Goal: Transaction & Acquisition: Purchase product/service

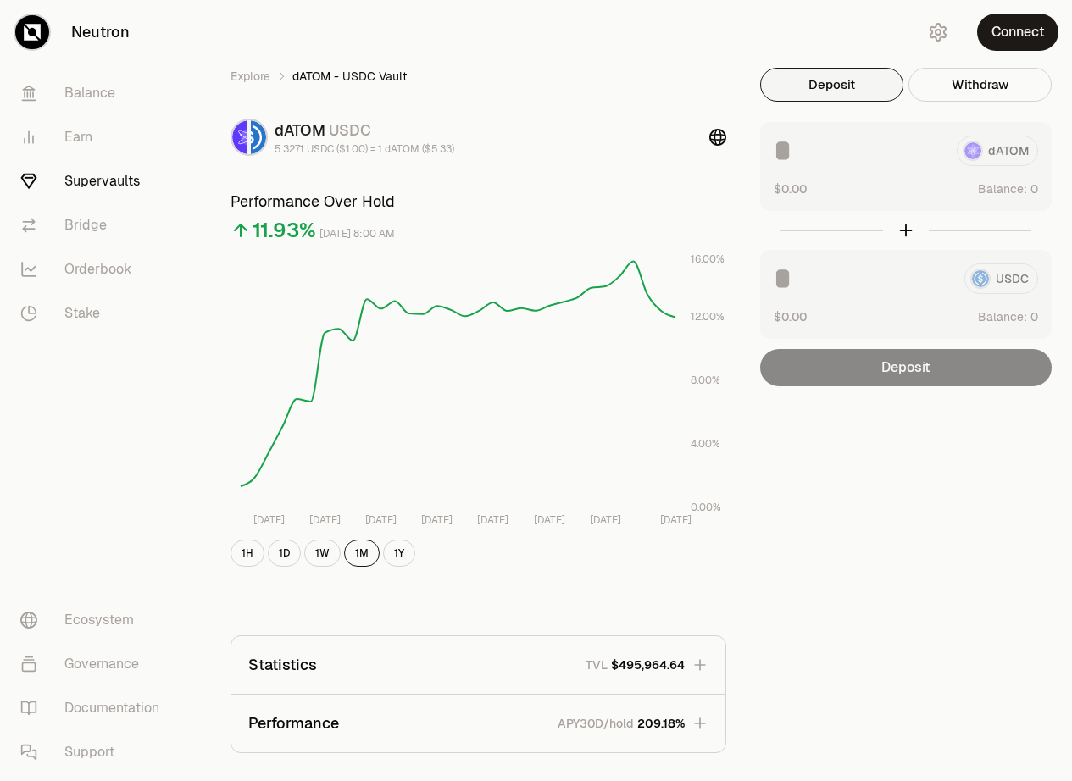
click at [607, 18] on div "Explore dATOM - USDC Vault dATOM USDC 5.3271 USDC ($1.00) = 1 dATOM ($5.33) Per…" at bounding box center [631, 522] width 882 height 1044
click at [613, 12] on div "Explore dATOM - USDC Vault dATOM USDC 5.3271 USDC ($1.00) = 1 dATOM ($5.33) Per…" at bounding box center [631, 522] width 882 height 1044
click at [615, 11] on div "Explore dATOM - USDC Vault dATOM USDC 5.3271 USDC ($1.00) = 1 dATOM ($5.33) Per…" at bounding box center [631, 522] width 882 height 1044
click at [618, 15] on div "Explore dATOM - USDC Vault dATOM USDC 5.3271 USDC ($1.00) = 1 dATOM ($5.33) Per…" at bounding box center [631, 522] width 882 height 1044
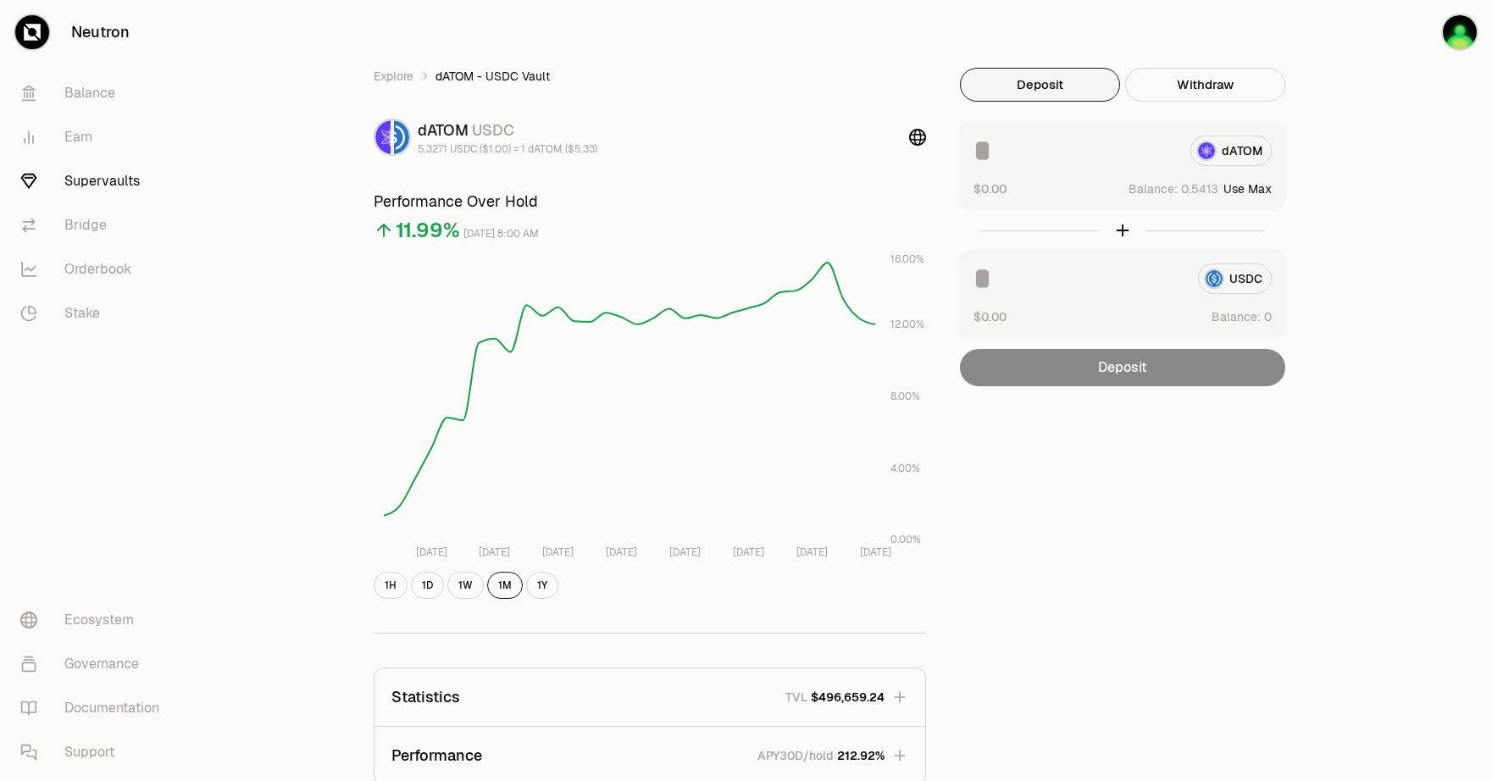
click at [1251, 188] on button "Use Max" at bounding box center [1247, 188] width 48 height 17
type input "********"
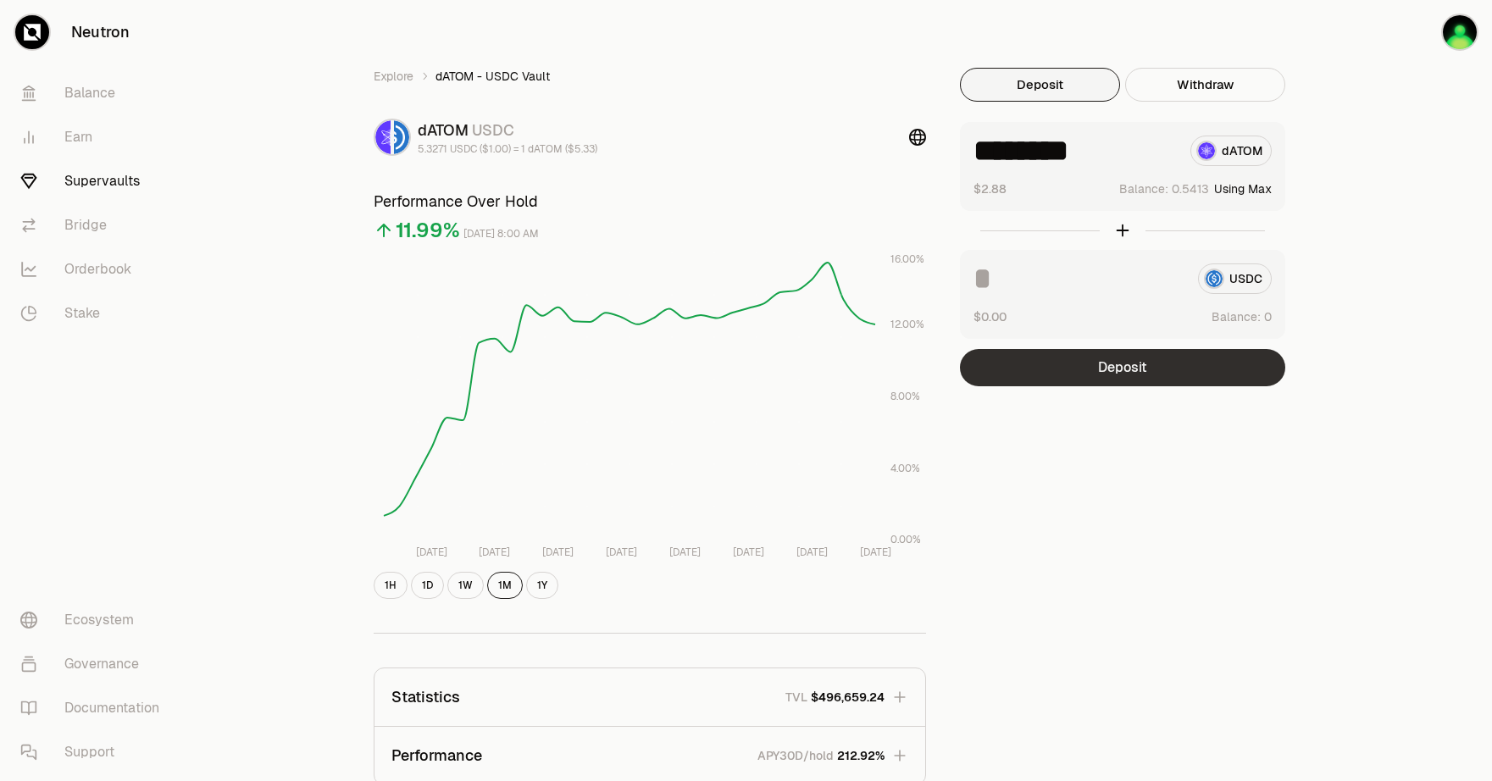
click at [1119, 374] on button "Deposit" at bounding box center [1122, 367] width 325 height 37
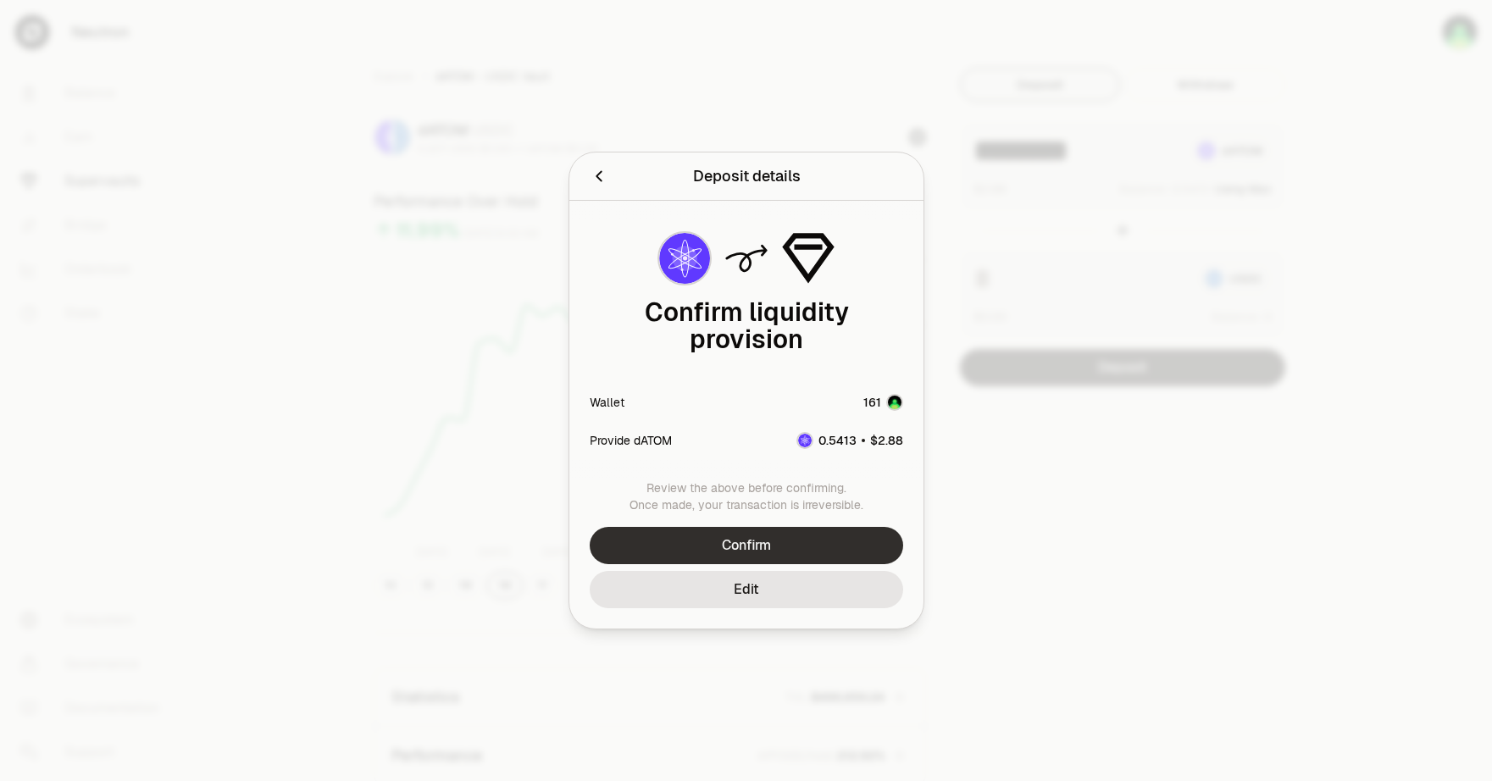
click at [739, 540] on button "Confirm" at bounding box center [746, 545] width 313 height 37
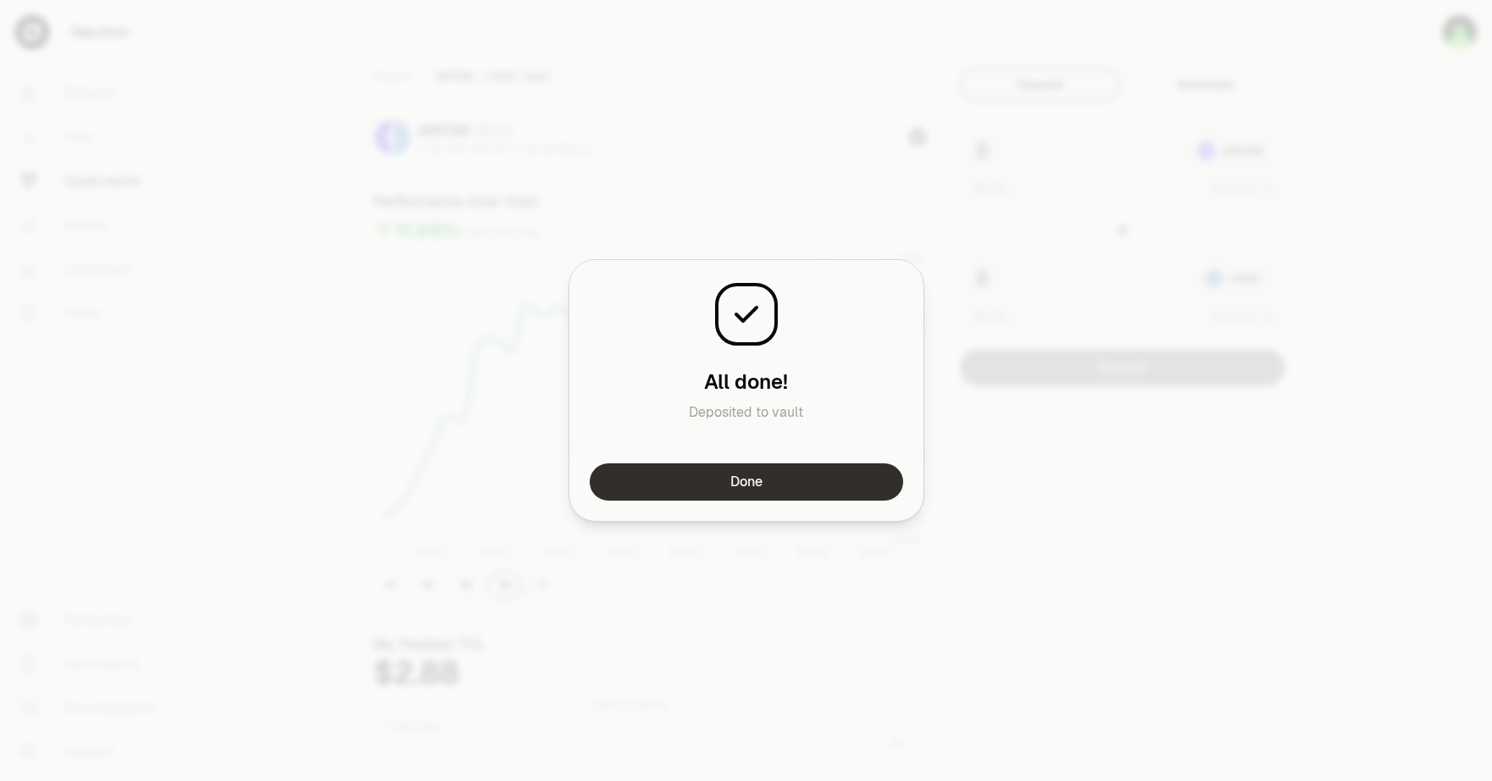
click at [789, 480] on button "Done" at bounding box center [746, 481] width 313 height 37
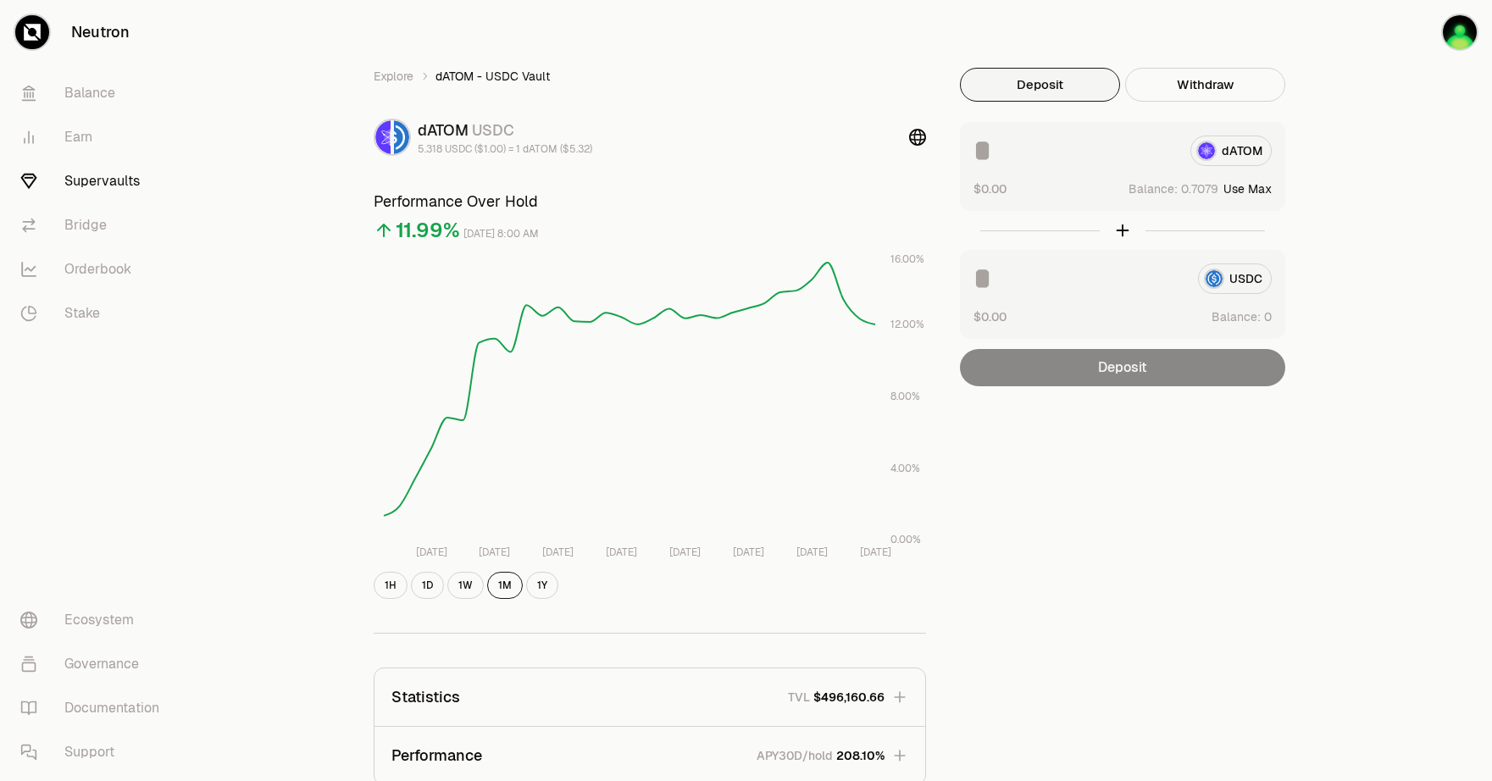
click at [1256, 187] on button "Use Max" at bounding box center [1247, 188] width 48 height 17
type input "********"
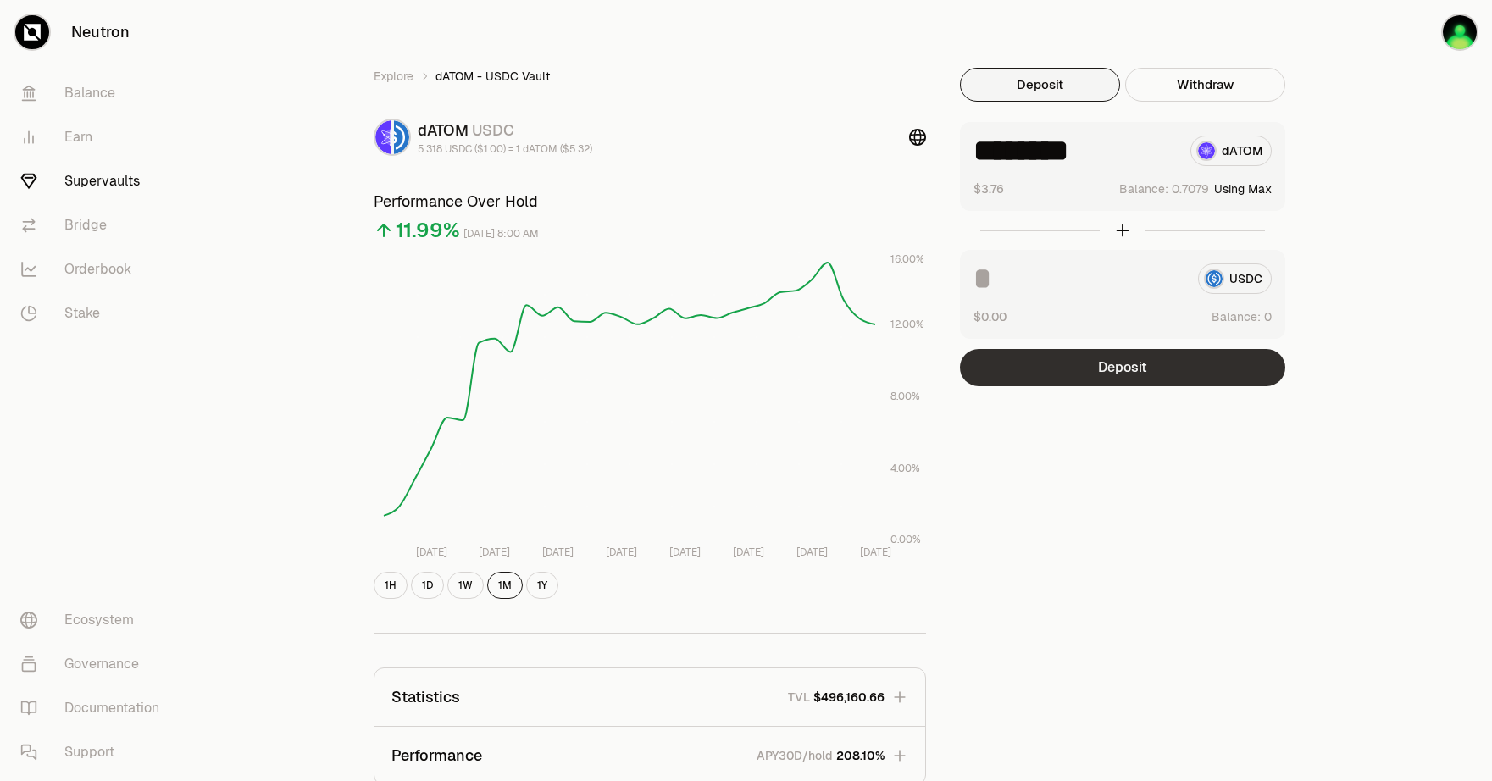
click at [1167, 372] on button "Deposit" at bounding box center [1122, 367] width 325 height 37
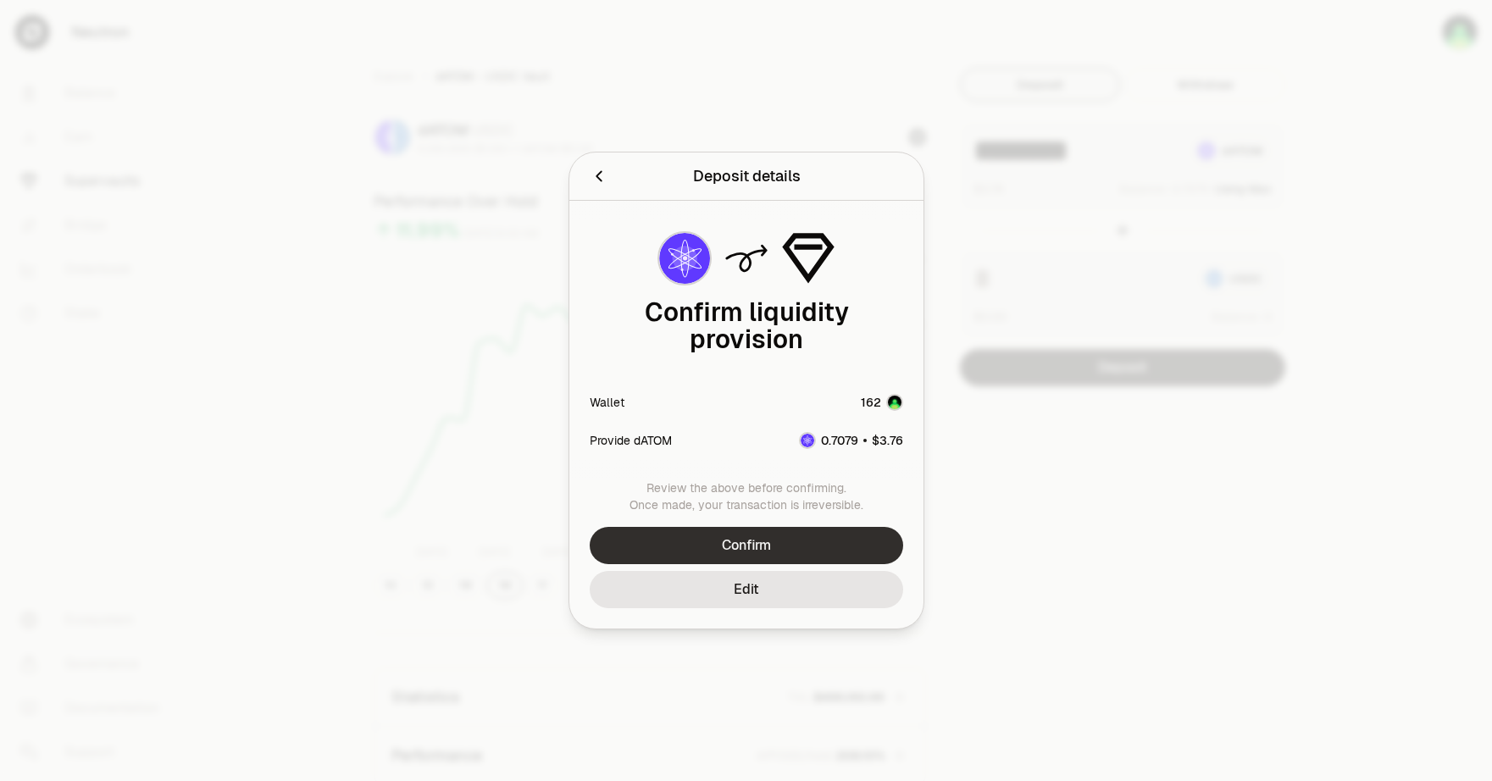
click at [810, 544] on button "Confirm" at bounding box center [746, 545] width 313 height 37
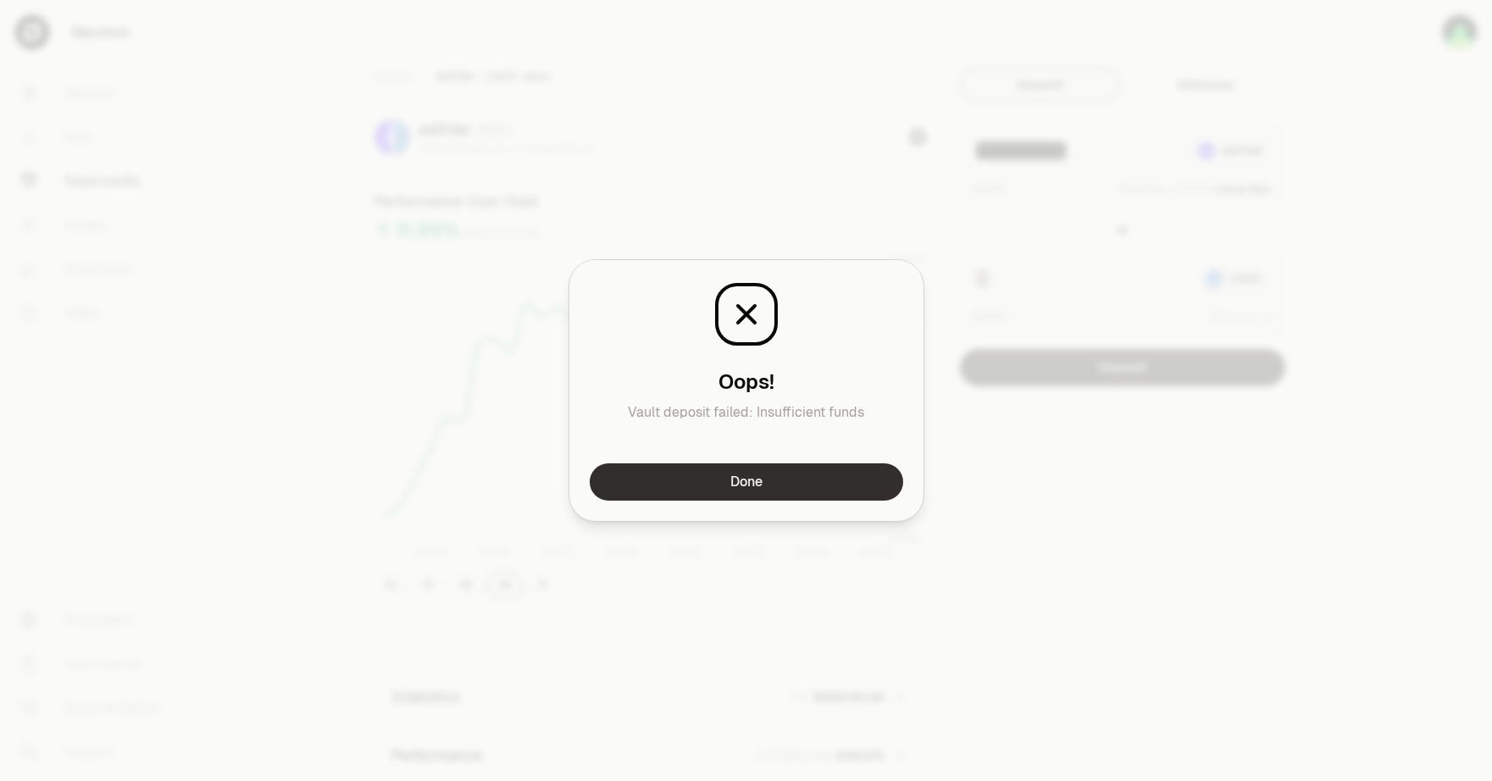
click at [833, 482] on button "Done" at bounding box center [746, 481] width 313 height 37
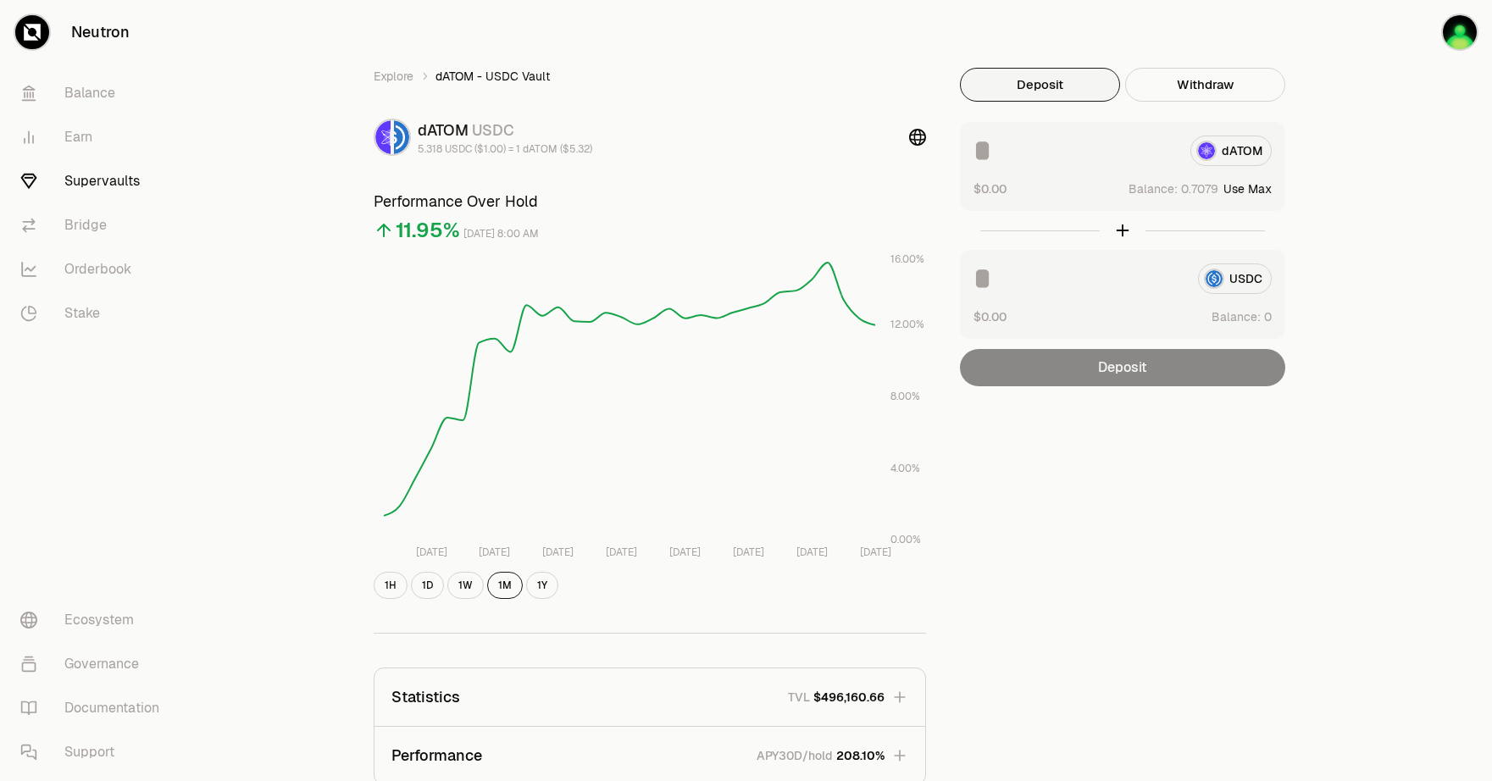
click at [1371, 130] on div "Explore dATOM - USDC Vault dATOM USDC 5.318 USDC ($1.00) = 1 dATOM ($5.32) Perf…" at bounding box center [841, 548] width 1302 height 1096
click at [1246, 185] on button "Use Max" at bounding box center [1247, 188] width 48 height 17
type input "********"
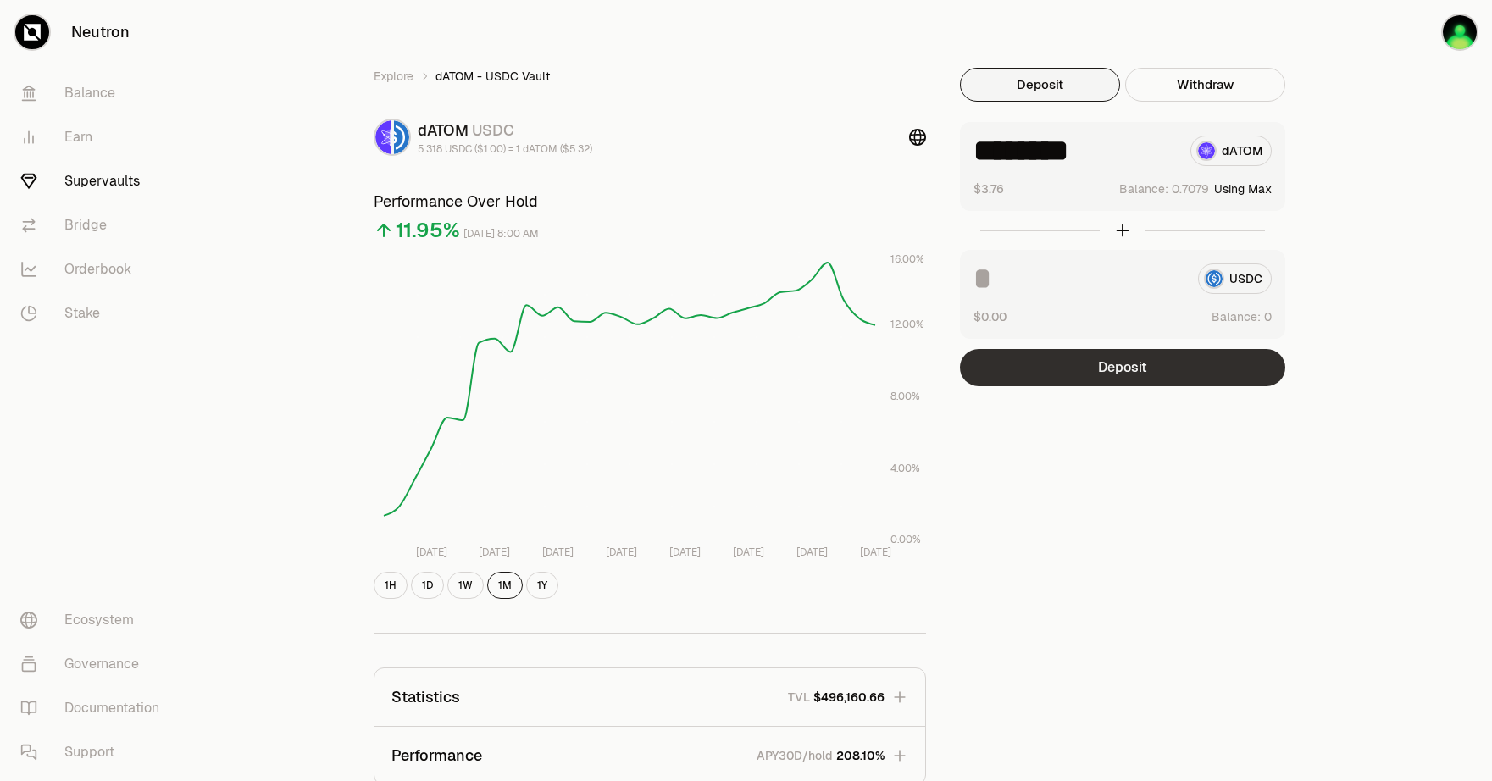
click at [1134, 363] on button "Deposit" at bounding box center [1122, 367] width 325 height 37
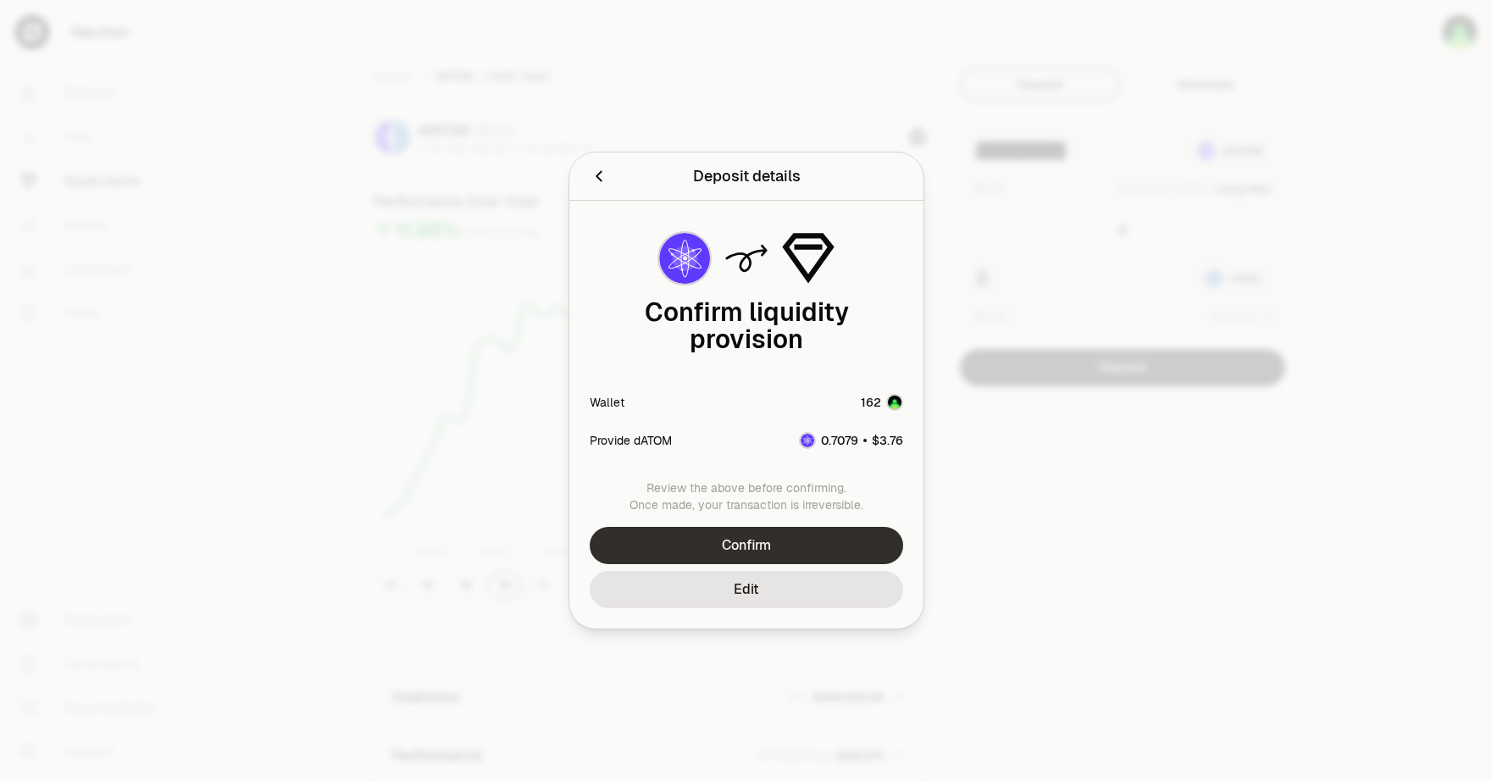
click at [760, 539] on button "Confirm" at bounding box center [746, 545] width 313 height 37
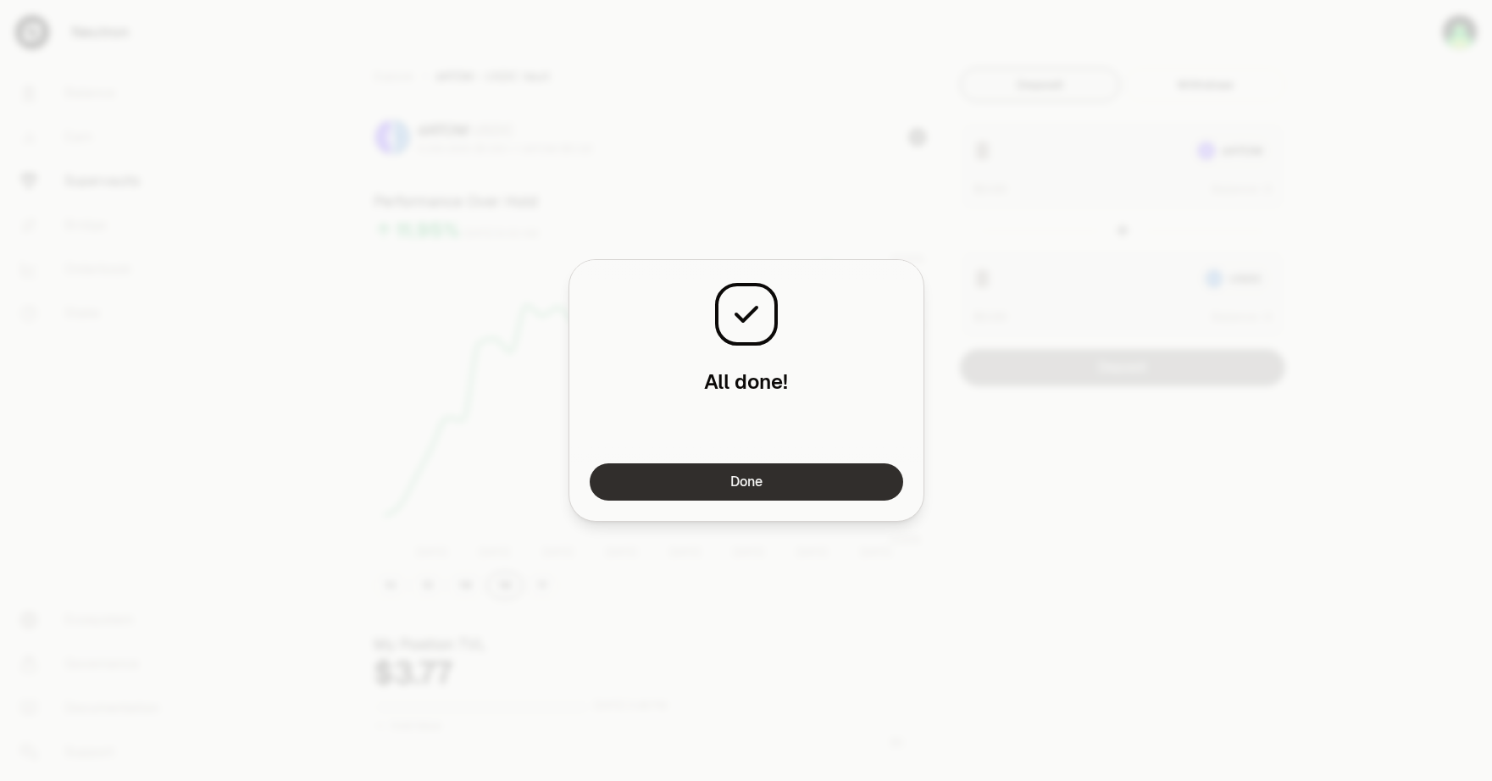
click at [826, 482] on button "Done" at bounding box center [746, 481] width 313 height 37
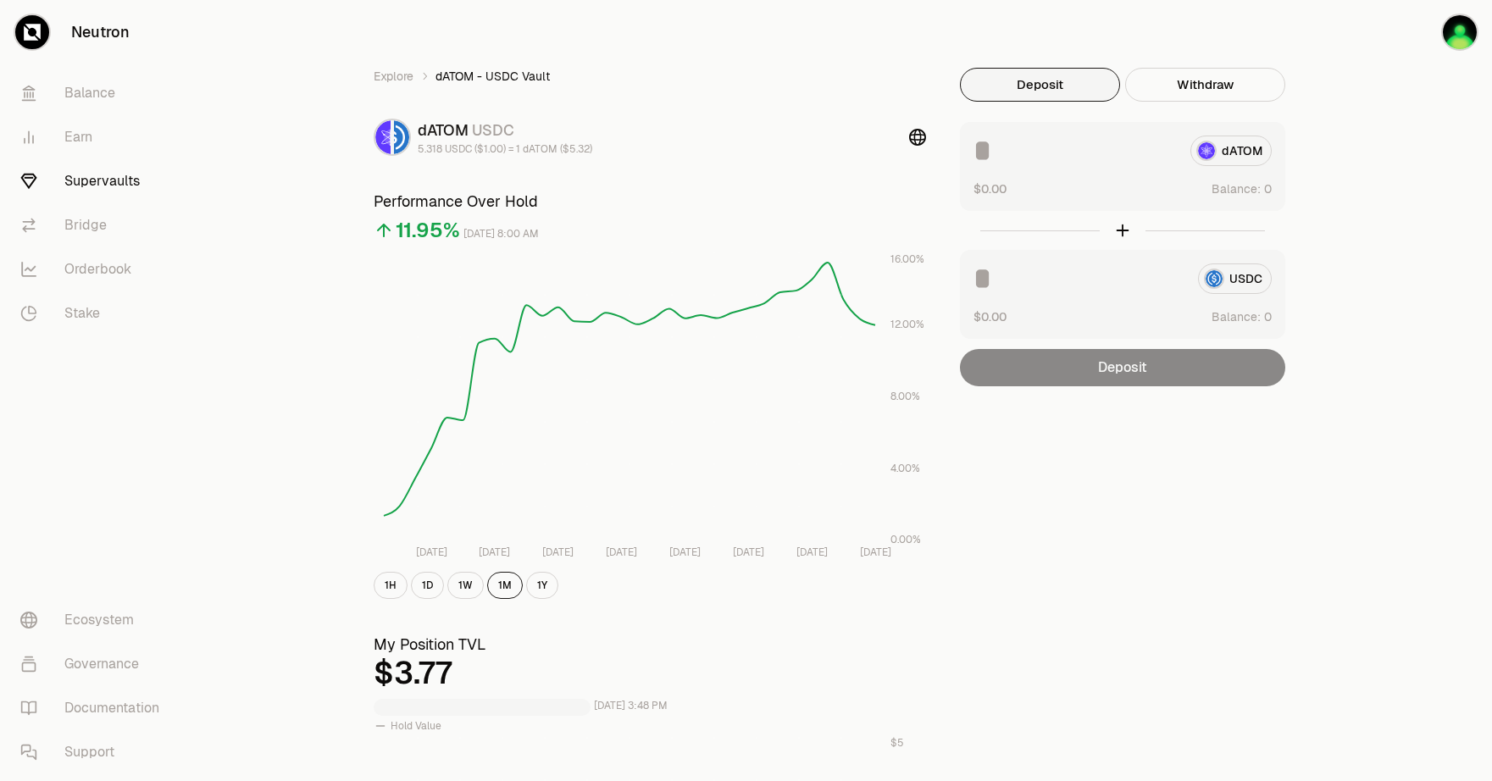
click at [1369, 57] on div "Explore dATOM - USDC Vault dATOM USDC 5.318 USDC ($1.00) = 1 dATOM ($5.32) Perf…" at bounding box center [841, 791] width 1302 height 1582
click at [1258, 186] on button "Use Max" at bounding box center [1247, 188] width 48 height 17
type input "********"
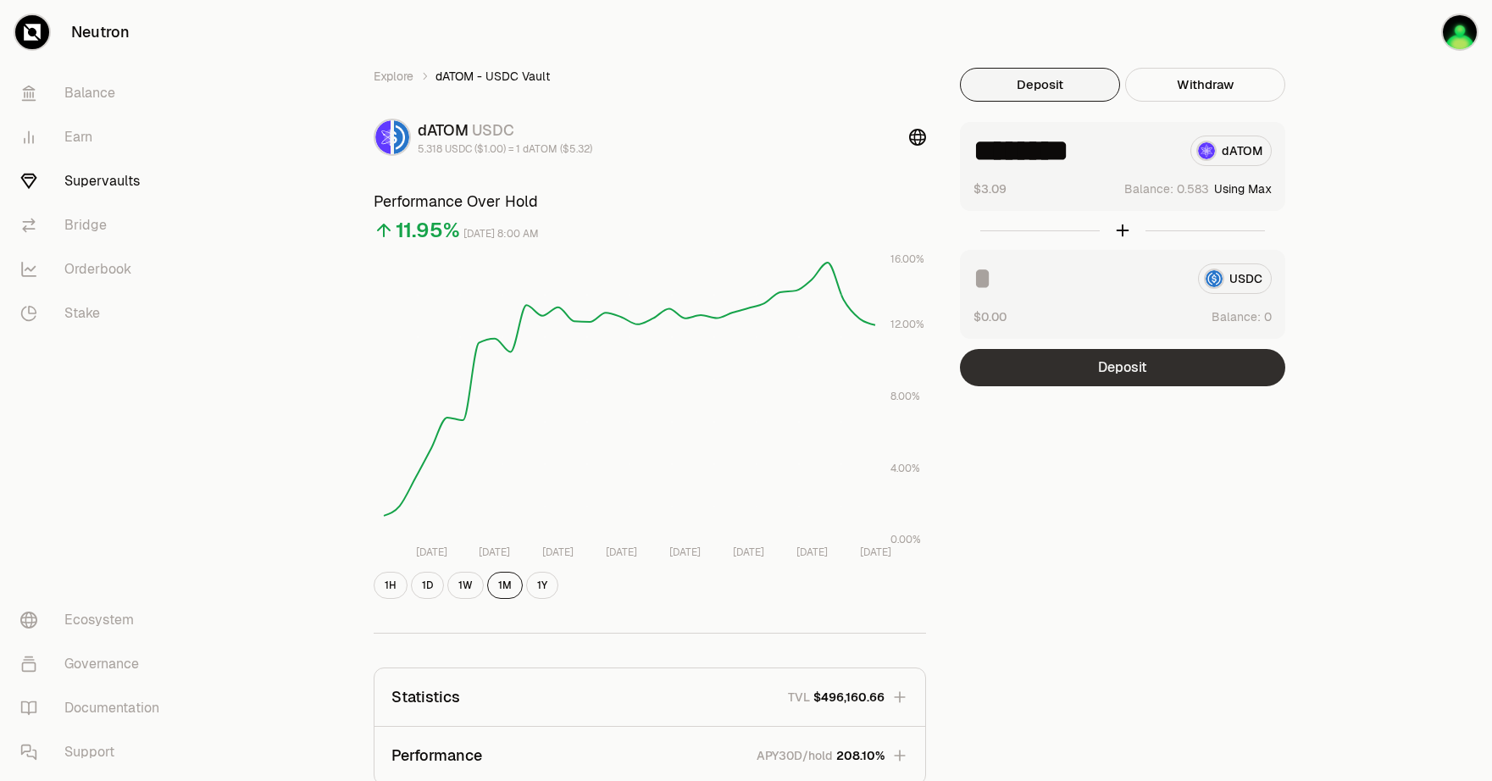
click at [1189, 367] on button "Deposit" at bounding box center [1122, 367] width 325 height 37
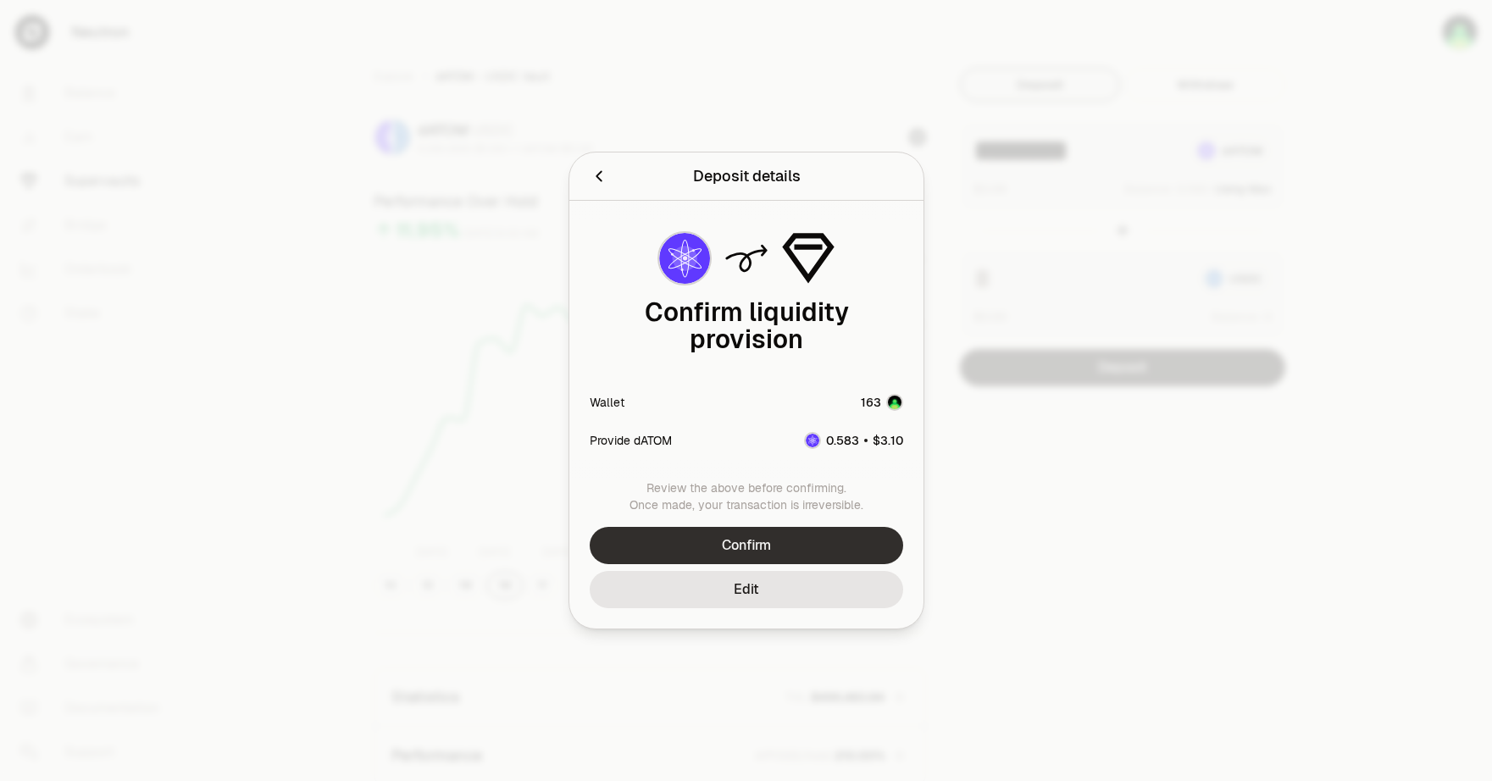
click at [813, 528] on button "Confirm" at bounding box center [746, 545] width 313 height 37
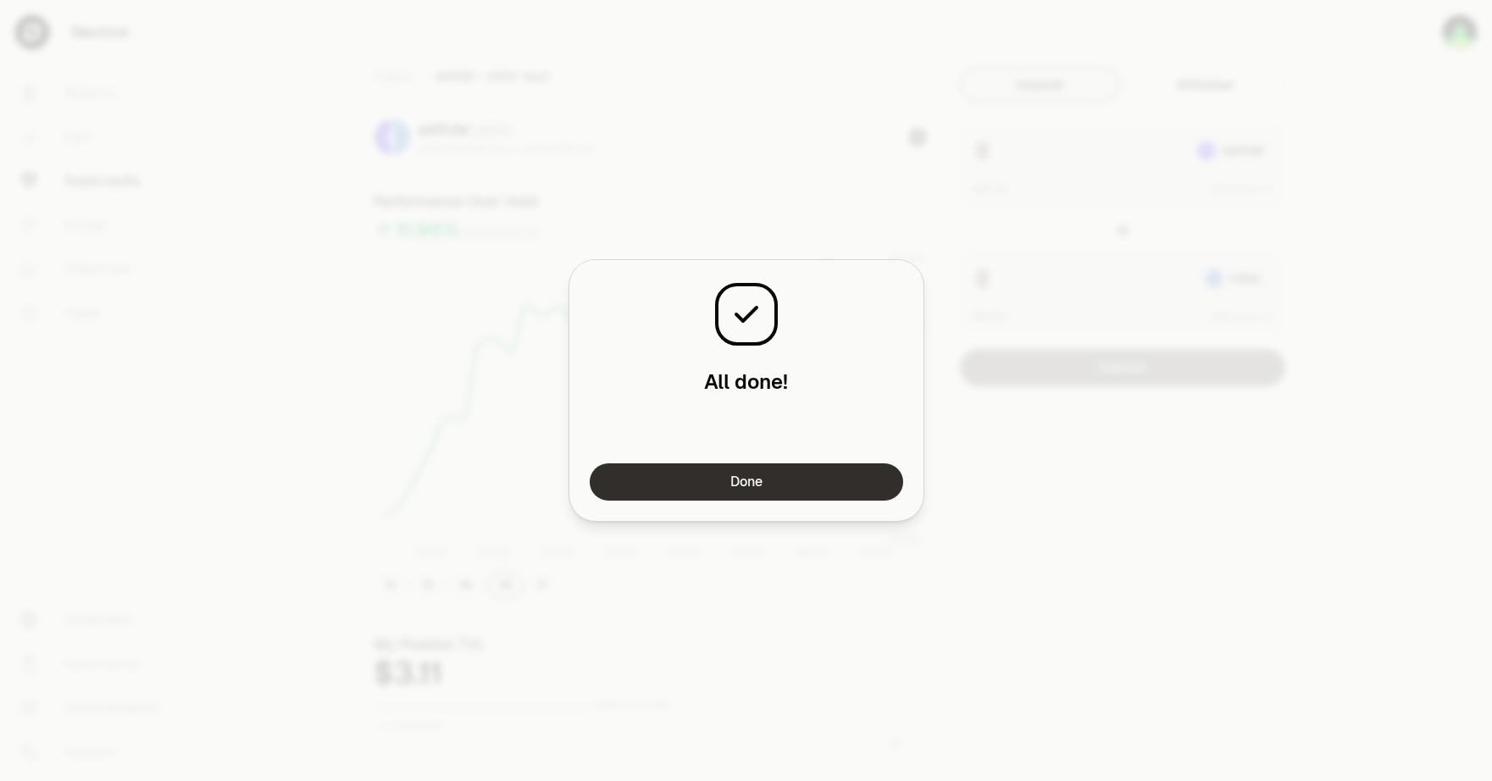
click at [812, 485] on button "Done" at bounding box center [746, 481] width 313 height 37
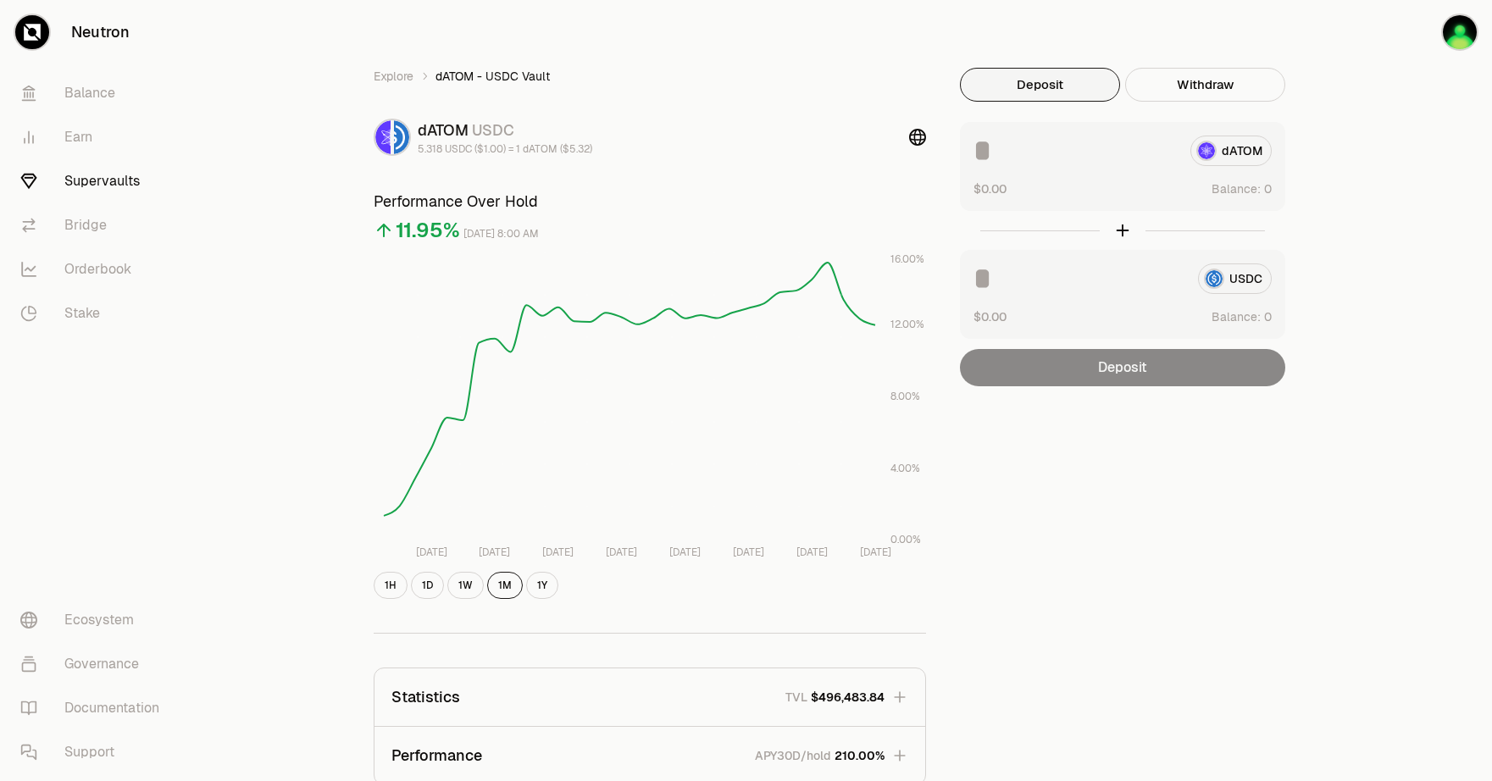
click at [974, 19] on div "Explore dATOM - USDC Vault dATOM USDC 5.318 USDC ($1.00) = 1 dATOM ($5.32) Perf…" at bounding box center [841, 548] width 1017 height 1096
click at [1385, 151] on div "Explore dATOM - USDC Vault dATOM USDC 5.318 USDC ($1.00) = 1 dATOM ($5.32) Perf…" at bounding box center [841, 548] width 1302 height 1096
click at [1379, 164] on div "Explore dATOM - USDC Vault dATOM USDC 5.318 USDC ($1.00) = 1 dATOM ($5.32) Perf…" at bounding box center [841, 548] width 1302 height 1096
click at [1356, 178] on div "Explore dATOM - USDC Vault dATOM USDC 5.318 USDC ($1.00) = 1 dATOM ($5.32) Perf…" at bounding box center [841, 548] width 1302 height 1096
click at [1255, 192] on button "Use Max" at bounding box center [1247, 188] width 48 height 17
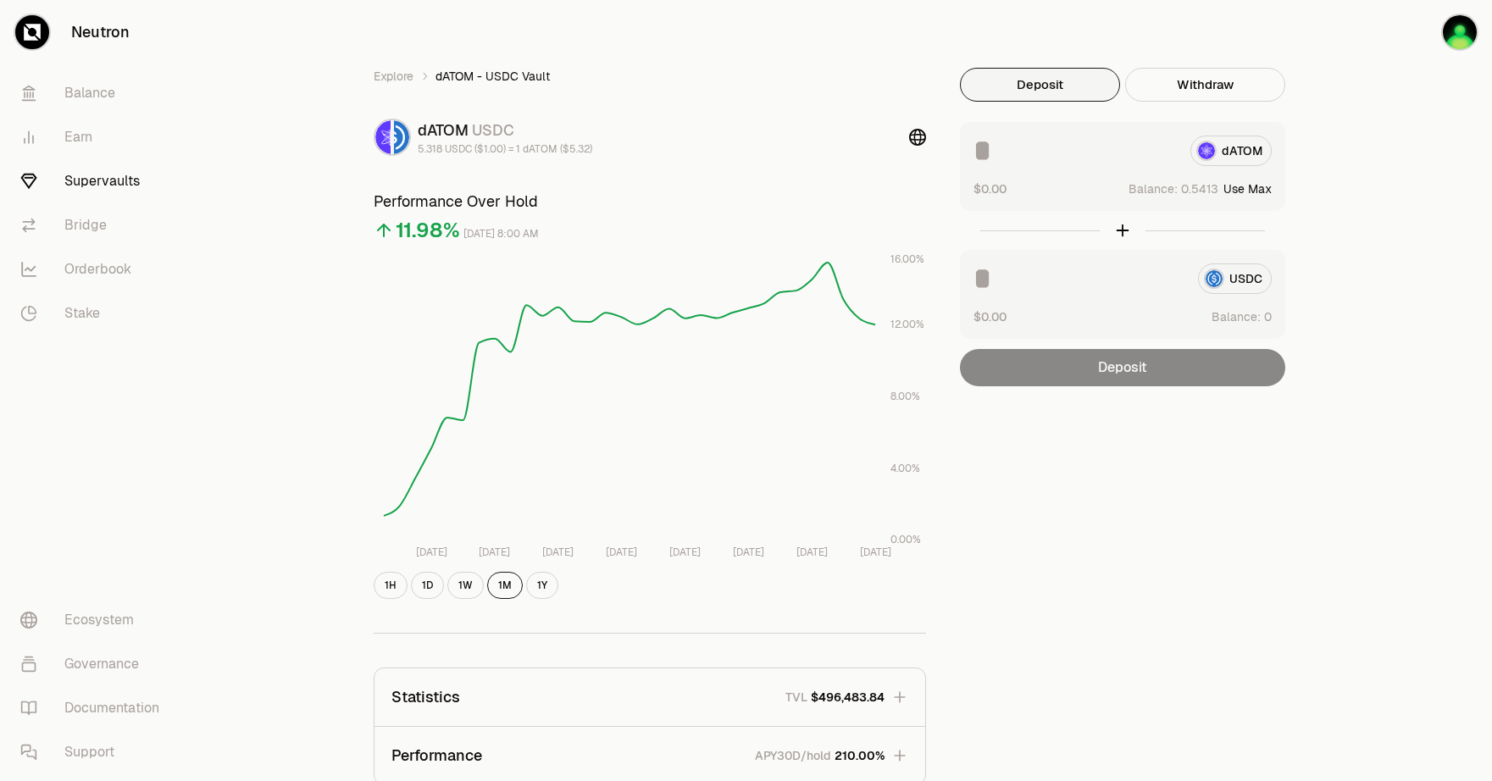
type input "********"
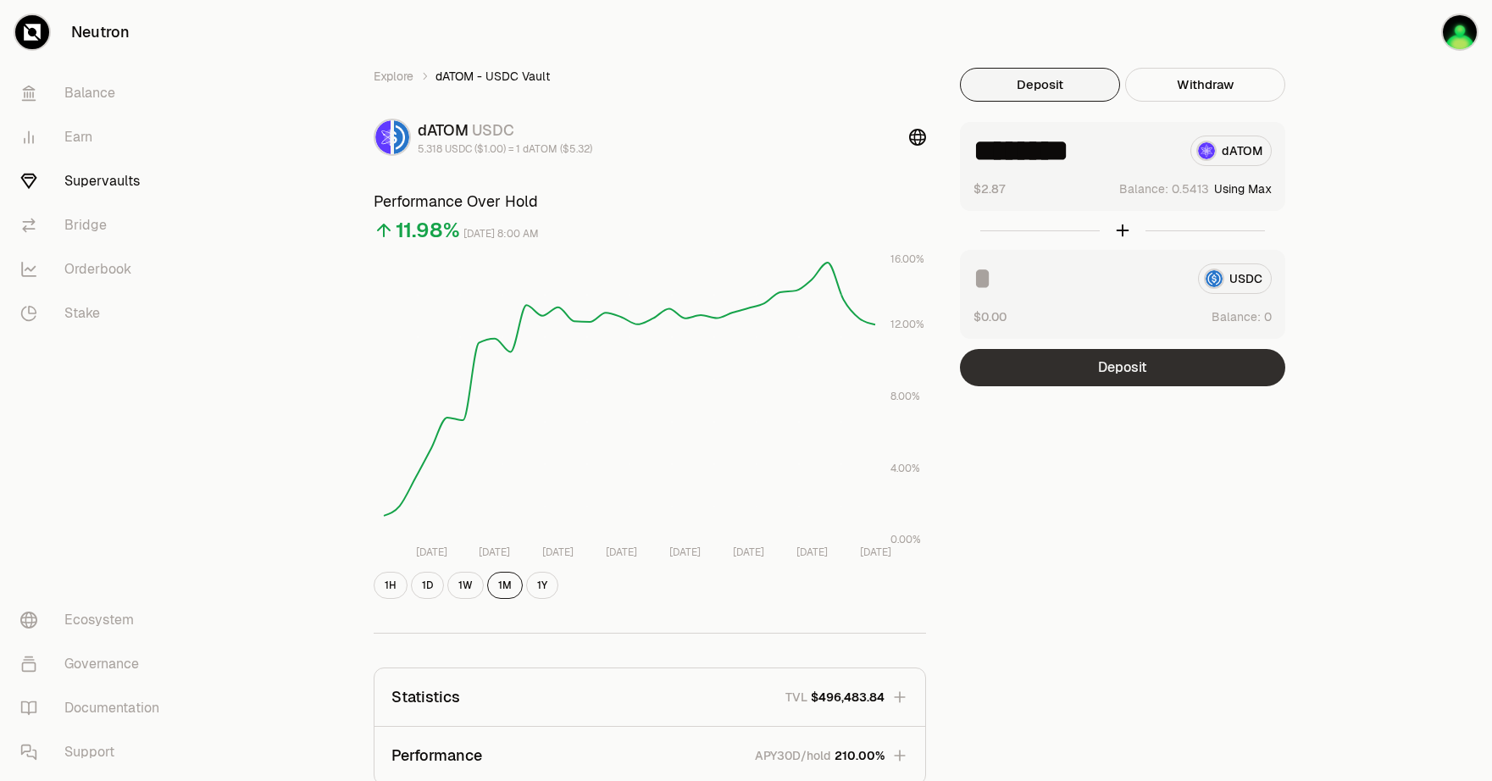
click at [1129, 367] on button "Deposit" at bounding box center [1122, 367] width 325 height 37
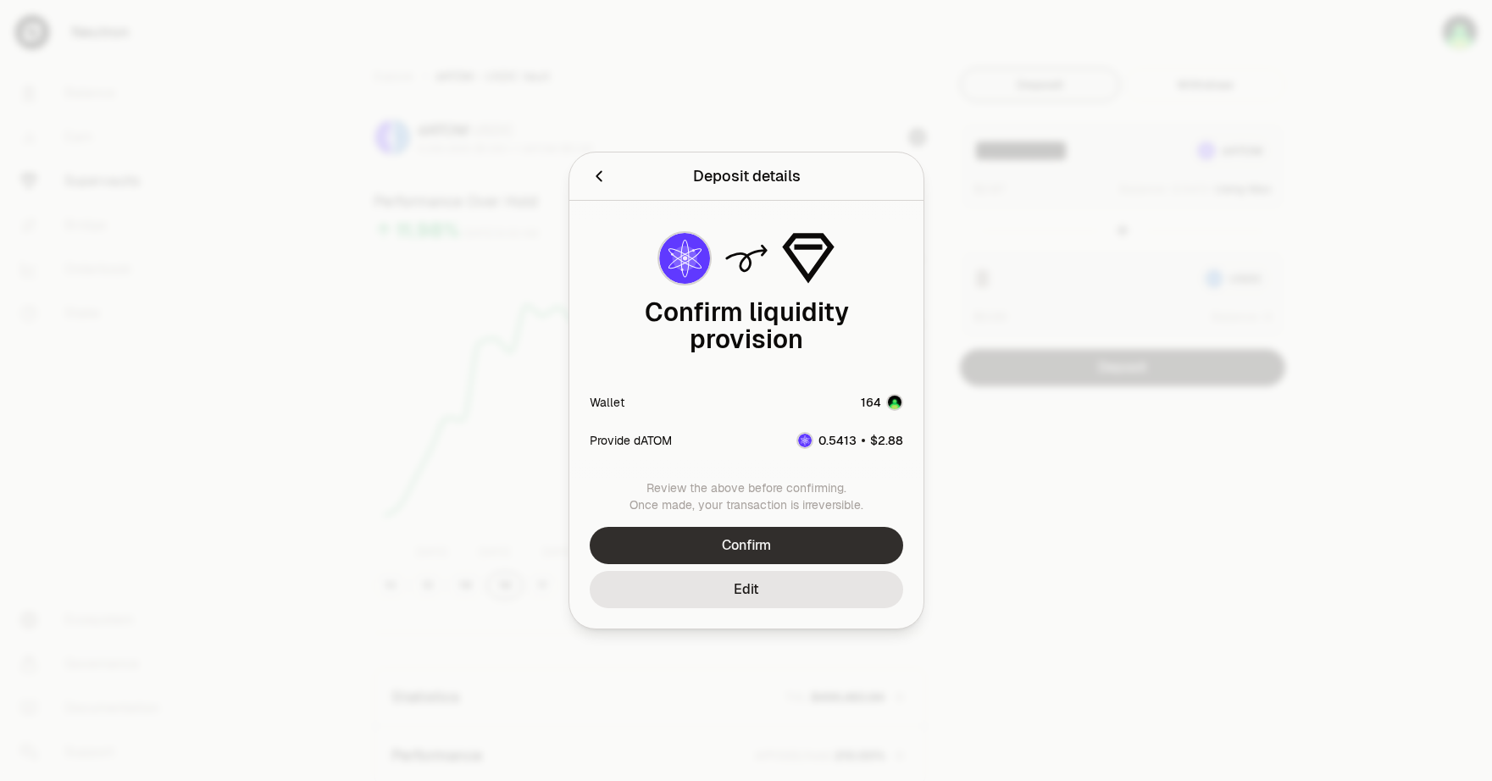
click at [790, 527] on button "Confirm" at bounding box center [746, 545] width 313 height 37
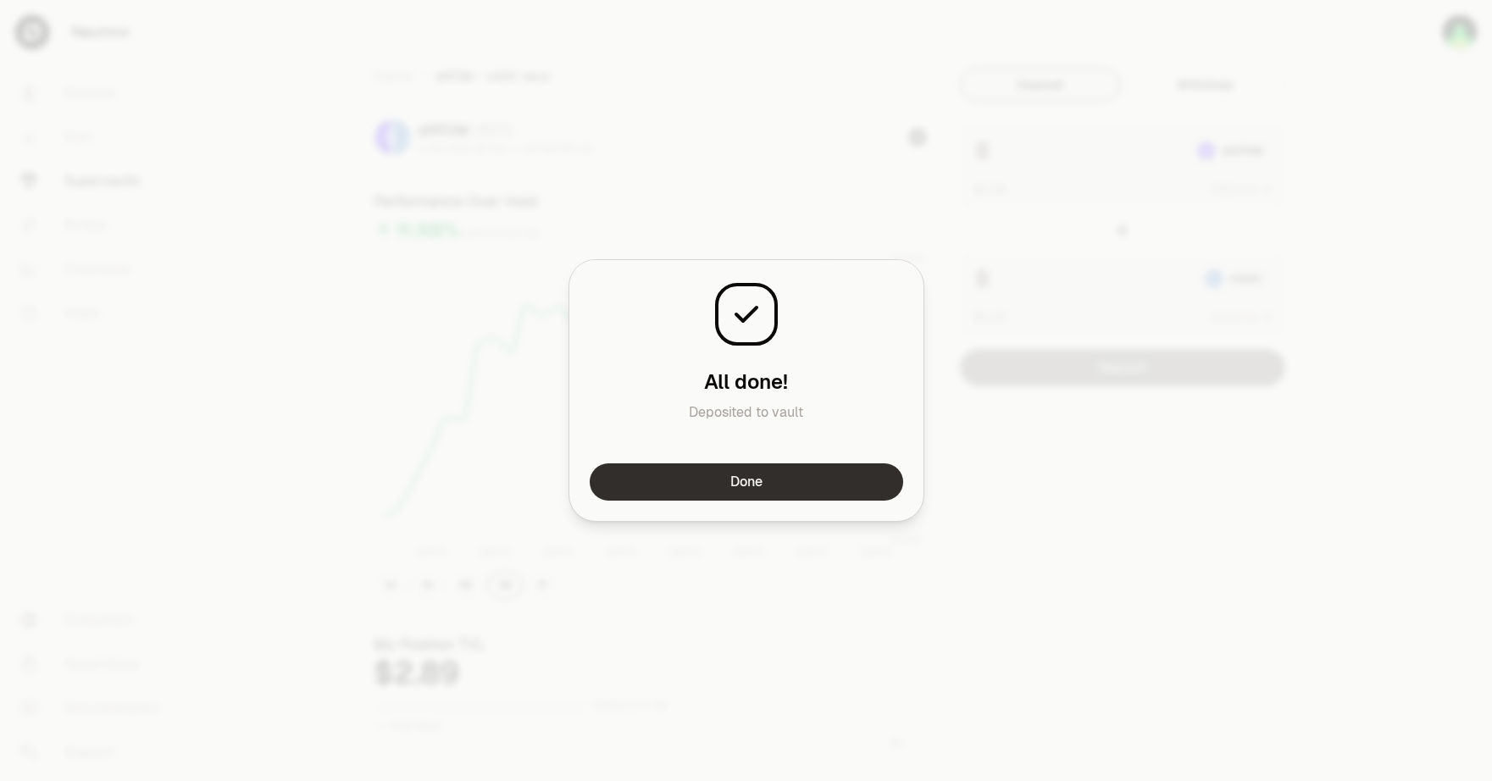
click at [747, 487] on button "Done" at bounding box center [746, 481] width 313 height 37
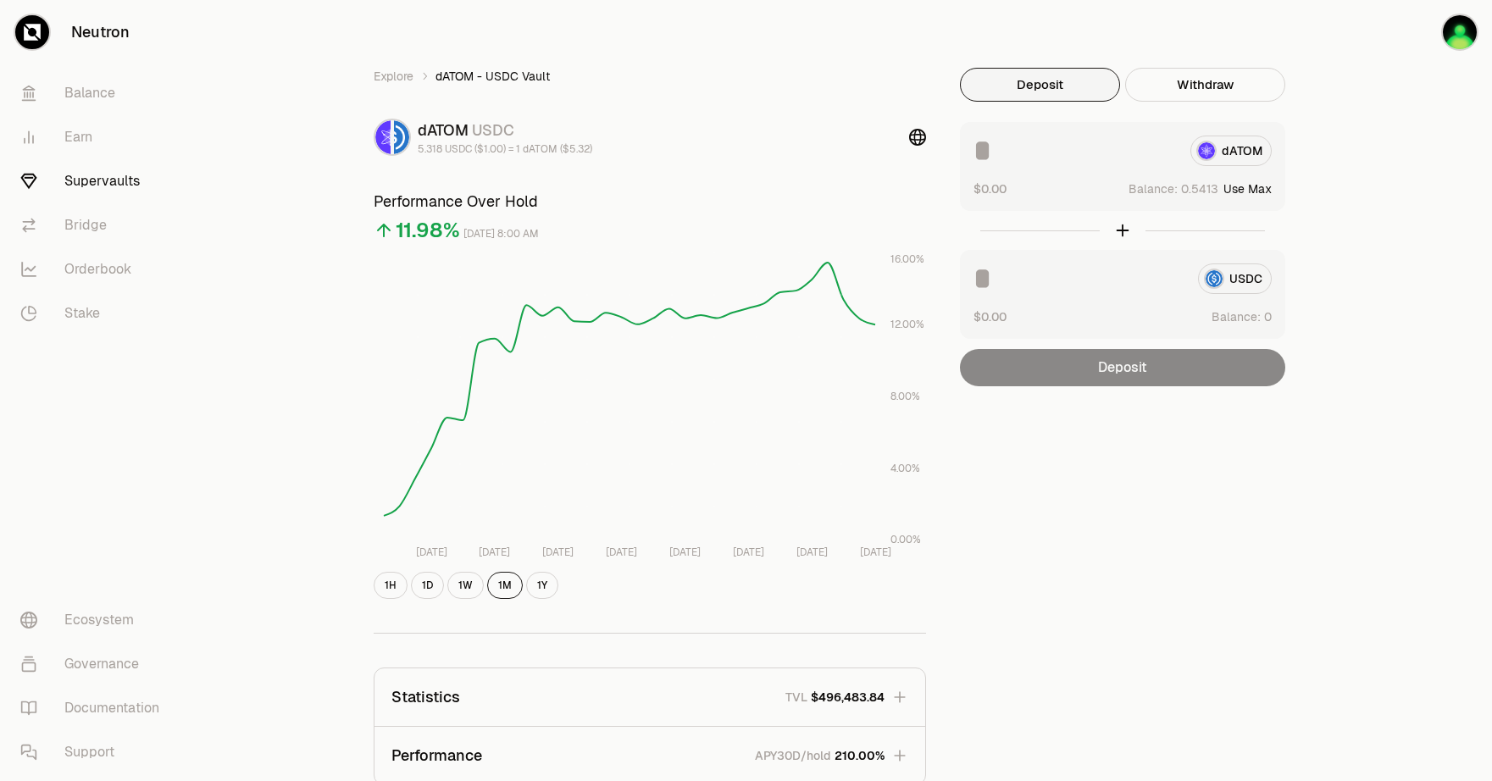
click at [1401, 171] on div "Explore dATOM - USDC Vault dATOM USDC 5.318 USDC ($1.00) = 1 dATOM ($5.32) Perf…" at bounding box center [841, 548] width 1302 height 1096
click at [1399, 178] on div "Explore dATOM - USDC Vault dATOM USDC 5.318 USDC ($1.00) = 1 dATOM ($5.32) Perf…" at bounding box center [841, 548] width 1302 height 1096
click at [1261, 189] on button "Use Max" at bounding box center [1247, 188] width 48 height 17
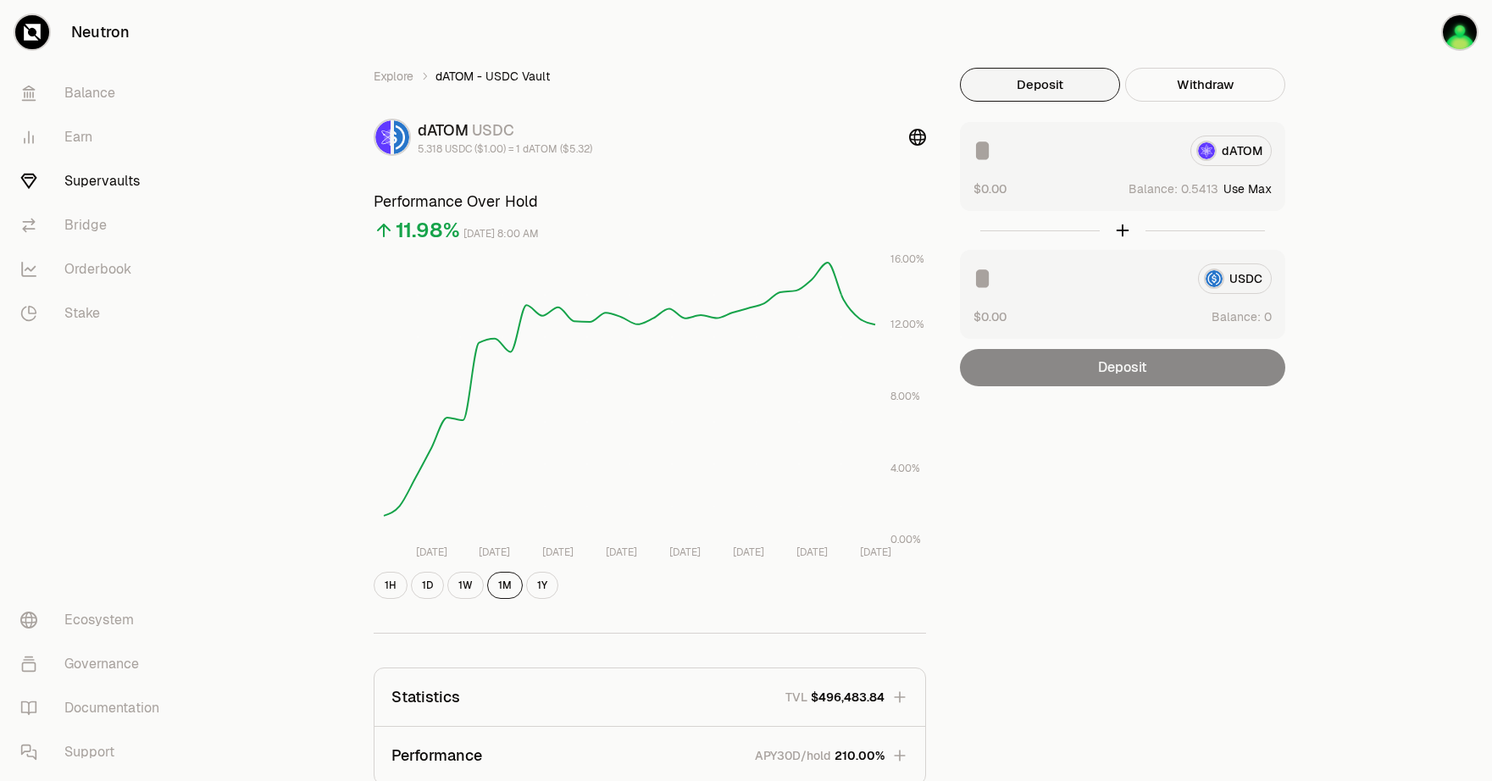
type input "********"
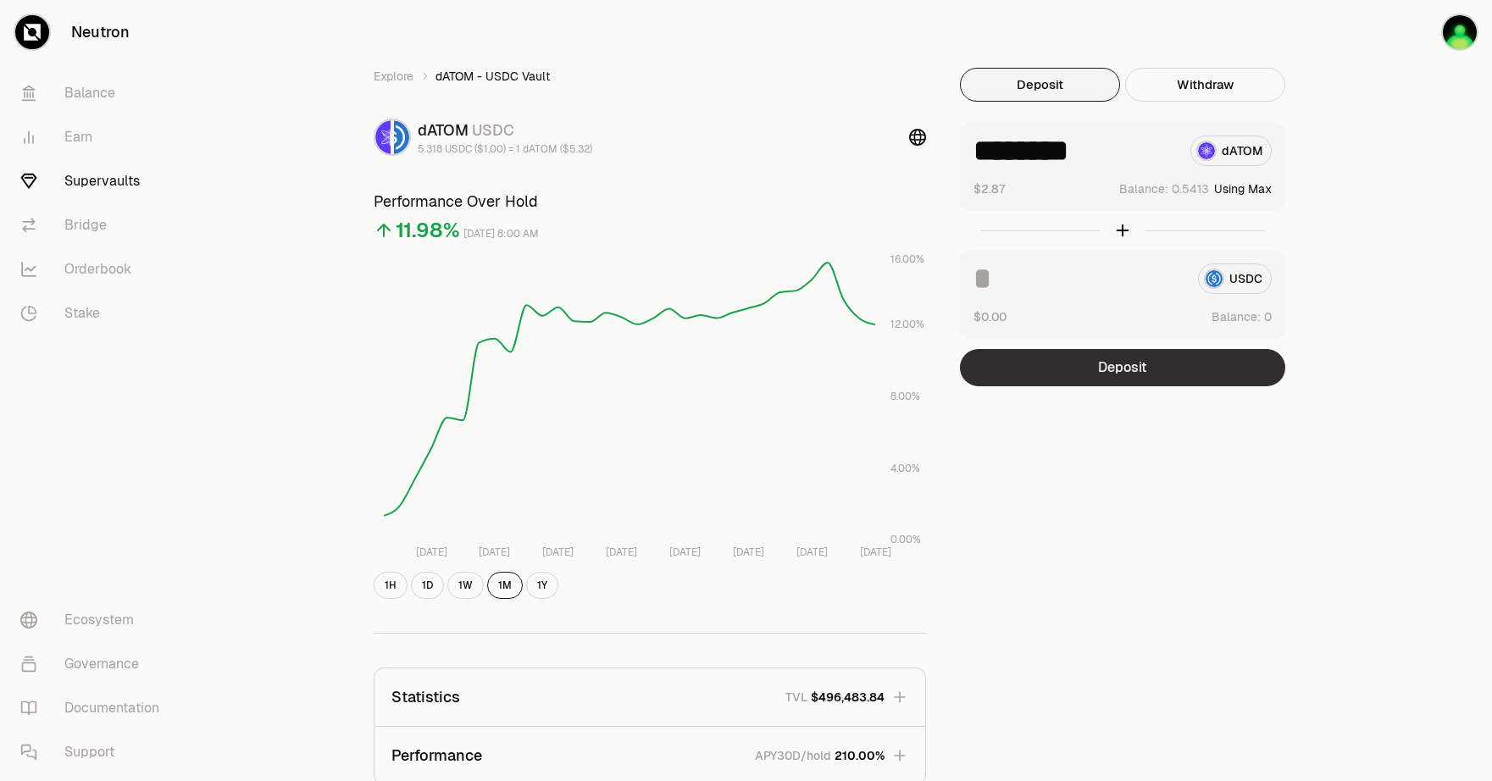
click at [1143, 369] on button "Deposit" at bounding box center [1122, 367] width 325 height 37
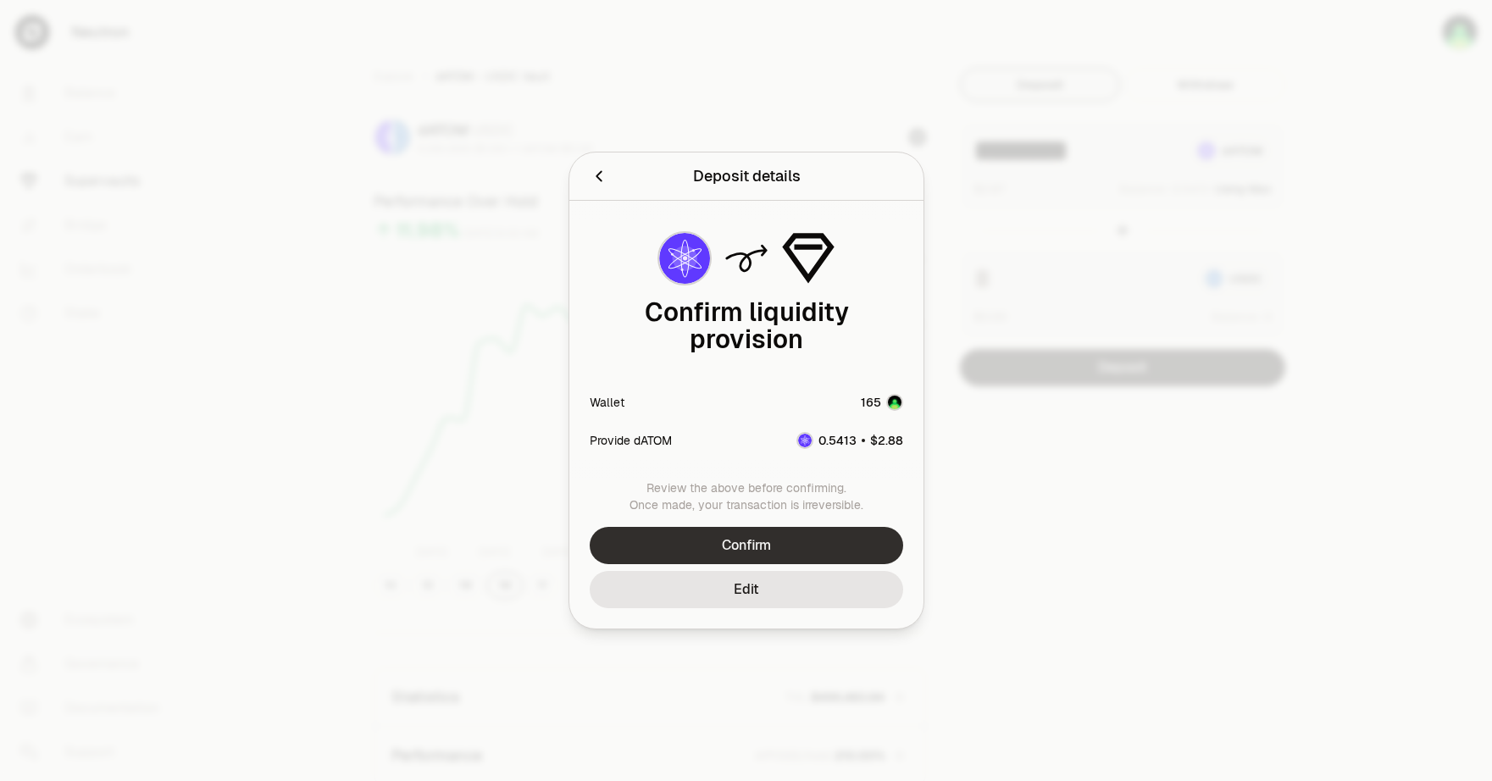
click at [805, 530] on button "Confirm" at bounding box center [746, 545] width 313 height 37
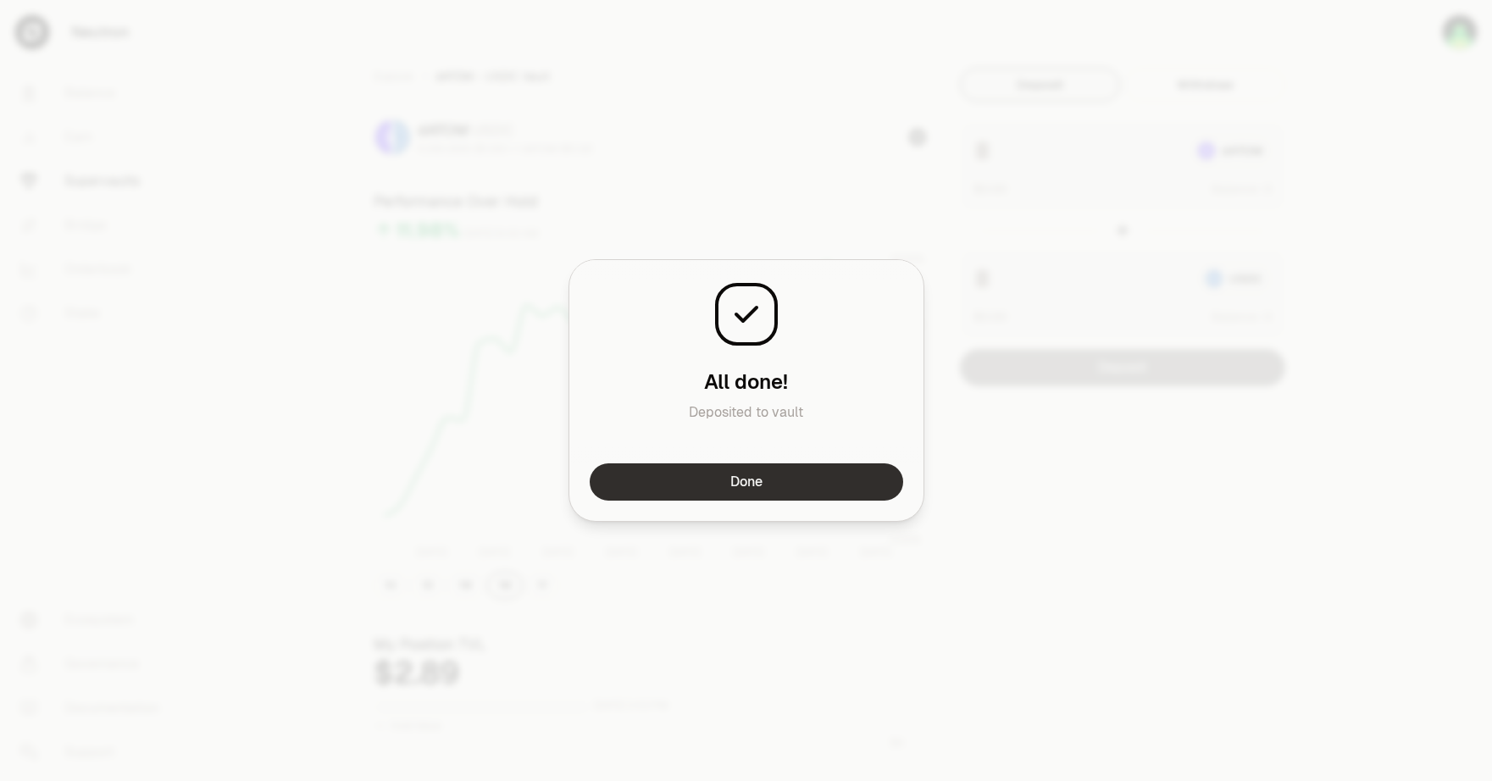
click at [771, 488] on button "Done" at bounding box center [746, 481] width 313 height 37
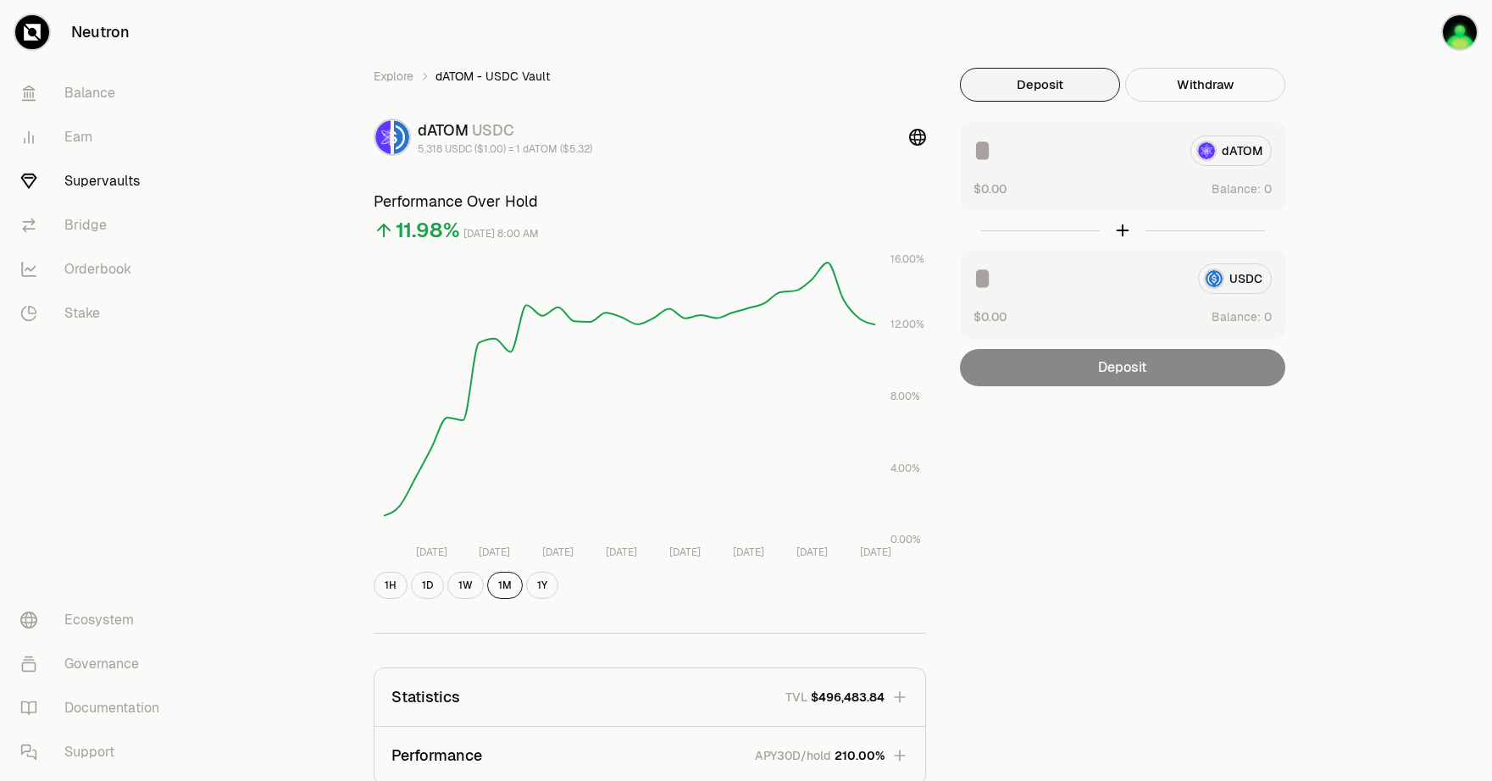
click at [1413, 125] on div "Explore dATOM - USDC Vault dATOM USDC 5.318 USDC ($1.00) = 1 dATOM ($5.32) Perf…" at bounding box center [841, 548] width 1302 height 1096
click at [1406, 123] on div "Explore dATOM - USDC Vault dATOM USDC 5.318 USDC ($1.00) = 1 dATOM ($5.32) Perf…" at bounding box center [841, 548] width 1302 height 1096
drag, startPoint x: 1393, startPoint y: 116, endPoint x: 1299, endPoint y: 90, distance: 97.6
click at [1387, 113] on div "Explore dATOM - USDC Vault dATOM USDC 5.318 USDC ($1.00) = 1 dATOM ($5.32) Perf…" at bounding box center [841, 548] width 1302 height 1096
click at [1399, 152] on div "Explore dATOM - USDC Vault dATOM USDC 5.318 USDC ($1.00) = 1 dATOM ($5.32) Perf…" at bounding box center [841, 548] width 1302 height 1096
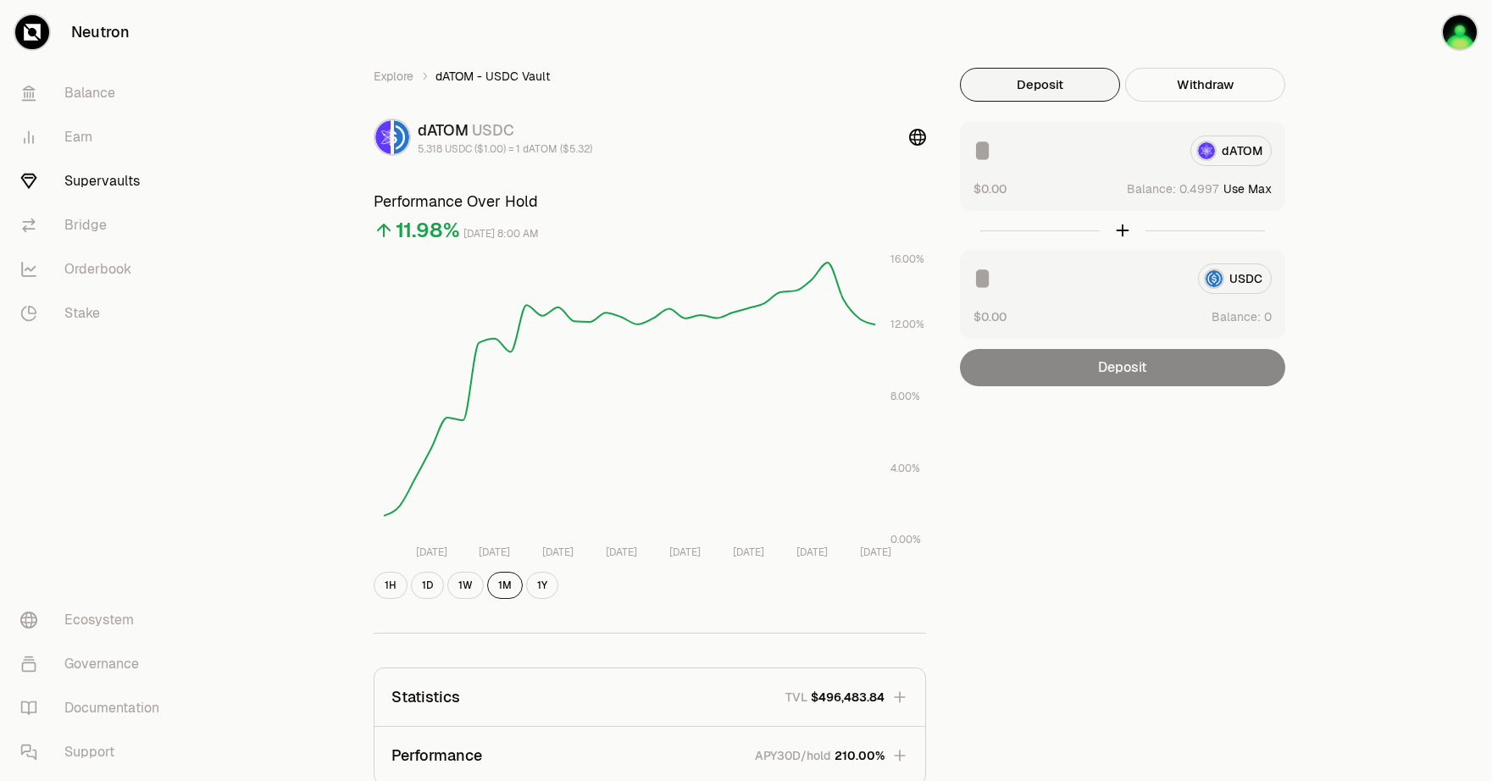
click at [1399, 152] on div "Explore dATOM - USDC Vault dATOM USDC 5.318 USDC ($1.00) = 1 dATOM ($5.32) Perf…" at bounding box center [841, 548] width 1302 height 1096
click at [1260, 188] on button "Use Max" at bounding box center [1247, 188] width 48 height 17
type input "******"
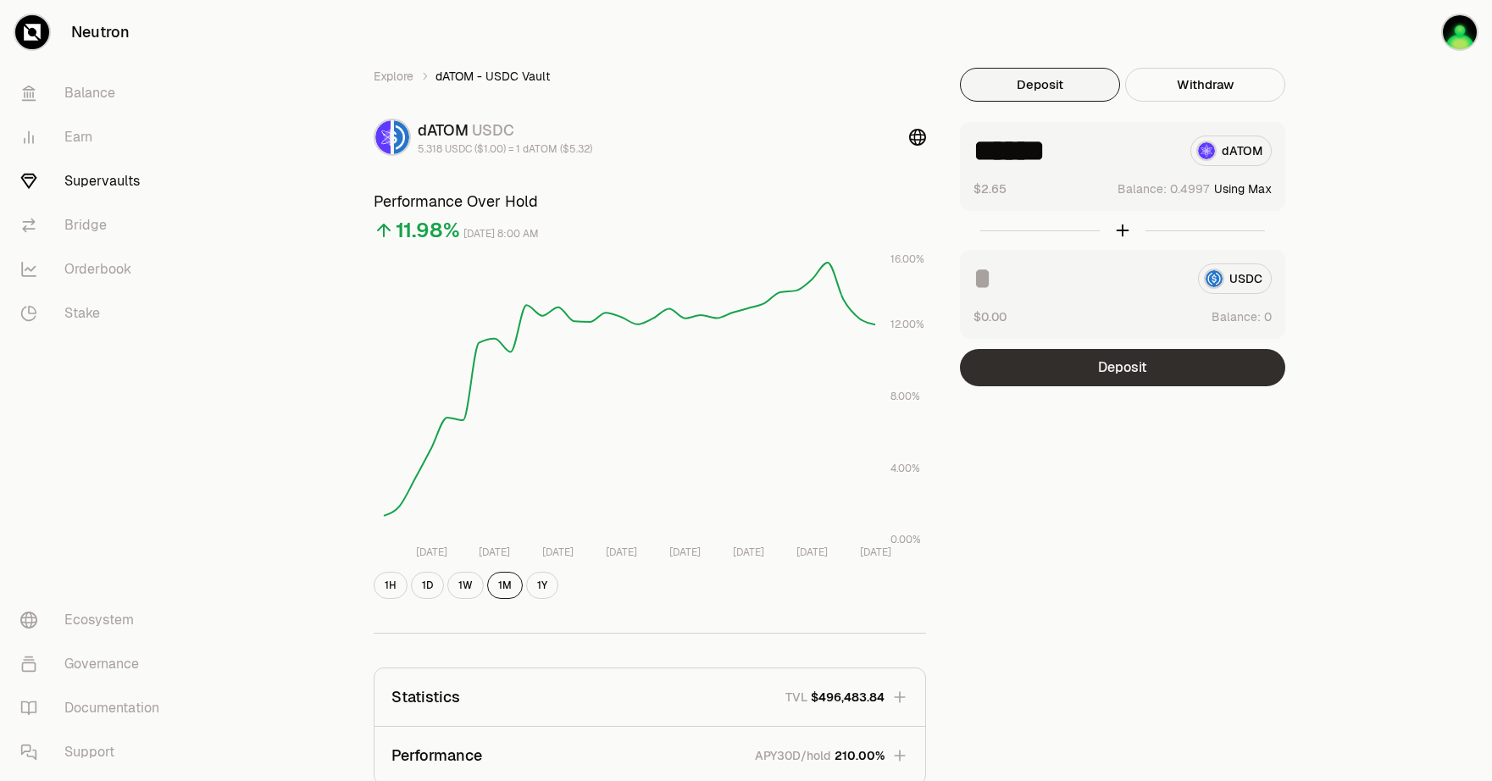
click at [1090, 382] on button "Deposit" at bounding box center [1122, 367] width 325 height 37
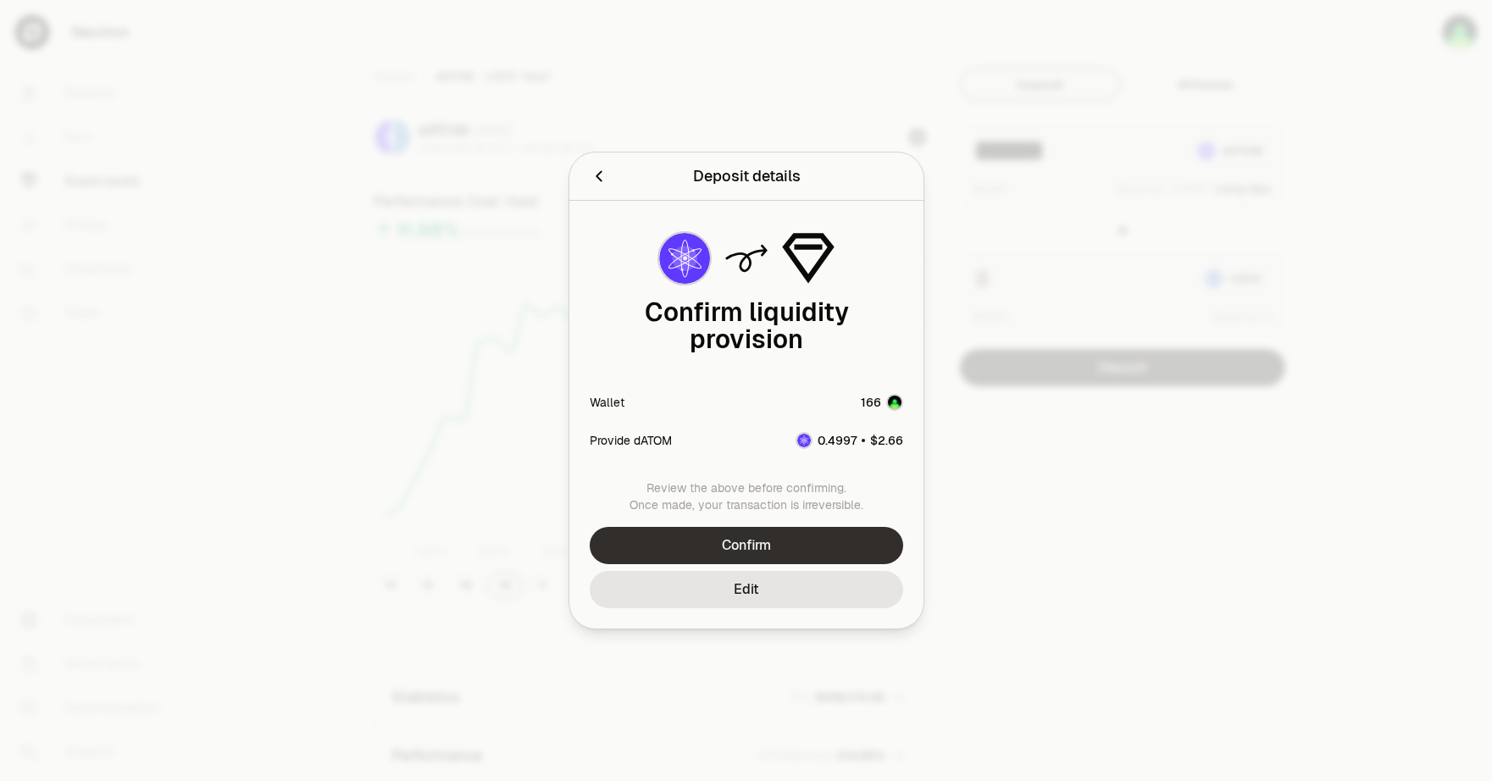
click at [796, 527] on button "Confirm" at bounding box center [746, 545] width 313 height 37
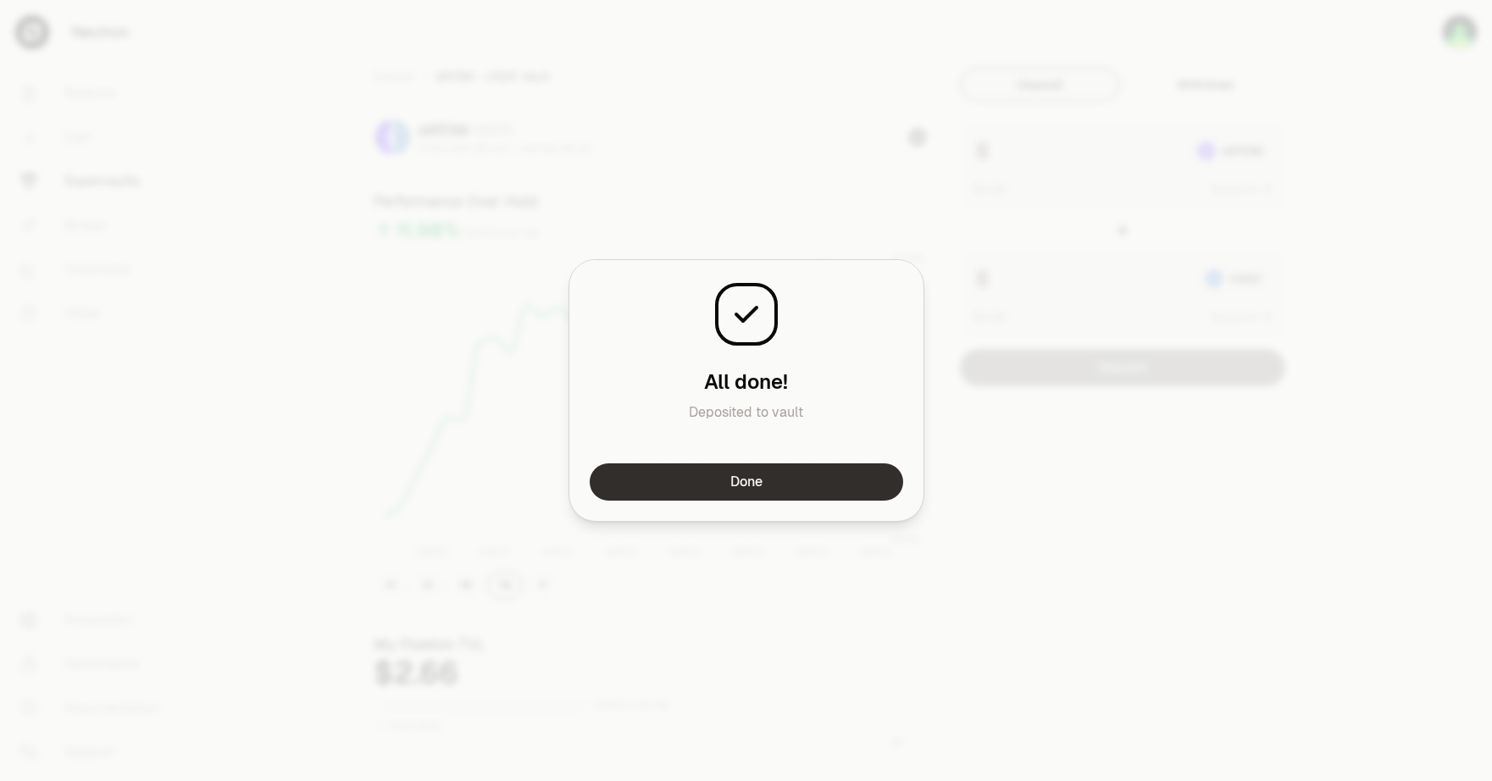
click at [735, 485] on button "Done" at bounding box center [746, 481] width 313 height 37
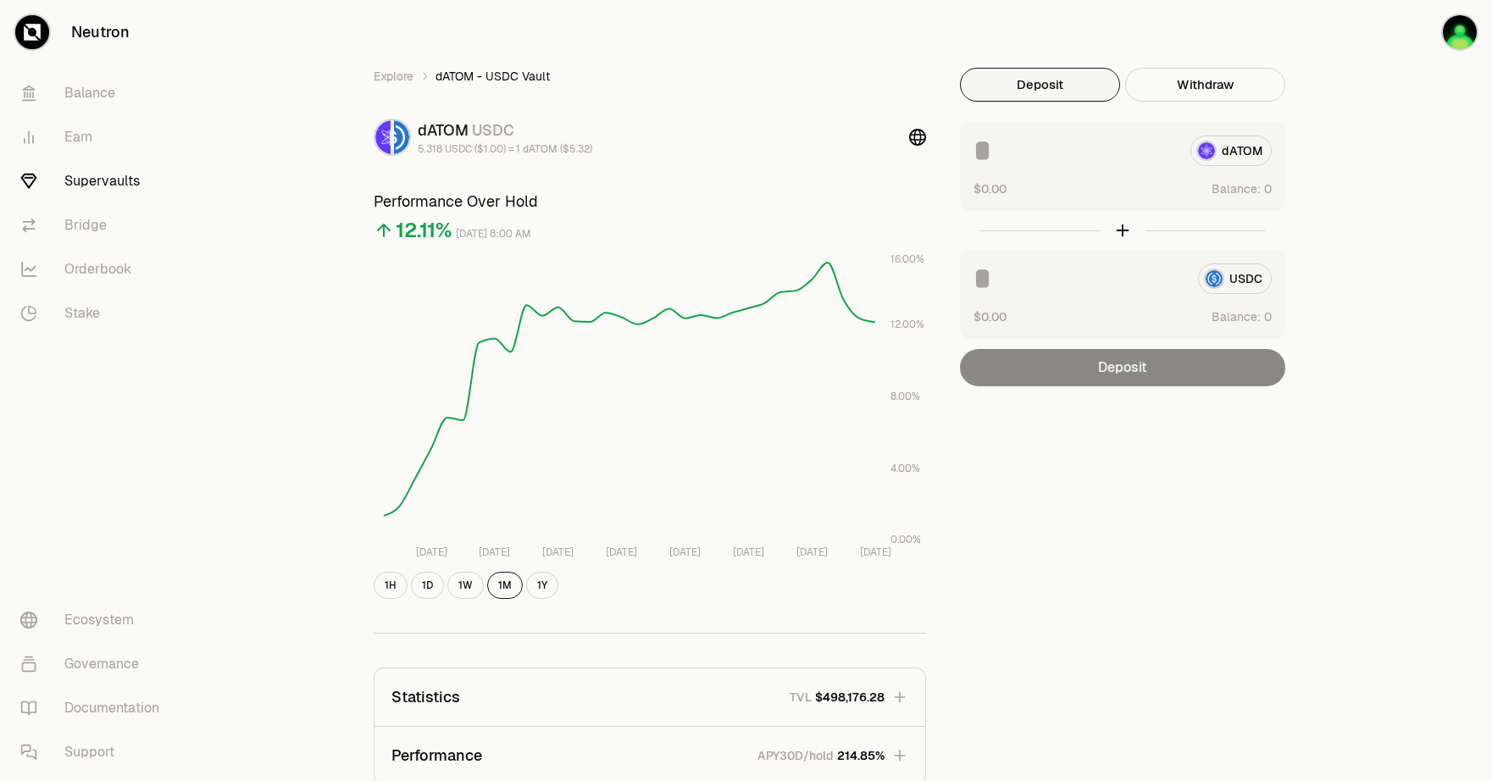
click at [1351, 109] on div "Explore dATOM - USDC Vault dATOM USDC 5.318 USDC ($1.00) = 1 dATOM ($5.32) Perf…" at bounding box center [841, 548] width 1302 height 1096
click at [1353, 119] on div "Explore dATOM - USDC Vault dATOM USDC 5.318 USDC ($1.00) = 1 dATOM ($5.32) Perf…" at bounding box center [841, 548] width 1302 height 1096
click at [1402, 85] on div "Explore dATOM - USDC Vault dATOM USDC 5.318 USDC ($1.00) = 1 dATOM ($5.32) Perf…" at bounding box center [841, 548] width 1302 height 1096
click at [784, 43] on div "Explore dATOM - USDC Vault dATOM USDC 5.318 USDC ($1.00) = 1 dATOM ($5.32) Perf…" at bounding box center [841, 548] width 1017 height 1096
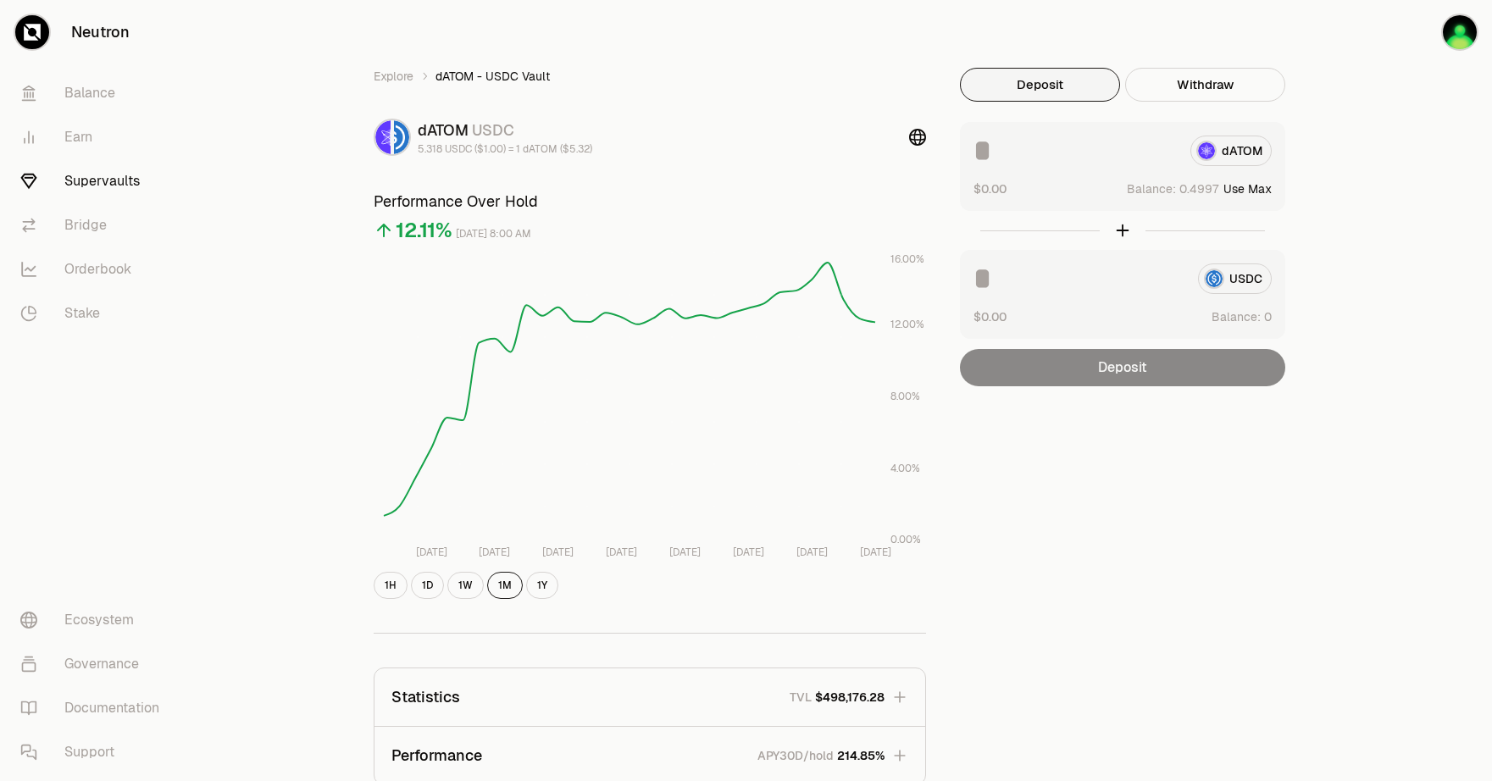
click at [1261, 191] on button "Use Max" at bounding box center [1247, 188] width 48 height 17
type input "******"
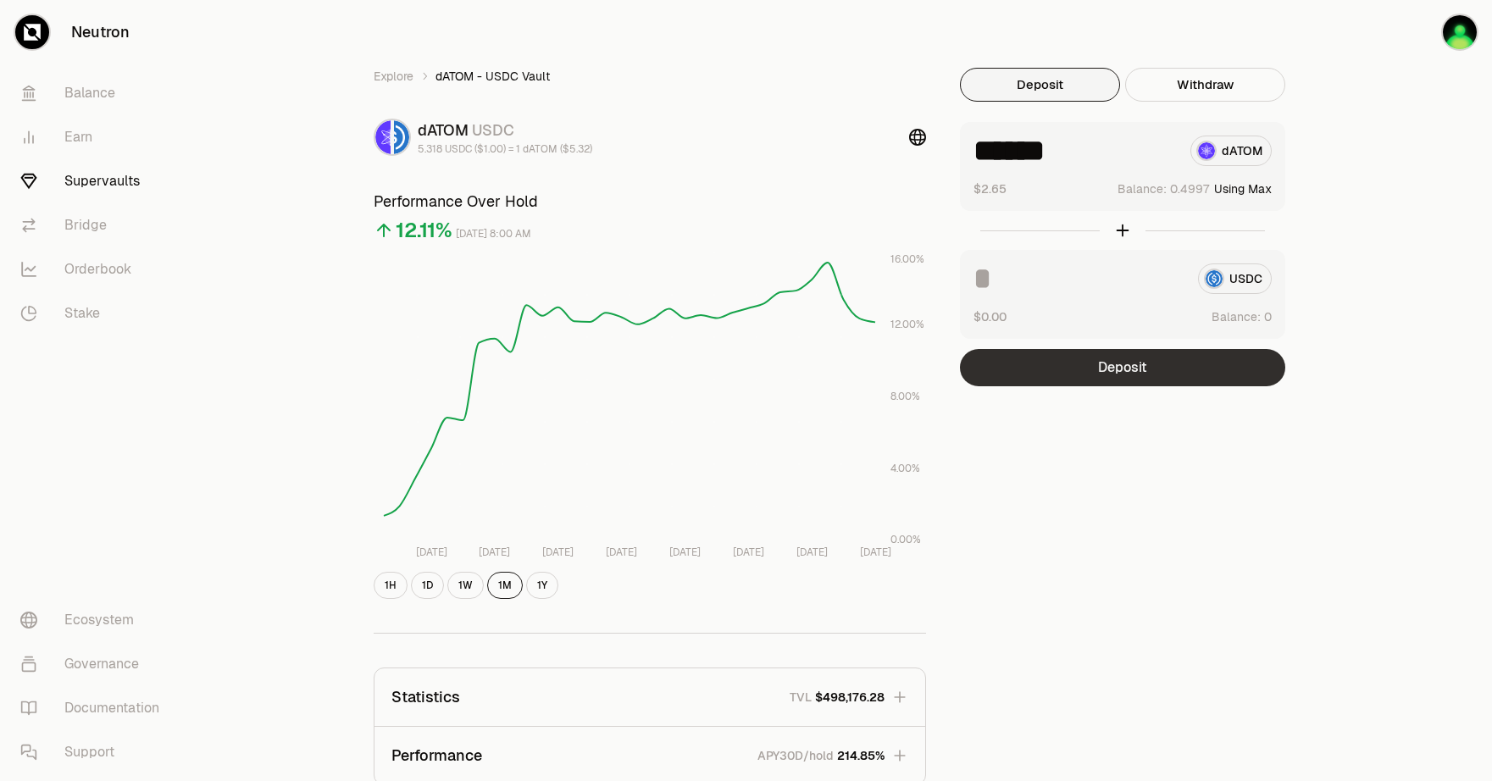
click at [1152, 359] on button "Deposit" at bounding box center [1122, 367] width 325 height 37
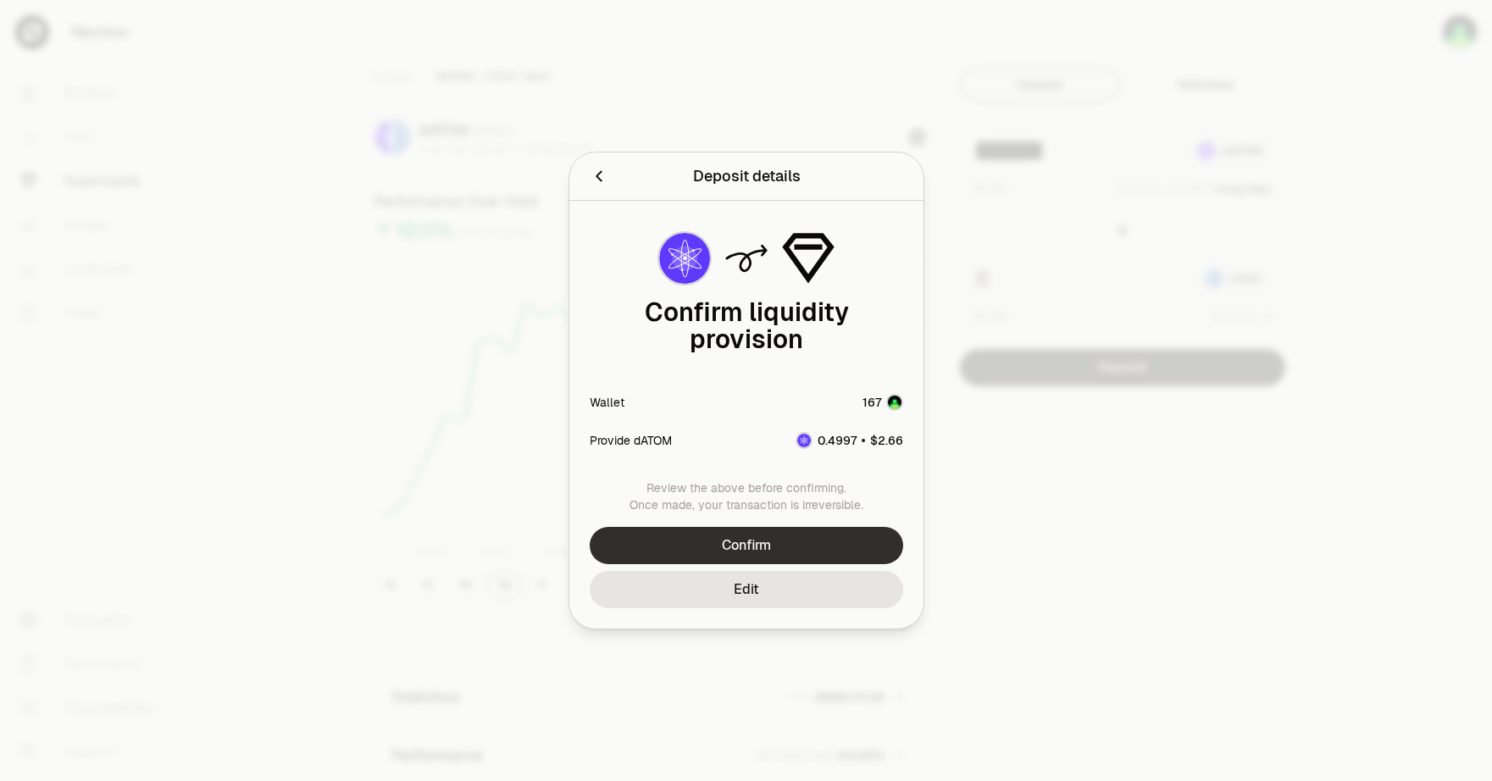
click at [810, 527] on button "Confirm" at bounding box center [746, 545] width 313 height 37
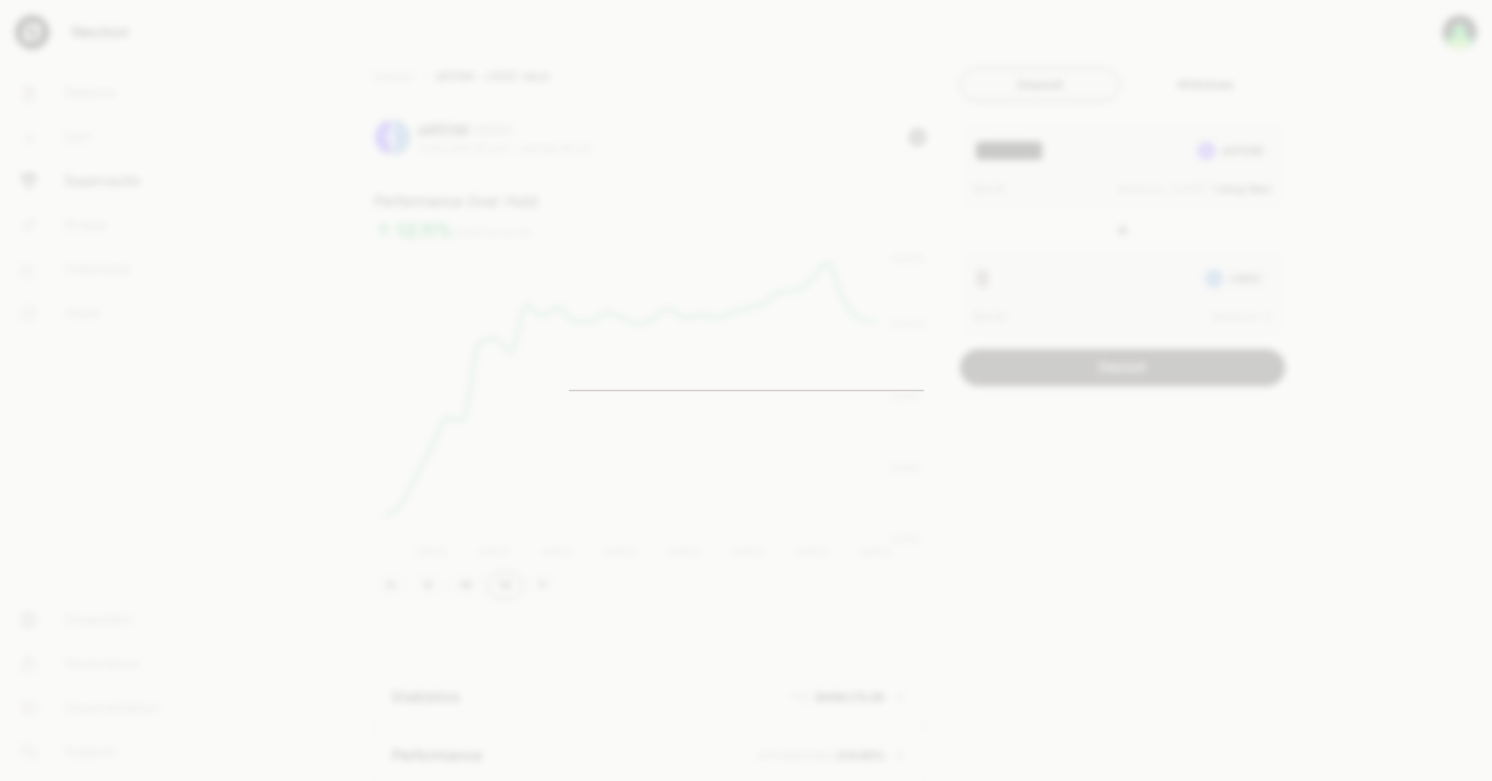
click at [803, 530] on div at bounding box center [746, 390] width 1492 height 781
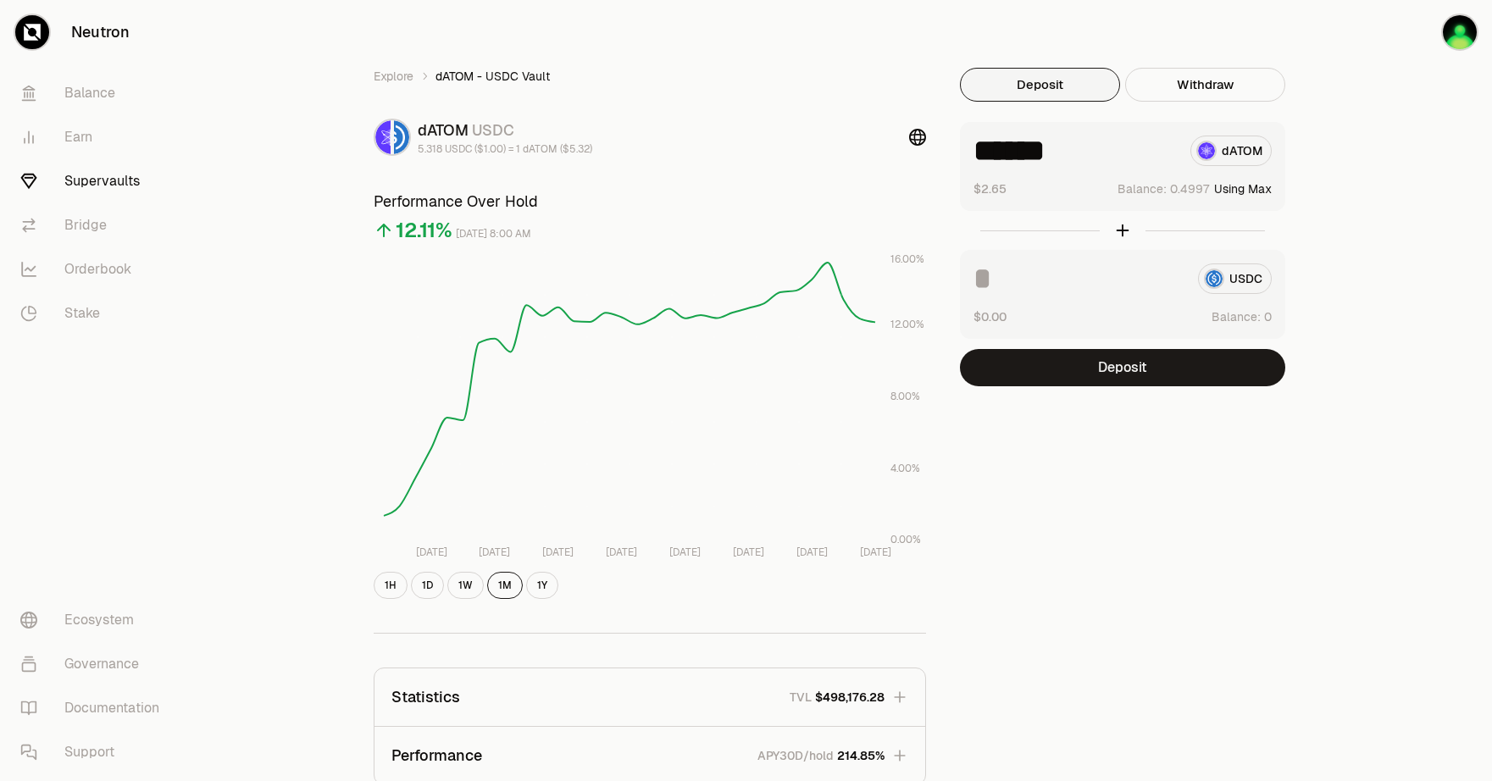
click at [1129, 447] on div "Explore dATOM - USDC Vault dATOM USDC 5.318 USDC ($1.00) = 1 dATOM ($5.32) Perf…" at bounding box center [841, 548] width 976 height 961
click at [1098, 469] on div "Explore dATOM - USDC Vault dATOM USDC 5.318 USDC ($1.00) = 1 dATOM ($5.32) Perf…" at bounding box center [841, 548] width 976 height 961
click at [1088, 484] on div "Explore dATOM - USDC Vault dATOM USDC 5.318 USDC ($1.00) = 1 dATOM ($5.32) Perf…" at bounding box center [841, 548] width 976 height 961
drag, startPoint x: 1116, startPoint y: 478, endPoint x: 1114, endPoint y: 456, distance: 22.1
click at [1116, 477] on div "Explore dATOM - USDC Vault dATOM USDC 5.318 USDC ($1.00) = 1 dATOM ($5.32) Perf…" at bounding box center [841, 548] width 976 height 961
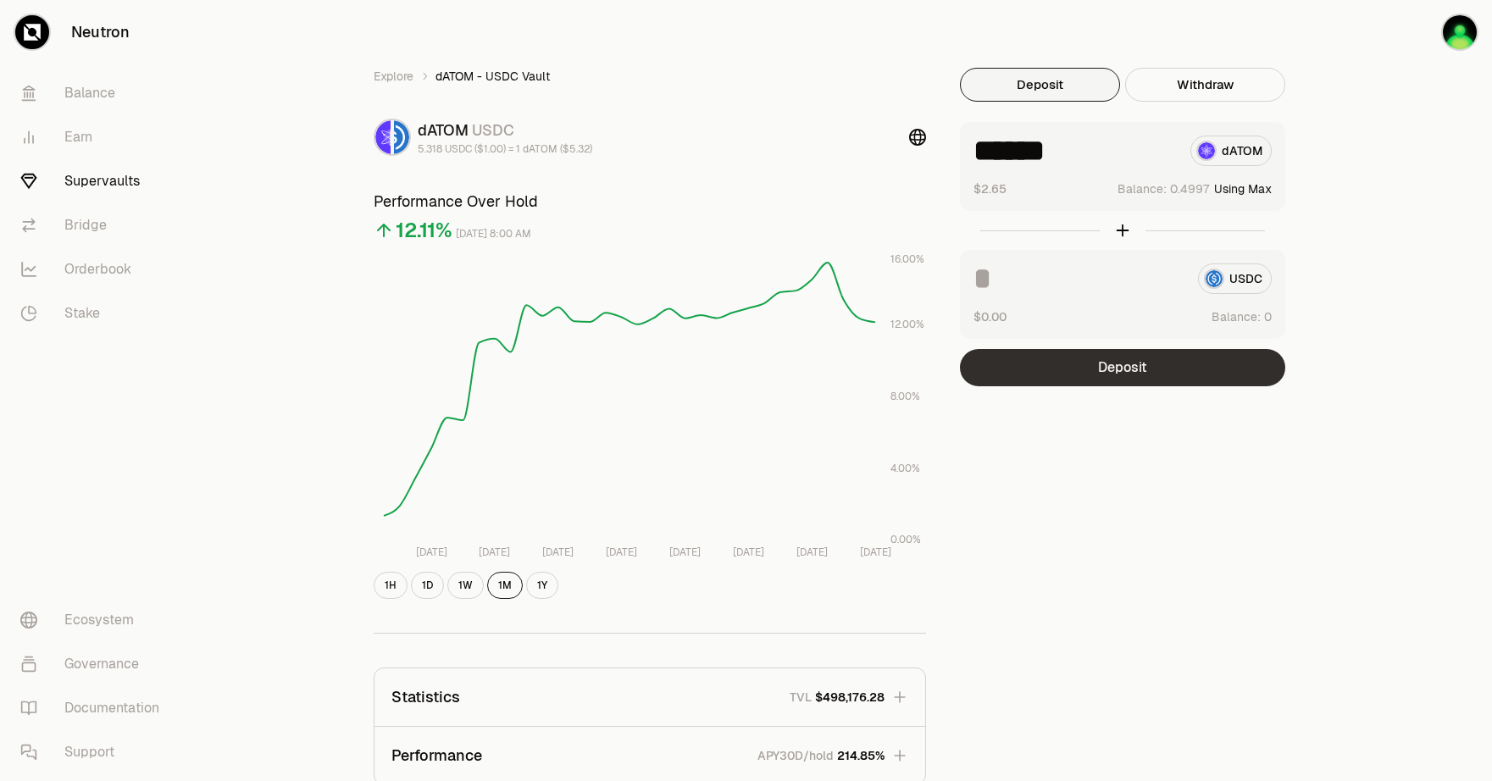
click at [1110, 367] on button "Deposit" at bounding box center [1122, 367] width 325 height 37
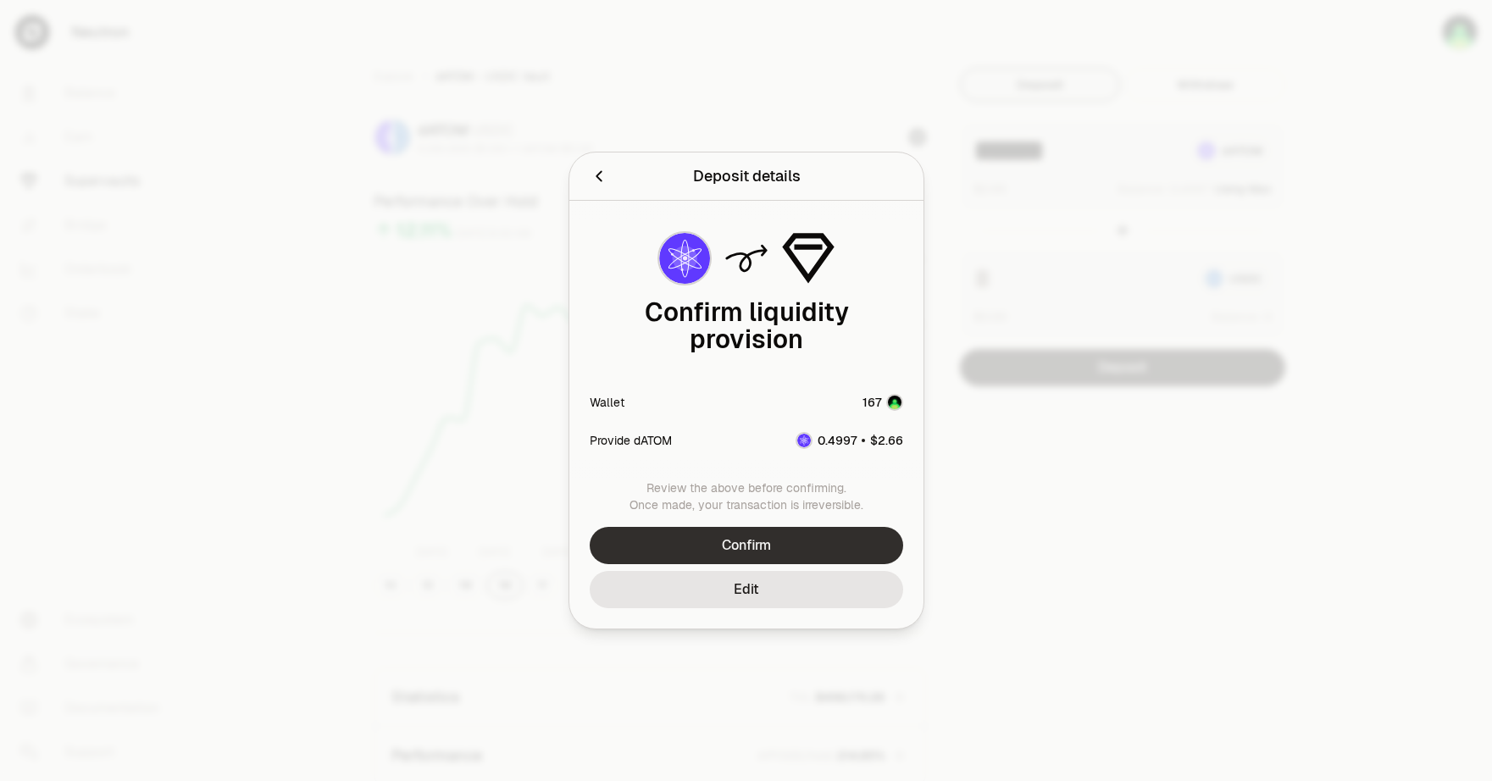
click at [785, 531] on button "Confirm" at bounding box center [746, 545] width 313 height 37
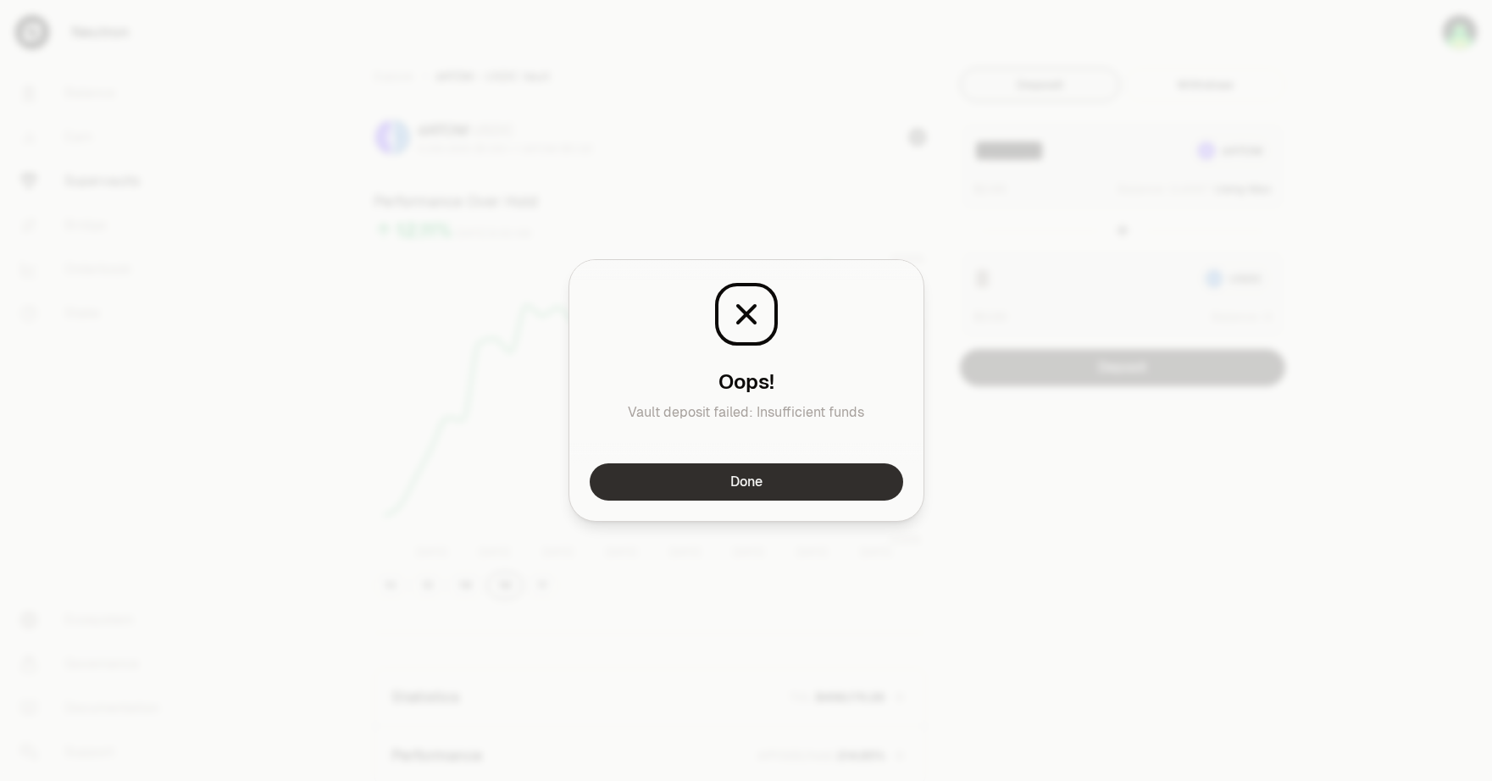
drag, startPoint x: 801, startPoint y: 488, endPoint x: 783, endPoint y: 365, distance: 124.1
click at [800, 484] on button "Done" at bounding box center [746, 481] width 313 height 37
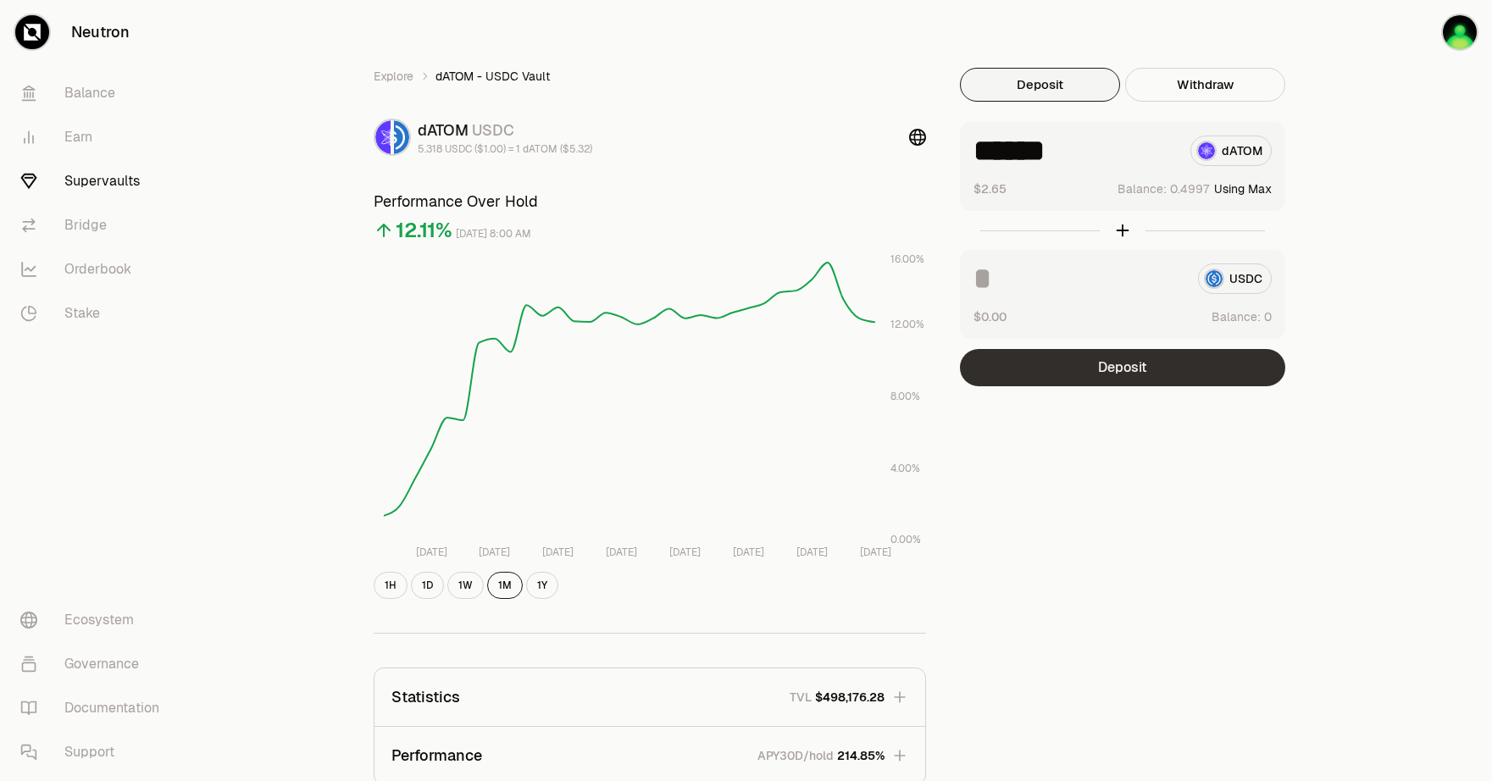
click at [1149, 368] on button "Deposit" at bounding box center [1122, 367] width 325 height 37
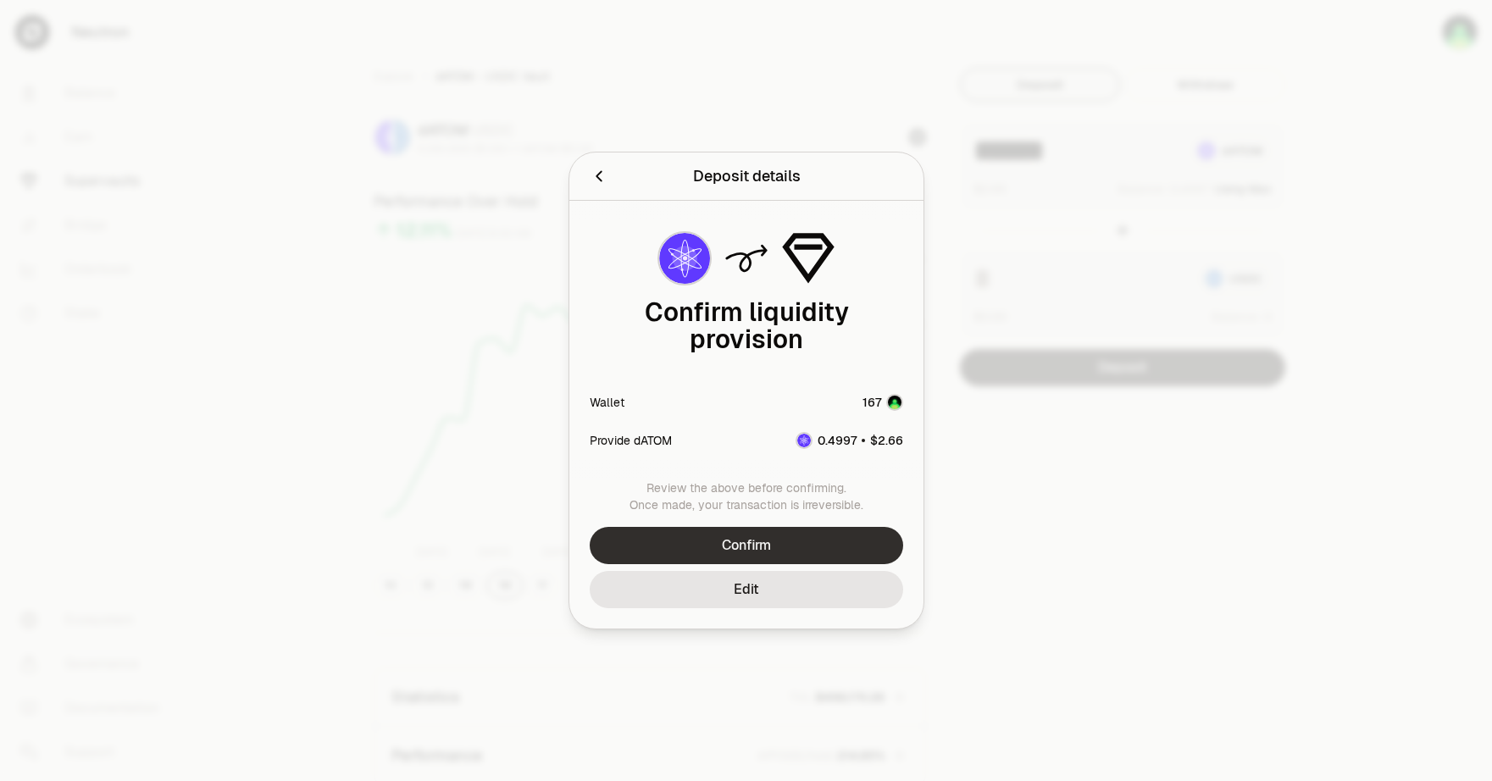
click at [820, 530] on button "Confirm" at bounding box center [746, 545] width 313 height 37
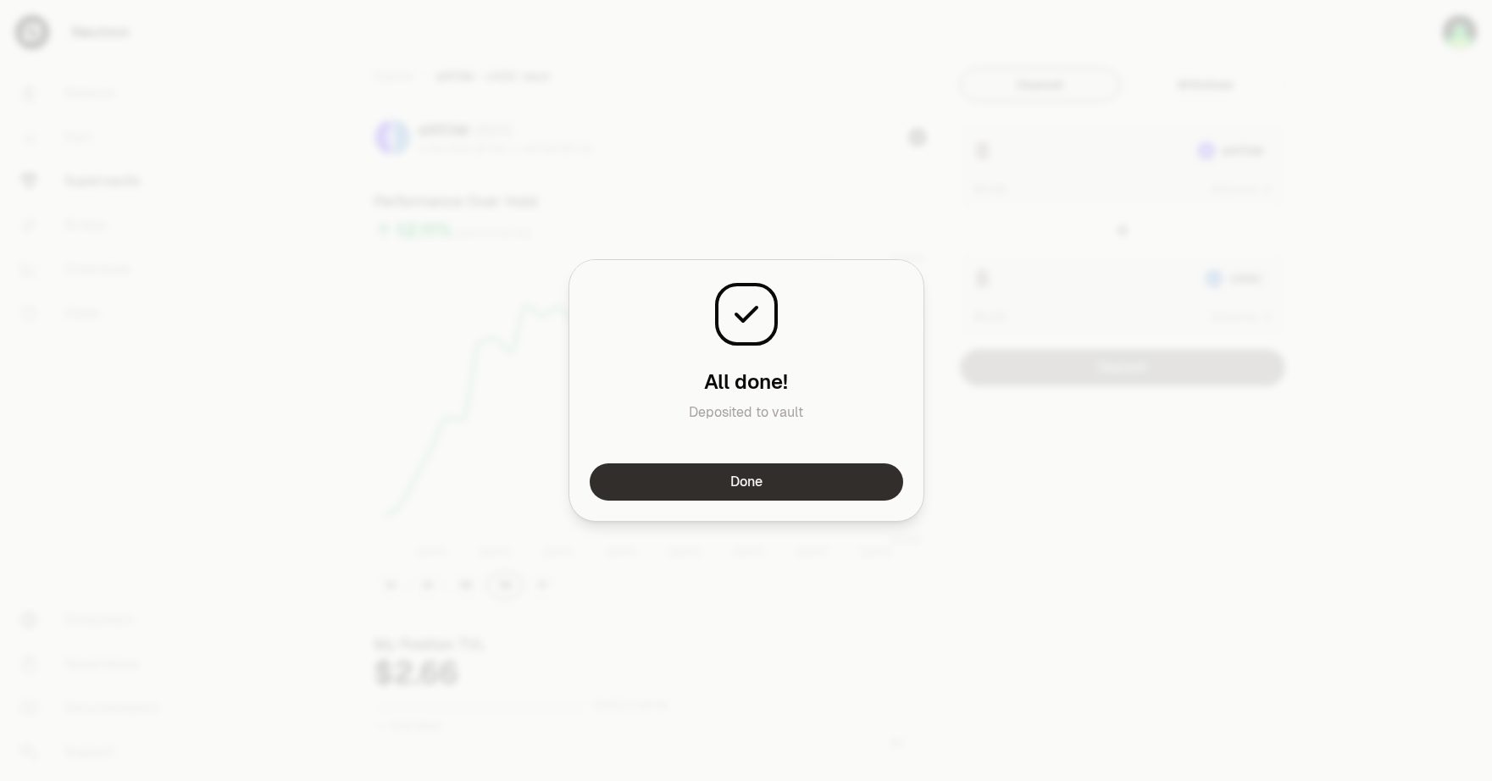
click at [758, 488] on button "Done" at bounding box center [746, 481] width 313 height 37
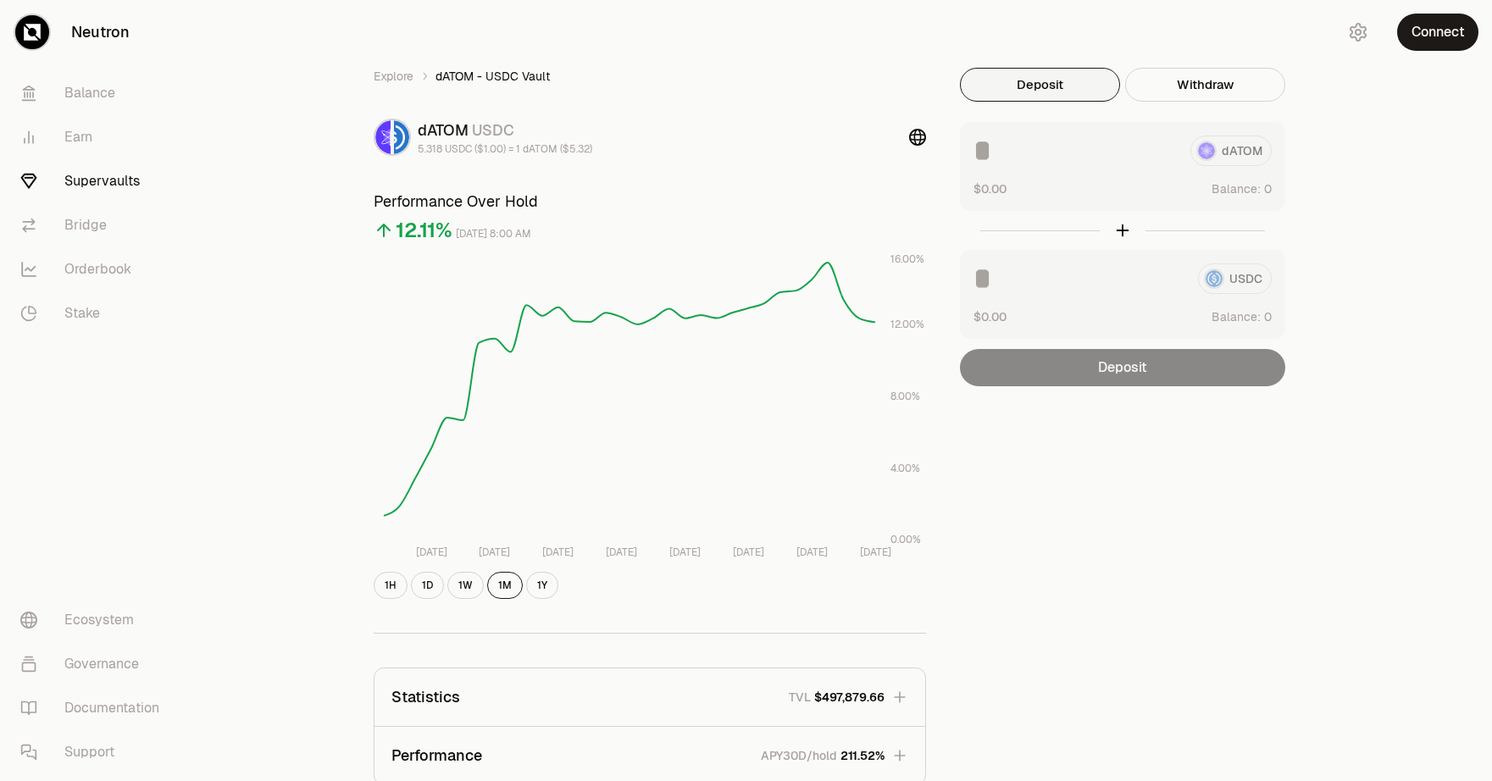
click at [1385, 130] on div "Explore dATOM - USDC Vault dATOM USDC 5.318 USDC ($1.00) = 1 dATOM ($5.32) Perf…" at bounding box center [841, 548] width 1302 height 1096
click at [1223, 153] on div "dATOM" at bounding box center [1122, 151] width 298 height 31
click at [1234, 159] on div "dATOM" at bounding box center [1122, 151] width 298 height 31
click at [1391, 139] on div "Explore dATOM - USDC Vault dATOM USDC 5.318 USDC ($1.00) = 1 dATOM ($5.32) Perf…" at bounding box center [841, 548] width 1302 height 1096
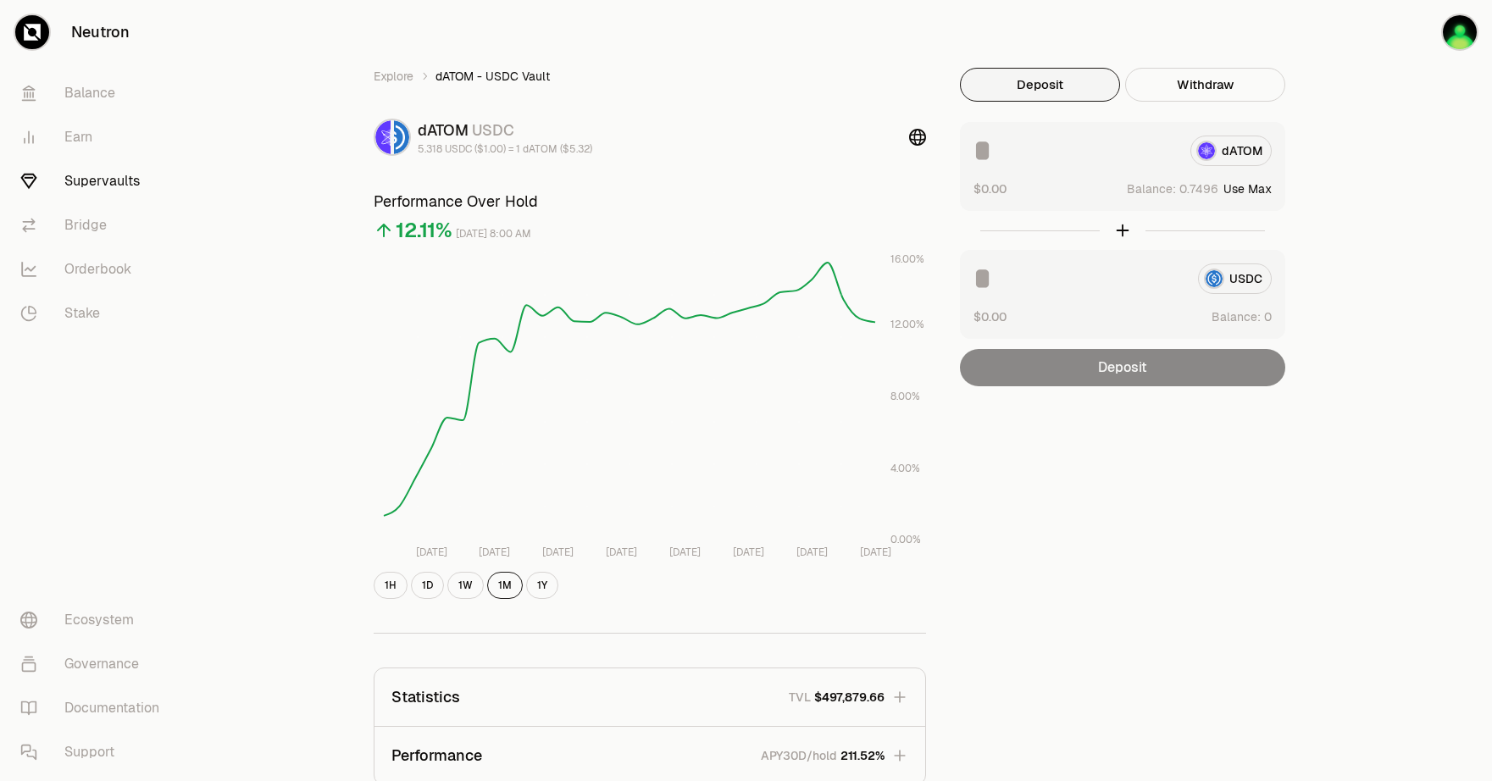
click at [1040, 158] on input at bounding box center [1074, 151] width 203 height 31
click at [1252, 186] on button "Use Max" at bounding box center [1247, 188] width 48 height 17
type input "*******"
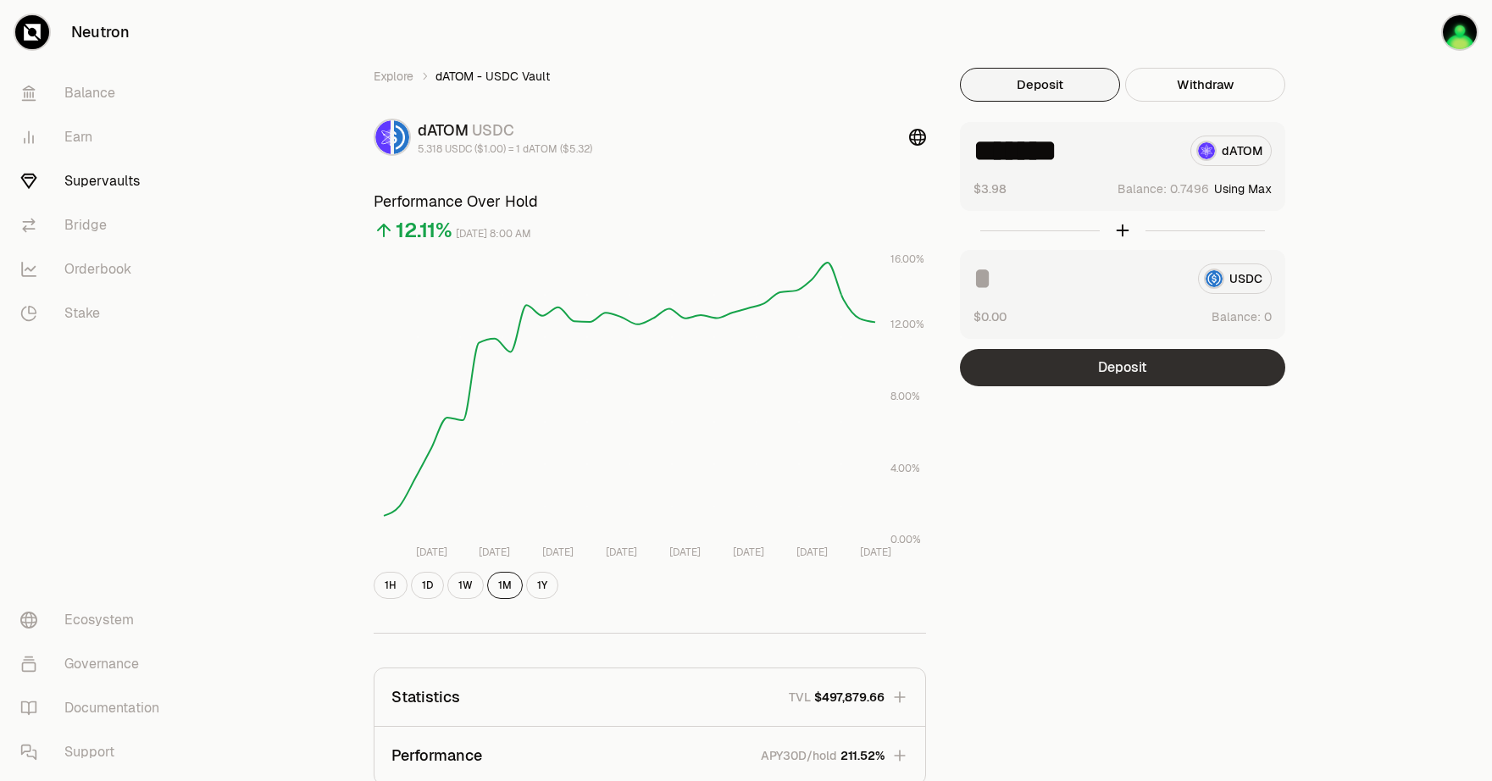
click at [1123, 373] on button "Deposit" at bounding box center [1122, 367] width 325 height 37
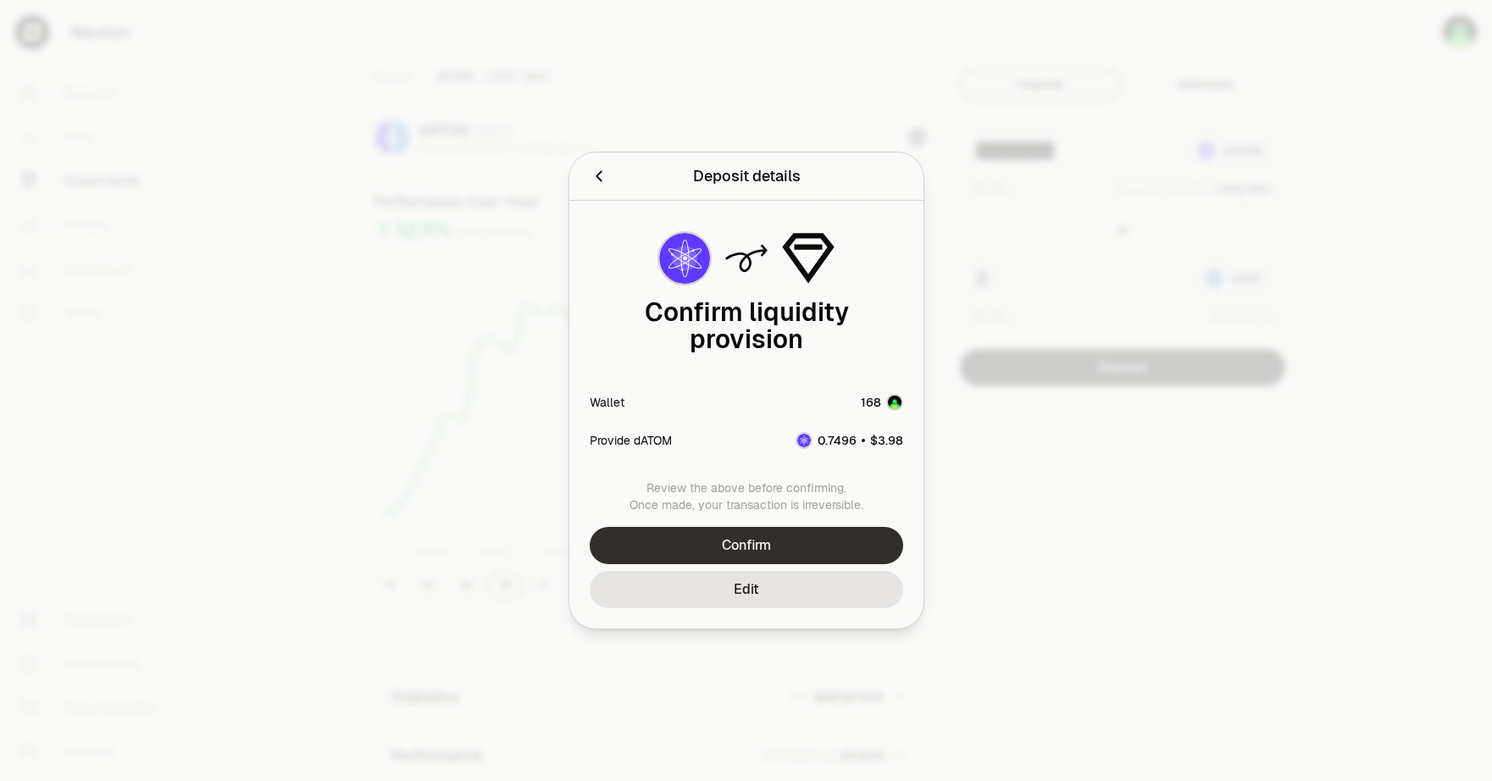
click at [825, 528] on button "Confirm" at bounding box center [746, 545] width 313 height 37
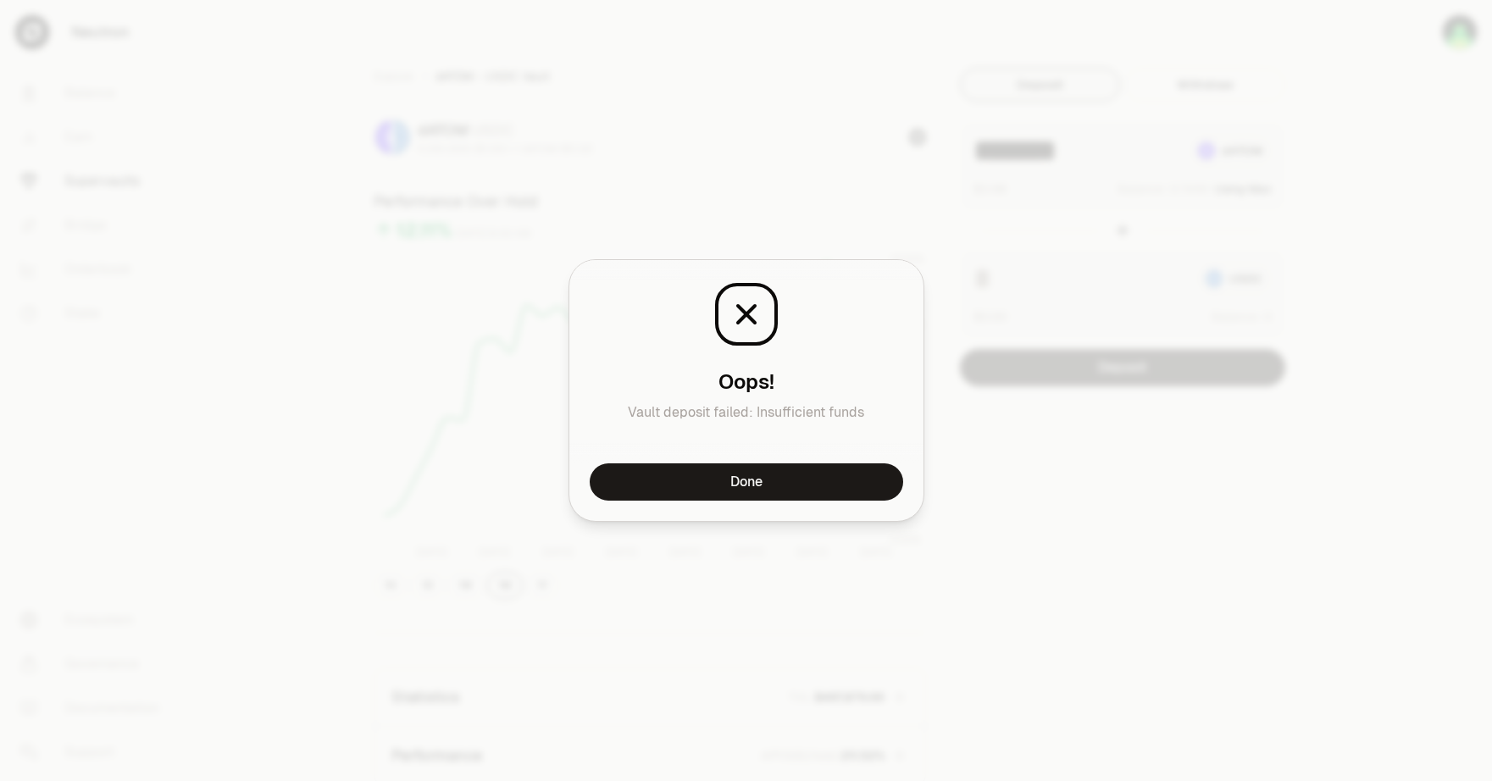
drag, startPoint x: 851, startPoint y: 482, endPoint x: 839, endPoint y: 439, distance: 45.0
click at [851, 482] on button "Done" at bounding box center [746, 481] width 313 height 37
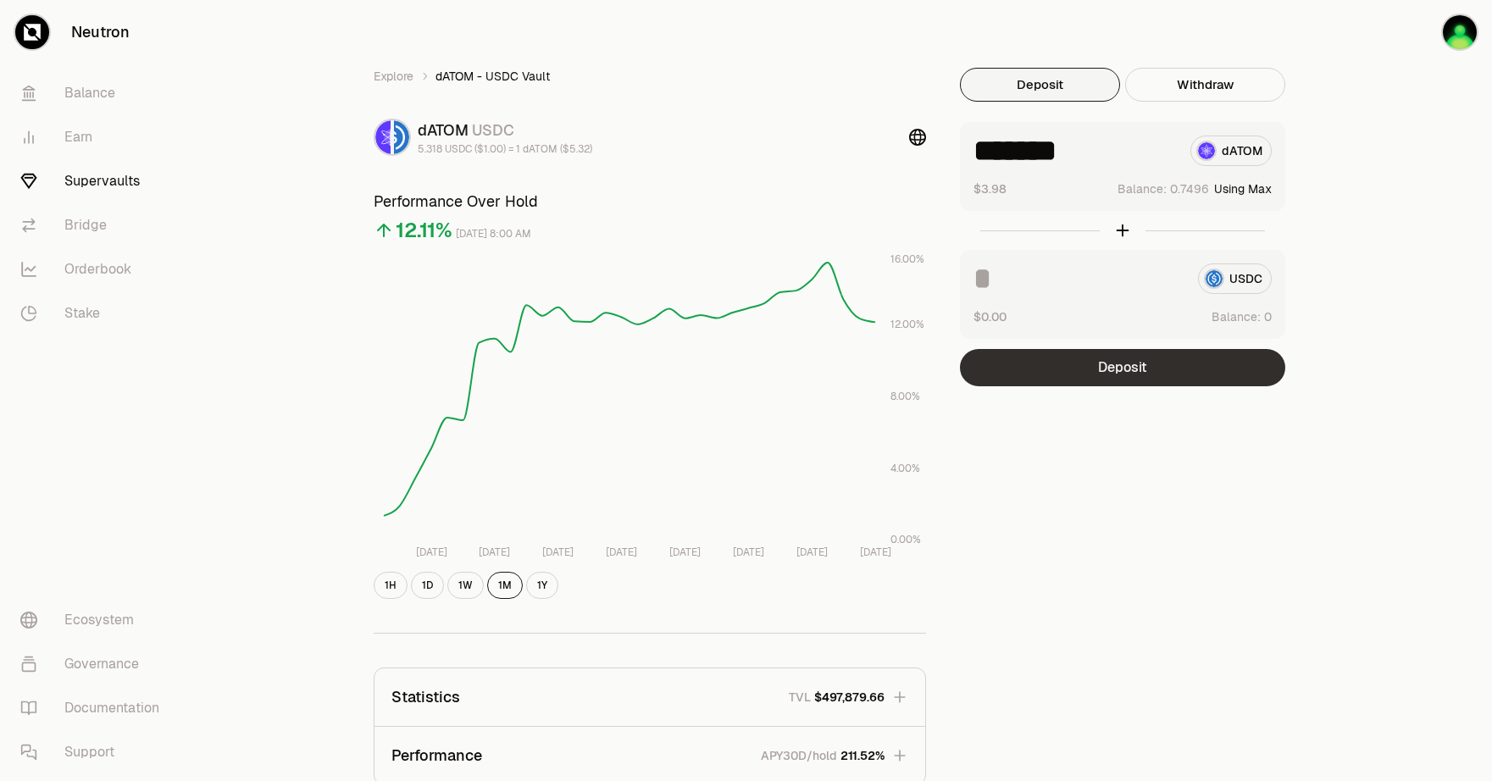
click at [1151, 377] on button "Deposit" at bounding box center [1122, 367] width 325 height 37
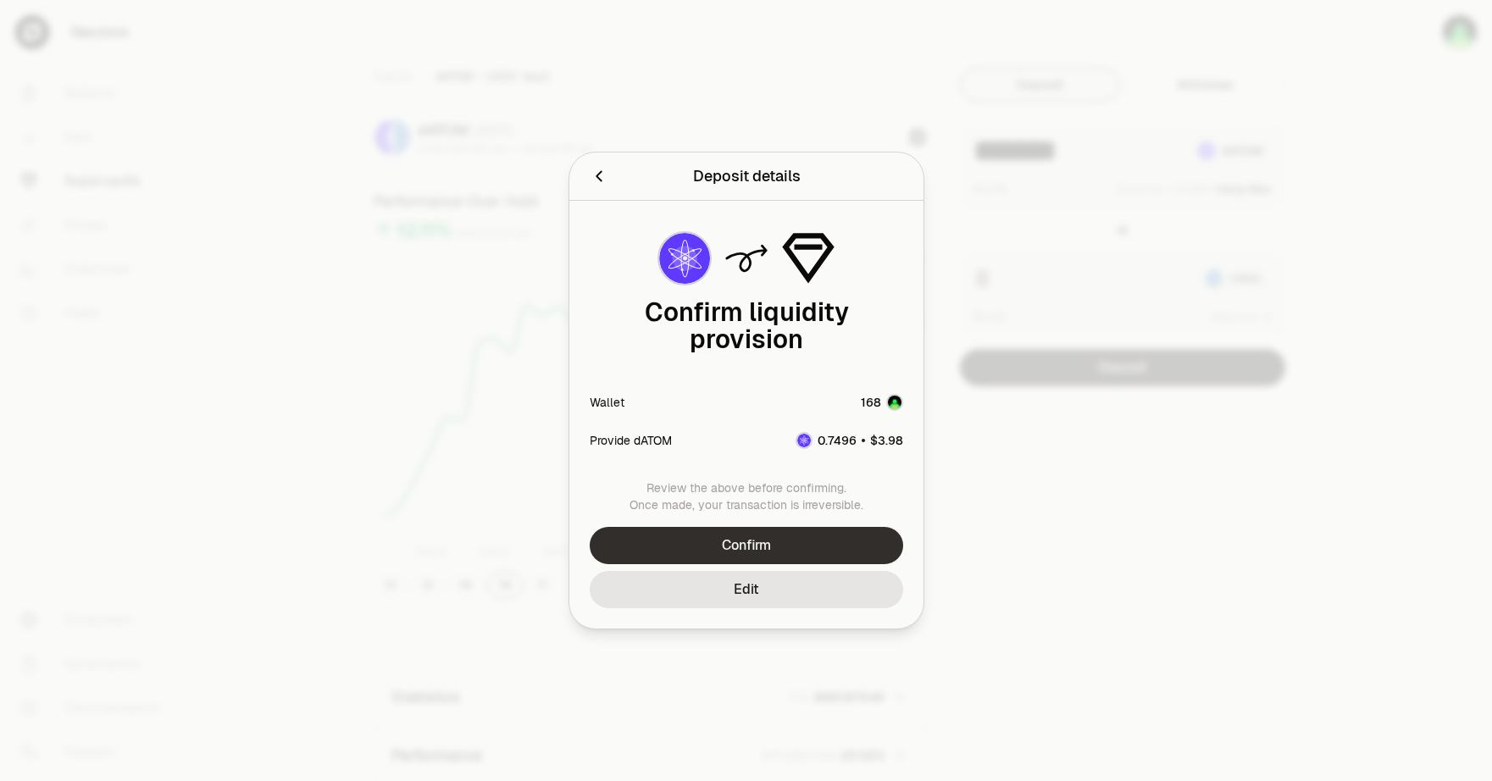
click at [826, 537] on button "Confirm" at bounding box center [746, 545] width 313 height 37
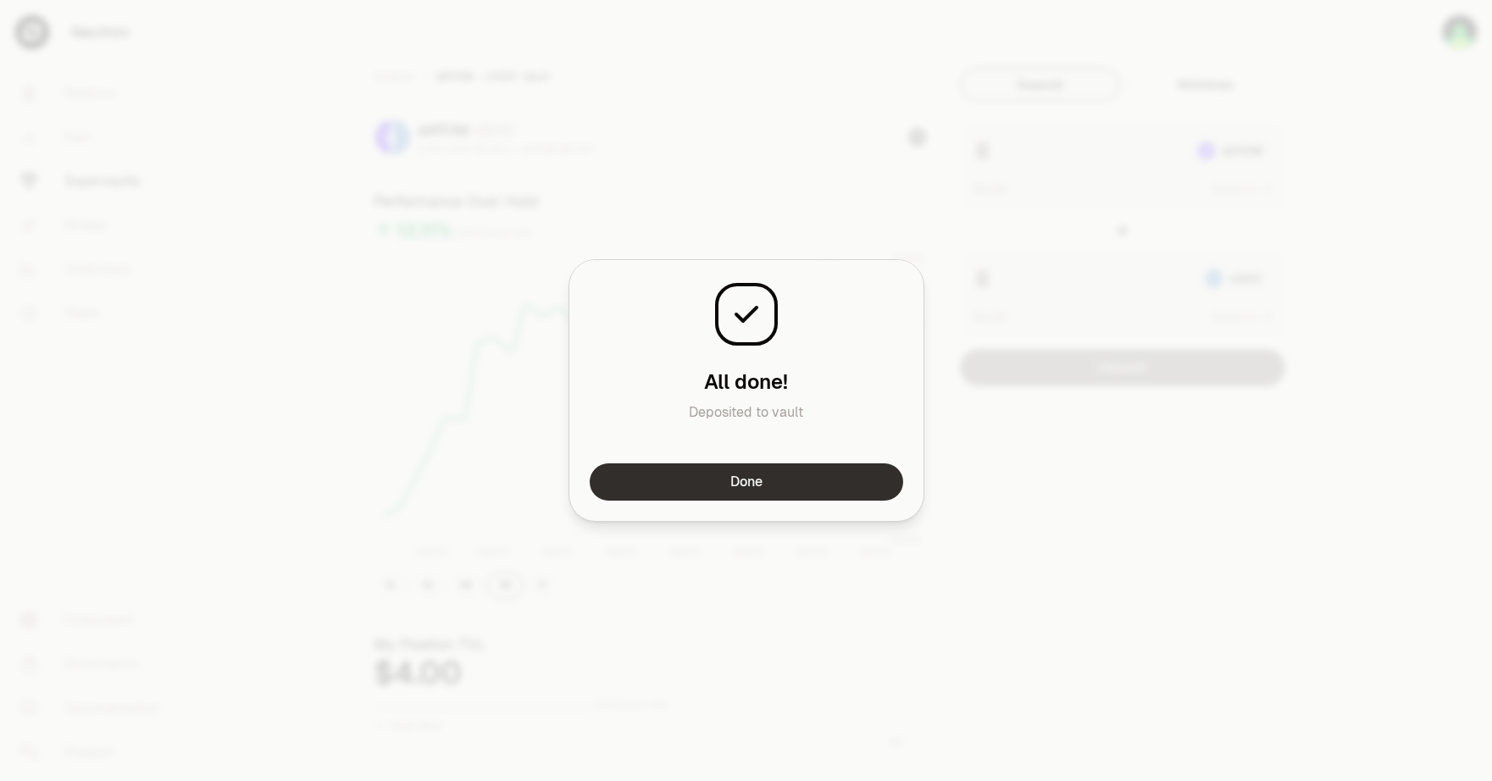
click at [761, 471] on button "Done" at bounding box center [746, 481] width 313 height 37
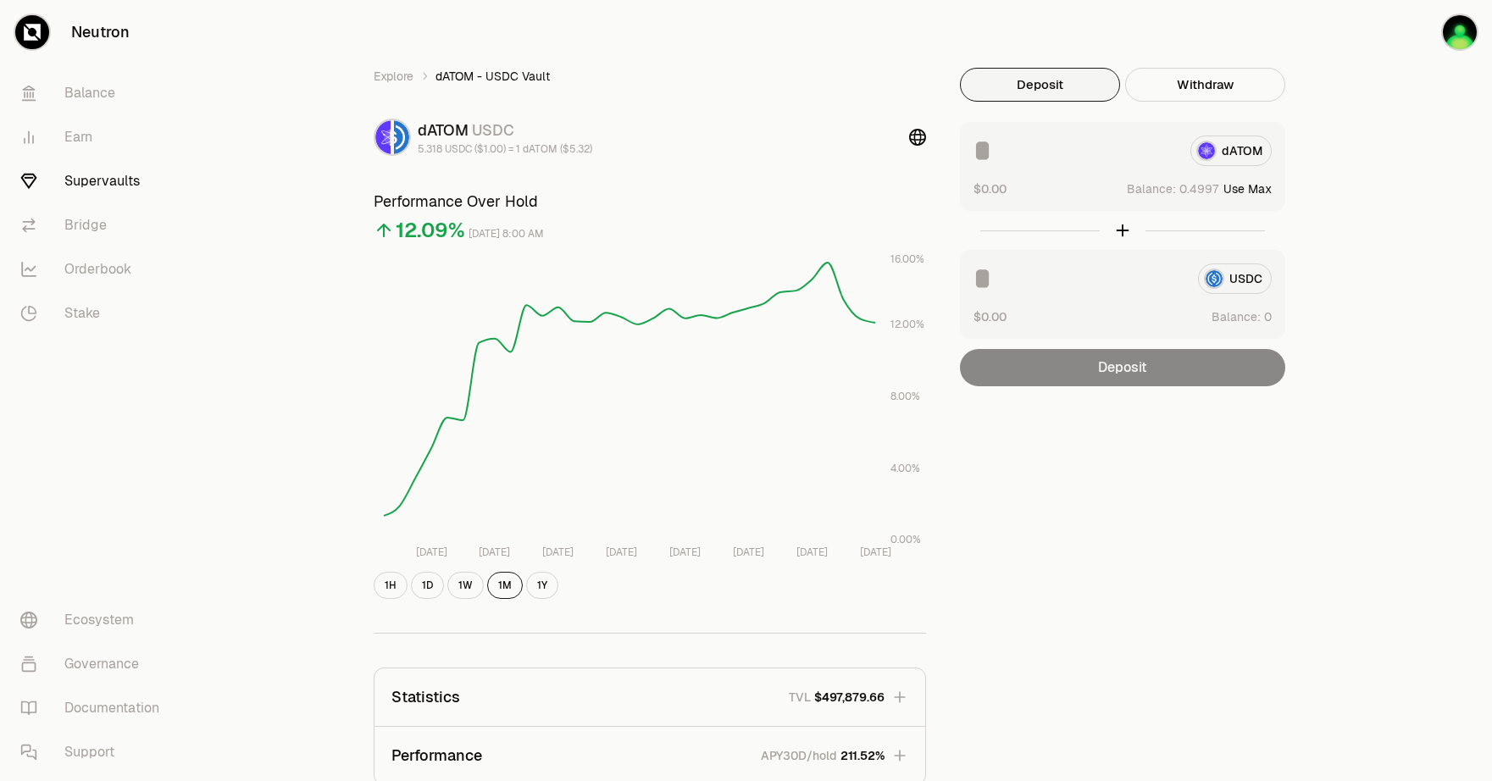
click at [1338, 136] on div "Explore dATOM - USDC Vault dATOM USDC 5.318 USDC ($1.00) = 1 dATOM ($5.32) Perf…" at bounding box center [841, 548] width 1017 height 1096
click at [1266, 188] on button "Use Max" at bounding box center [1247, 188] width 48 height 17
type input "******"
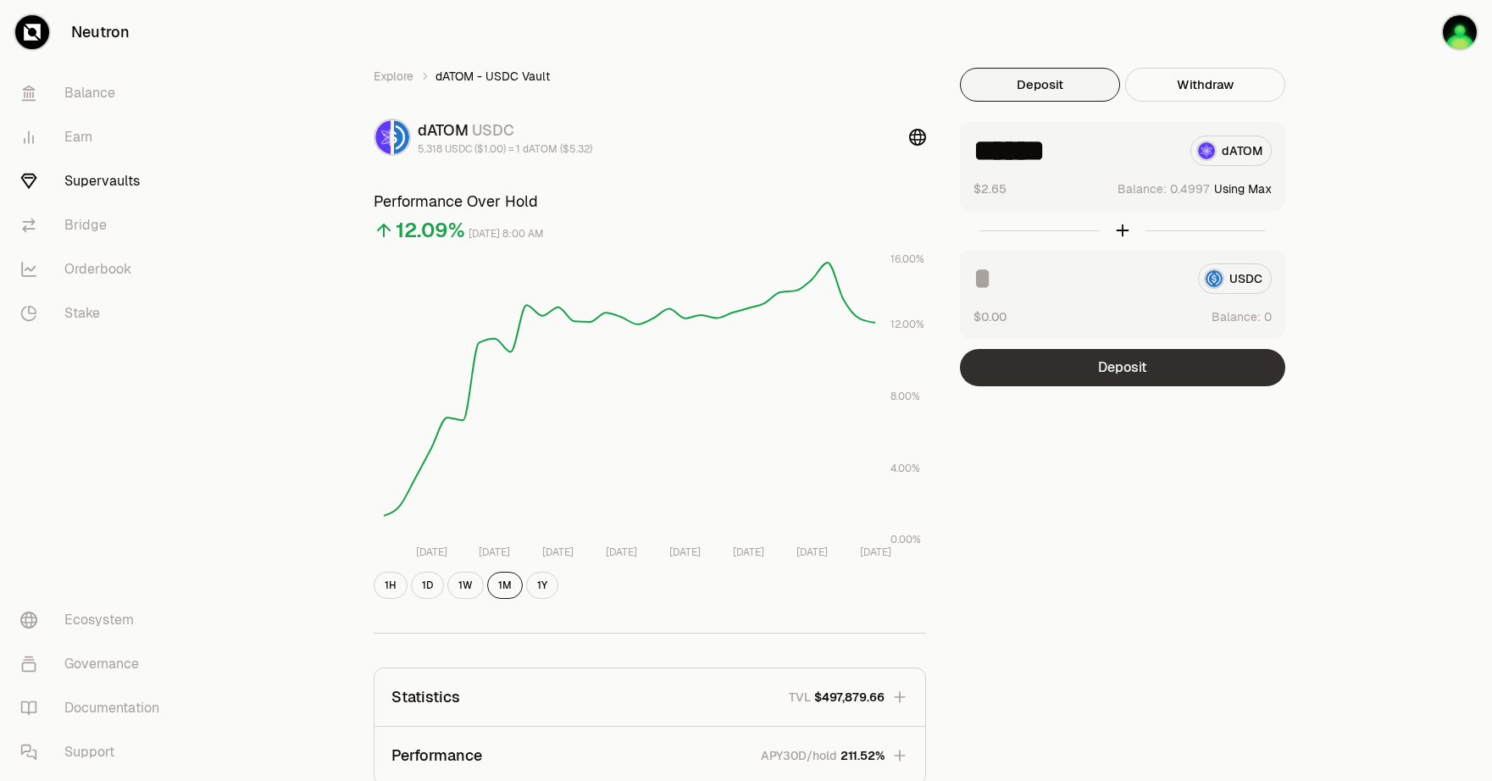
click at [1138, 361] on button "Deposit" at bounding box center [1122, 367] width 325 height 37
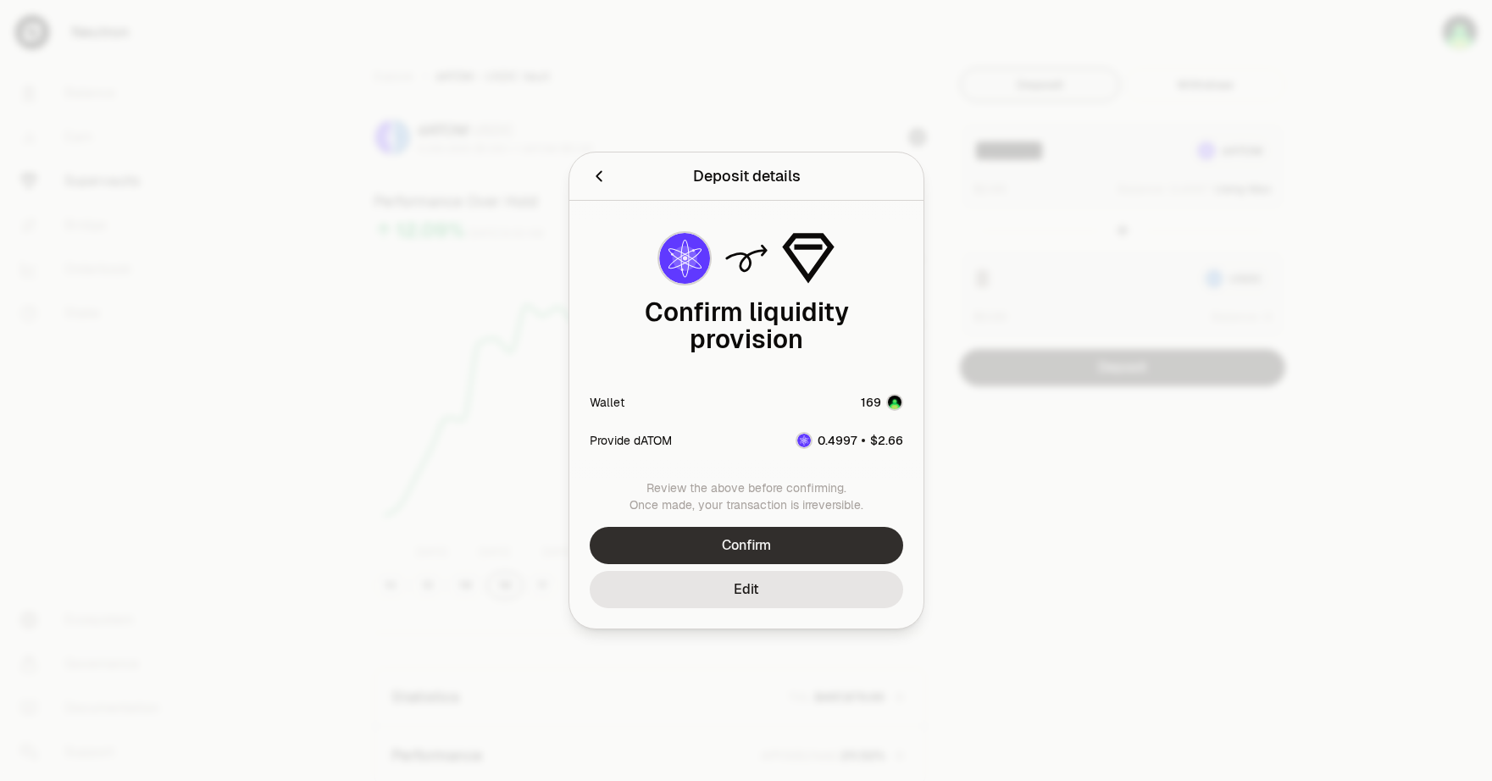
click at [782, 530] on button "Confirm" at bounding box center [746, 545] width 313 height 37
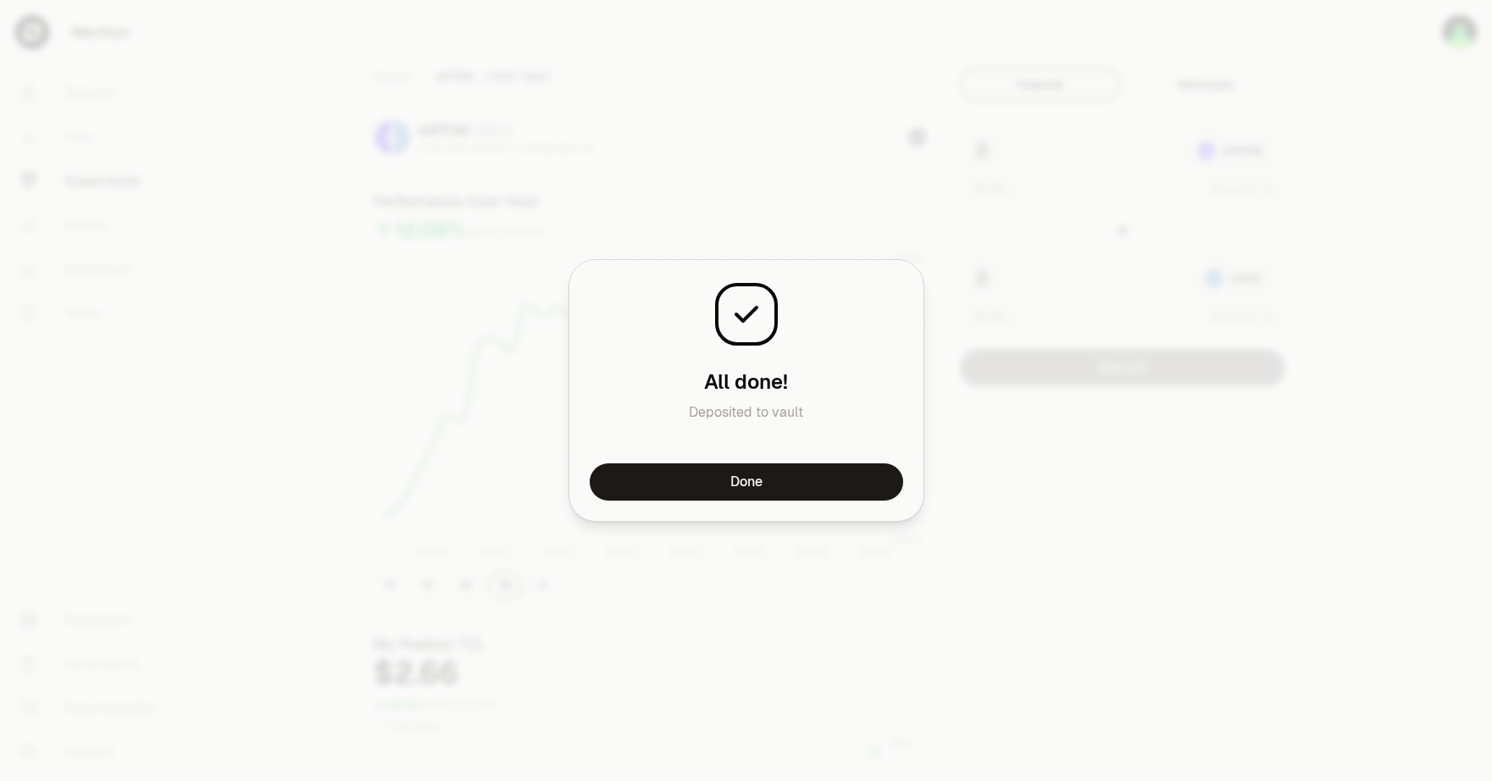
click at [802, 502] on div "Done" at bounding box center [746, 492] width 354 height 58
click at [817, 482] on button "Done" at bounding box center [746, 481] width 313 height 37
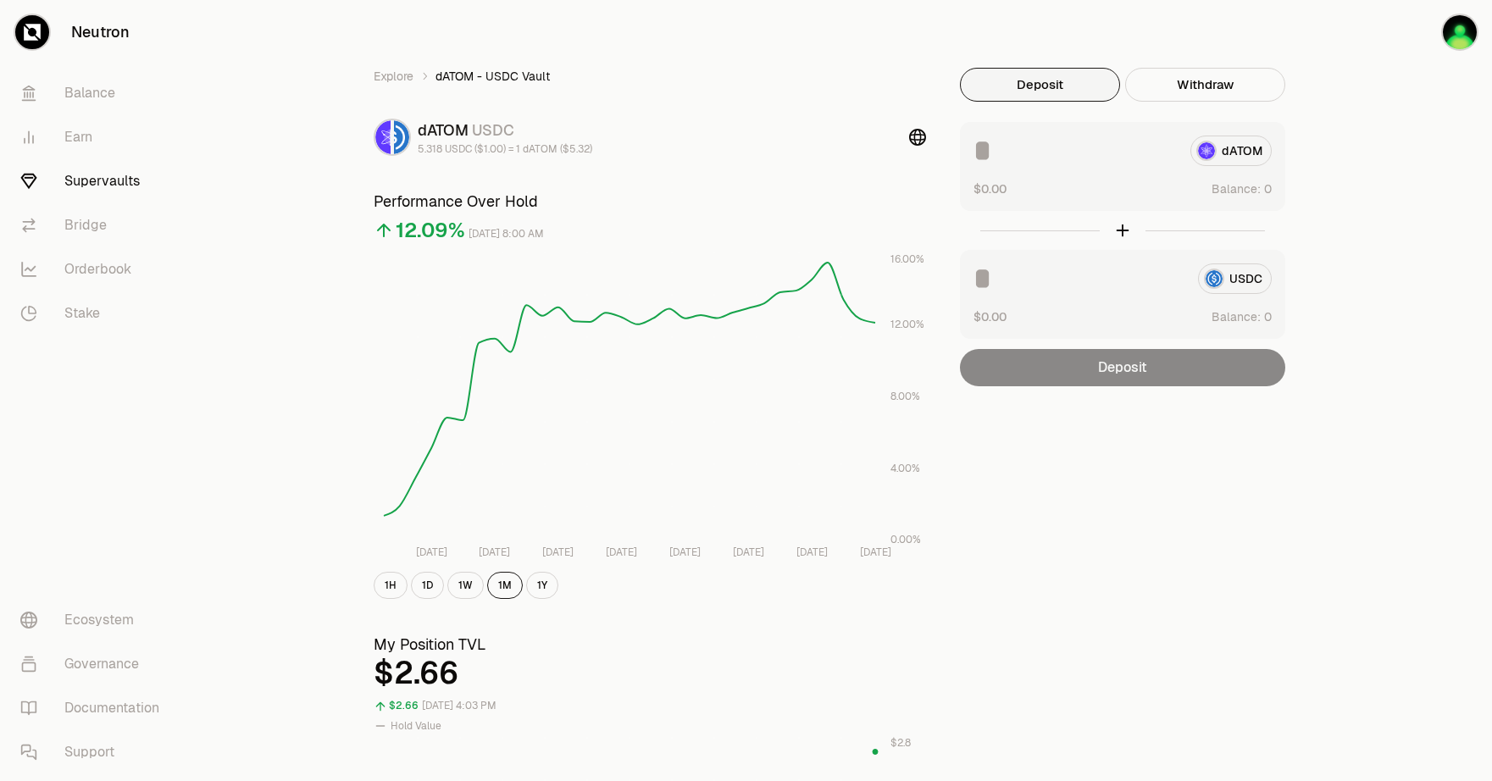
click at [1186, 470] on div "Explore dATOM - USDC Vault dATOM USDC 5.318 USDC ($1.00) = 1 dATOM ($5.32) Perf…" at bounding box center [841, 791] width 976 height 1446
click at [1186, 462] on div "Explore dATOM - USDC Vault dATOM USDC 5.318 USDC ($1.00) = 1 dATOM ($5.32) Perf…" at bounding box center [841, 791] width 976 height 1446
click at [1364, 293] on div "Explore dATOM - USDC Vault dATOM USDC 5.318 USDC ($1.00) = 1 dATOM ($5.32) Perf…" at bounding box center [841, 791] width 1302 height 1582
click at [1255, 189] on button "Use Max" at bounding box center [1247, 188] width 48 height 17
type input "******"
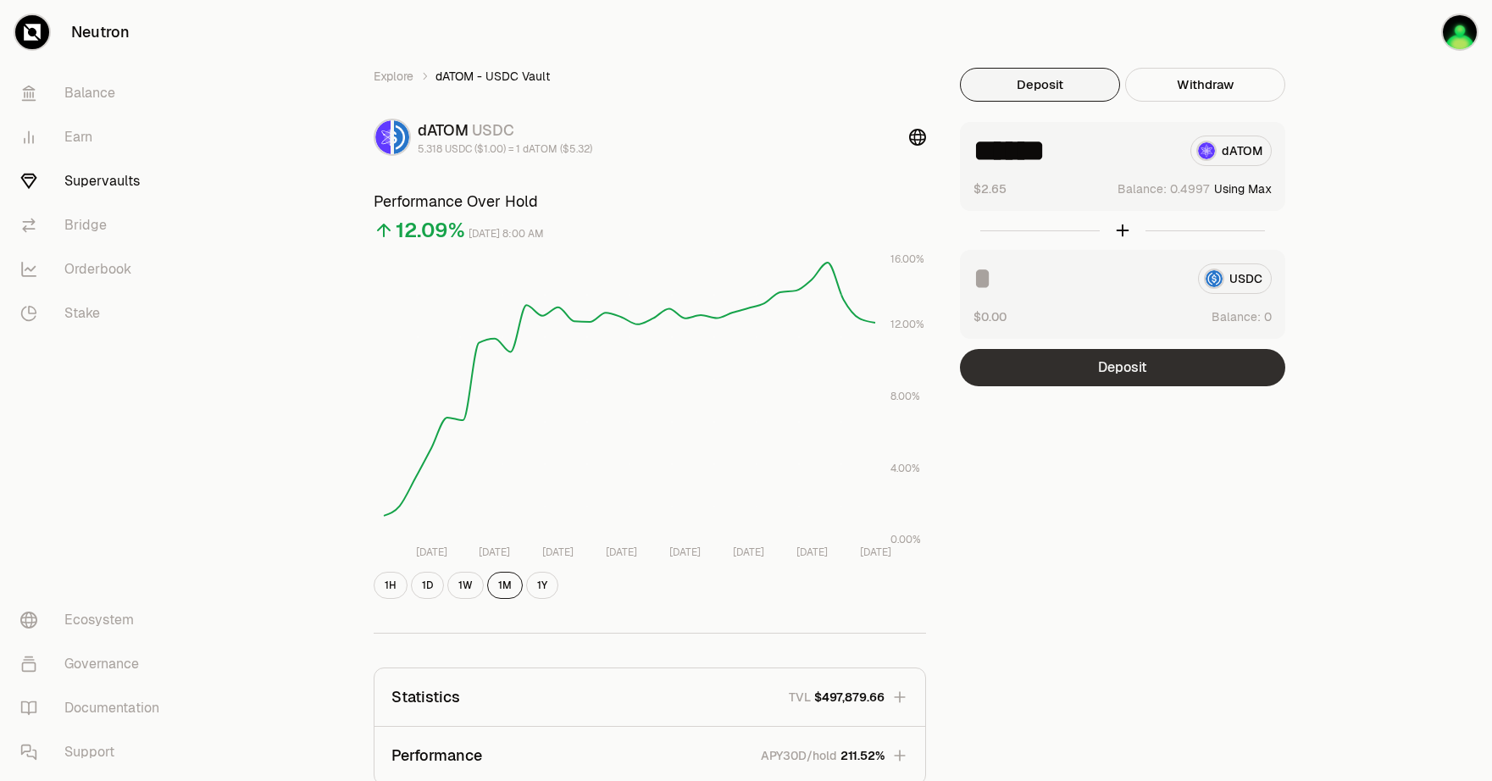
click at [1163, 371] on button "Deposit" at bounding box center [1122, 367] width 325 height 37
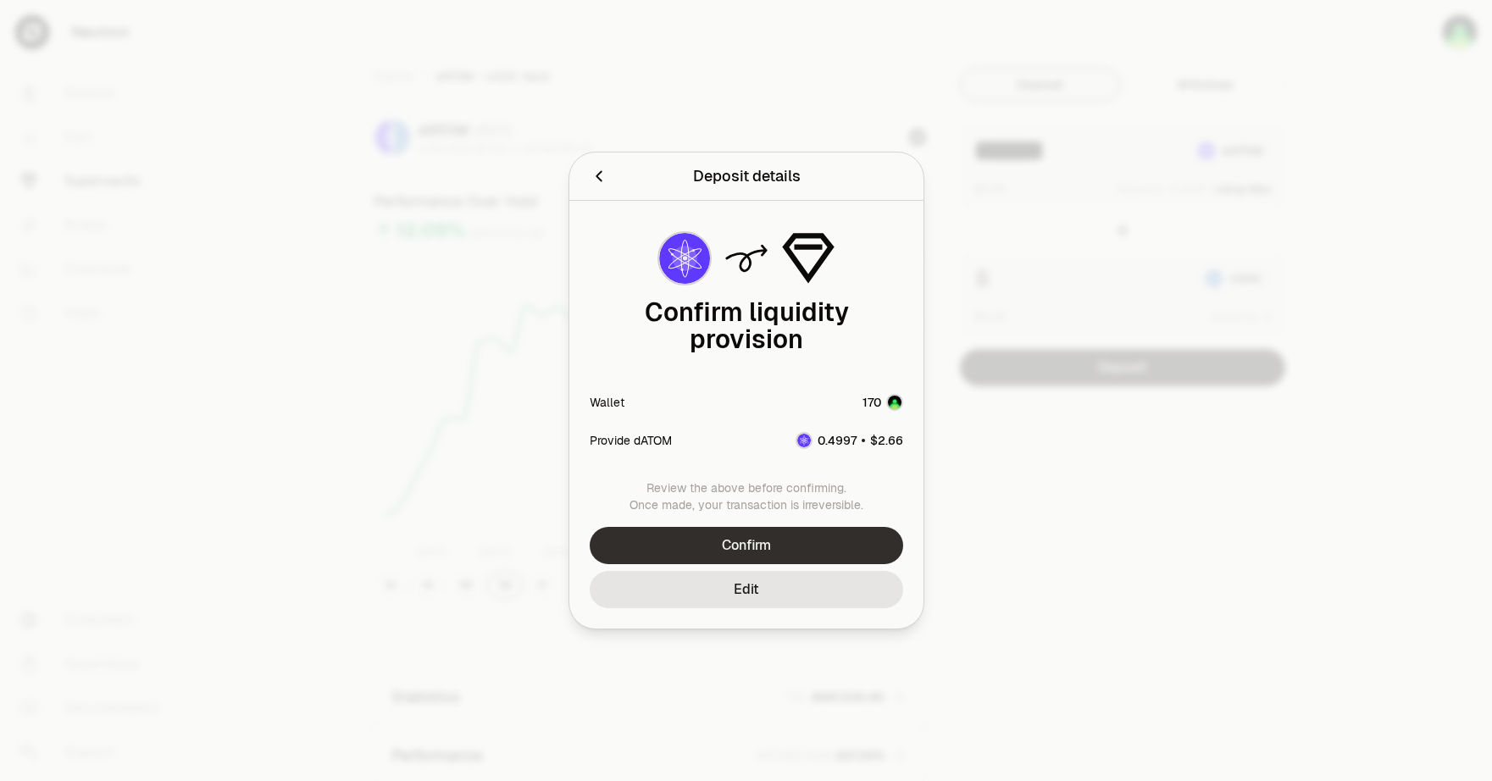
click at [807, 528] on button "Confirm" at bounding box center [746, 545] width 313 height 37
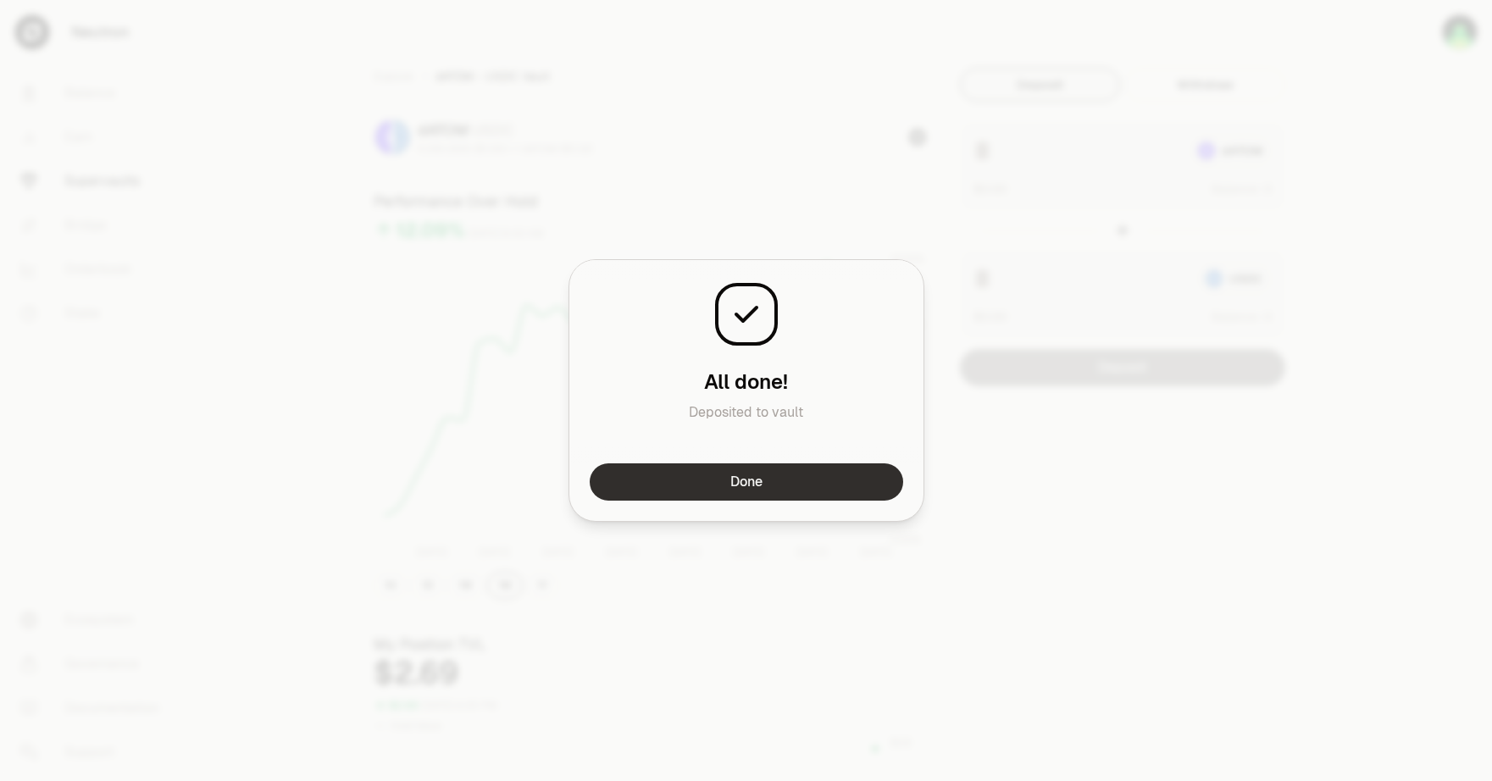
click at [849, 487] on button "Done" at bounding box center [746, 481] width 313 height 37
